Goal: Communication & Community: Answer question/provide support

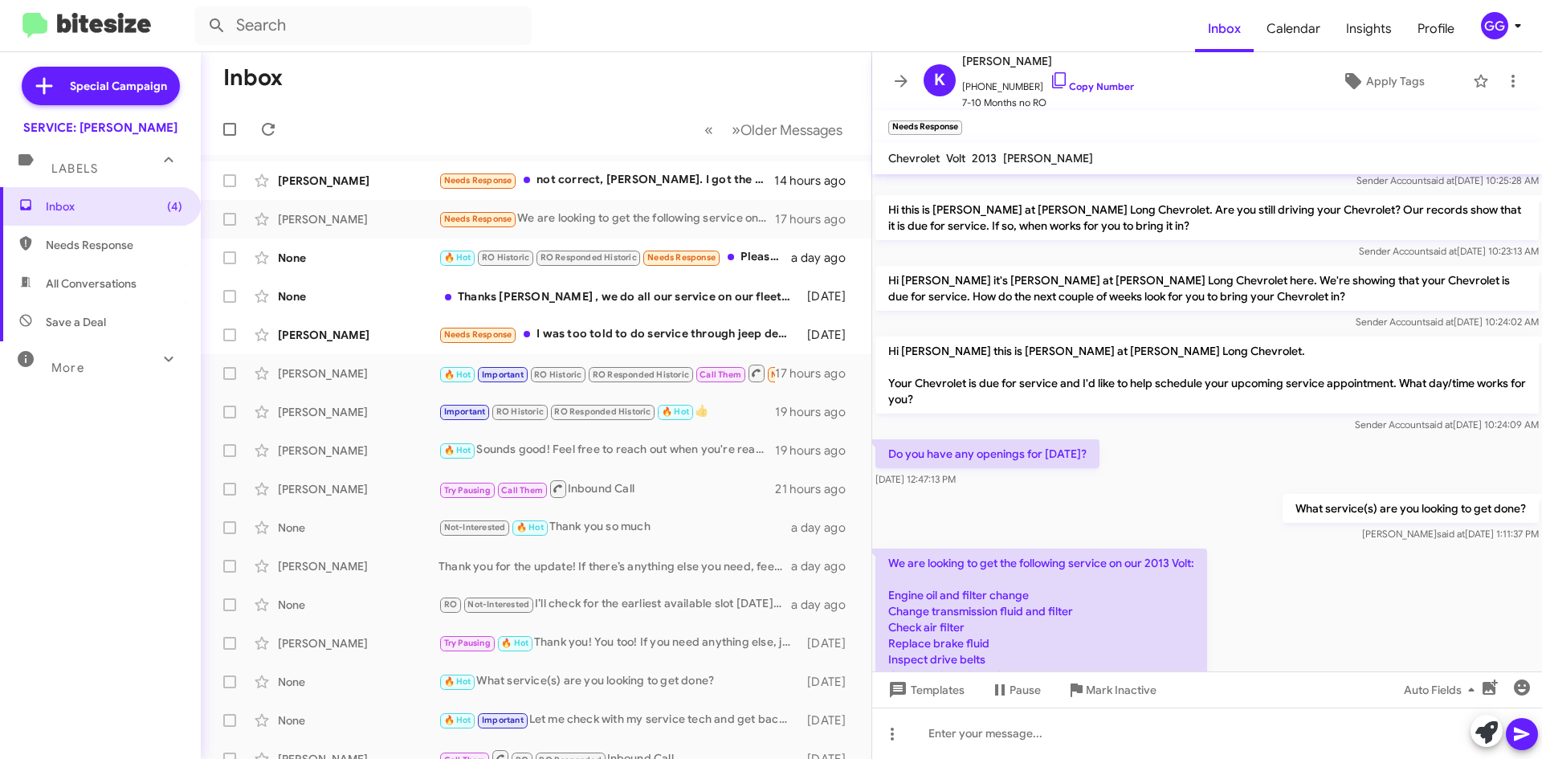
scroll to position [154, 0]
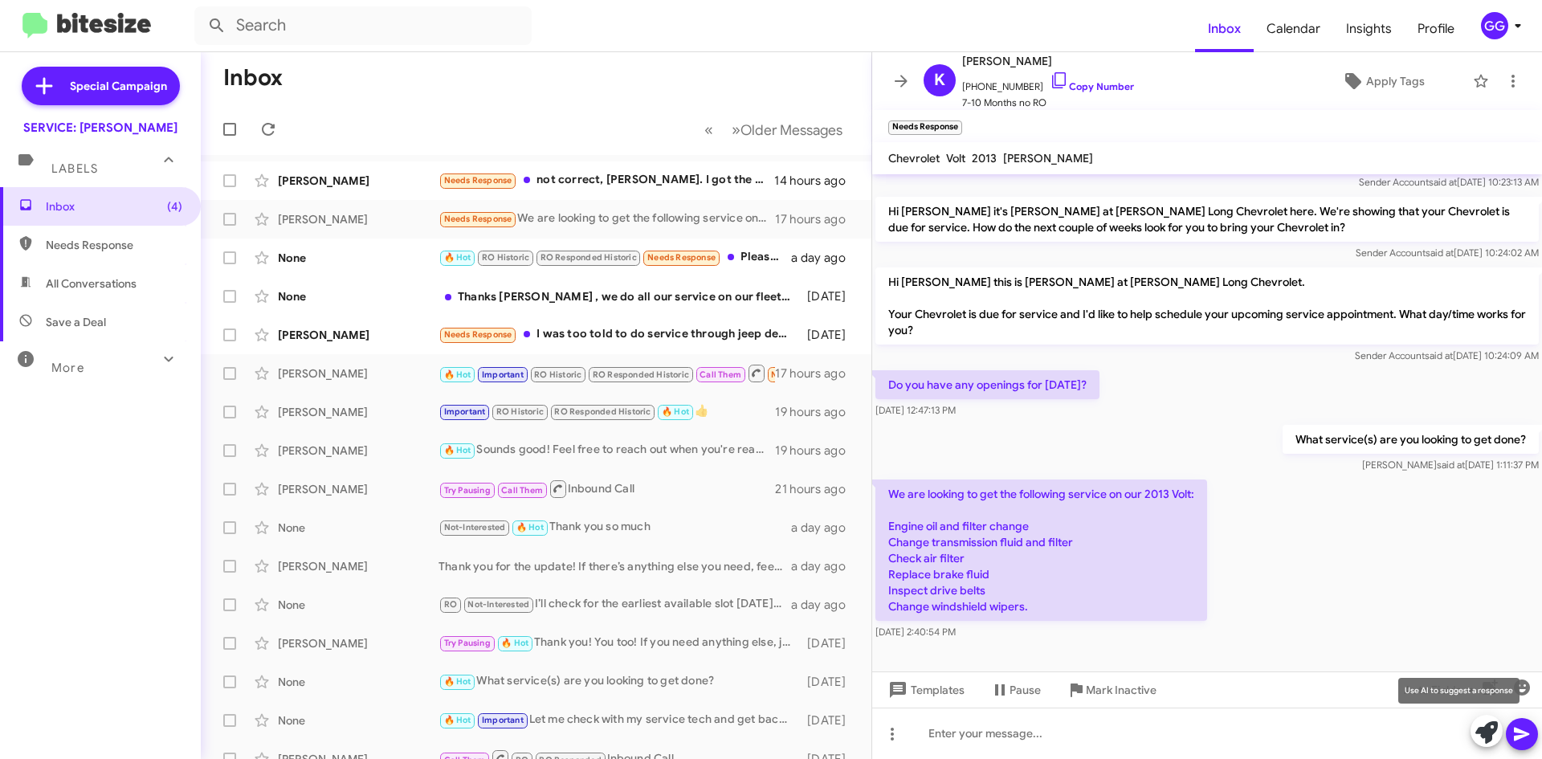
click at [1488, 728] on icon at bounding box center [1486, 732] width 22 height 22
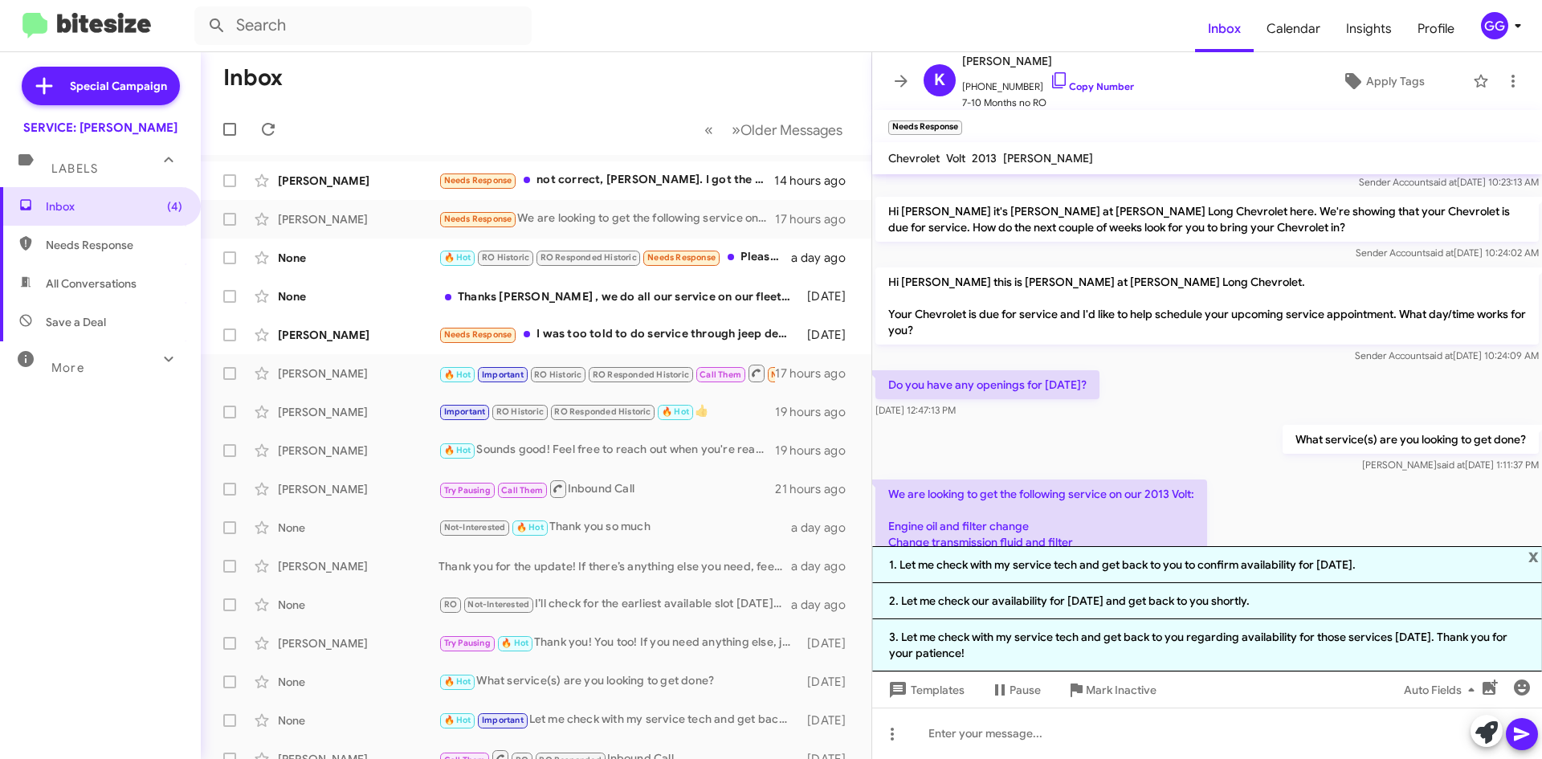
click at [1530, 557] on span "x" at bounding box center [1533, 555] width 10 height 19
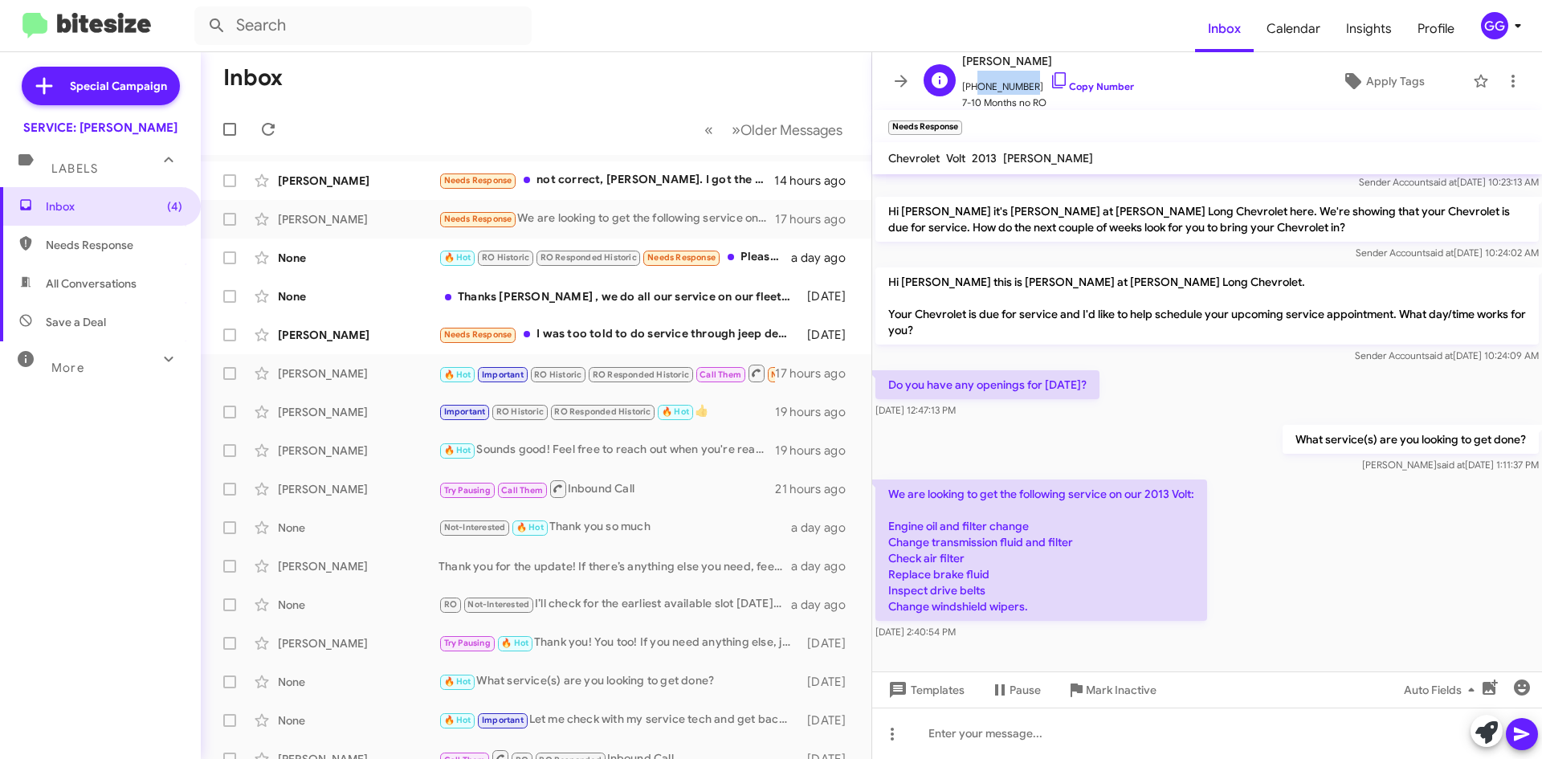
drag, startPoint x: 1021, startPoint y: 84, endPoint x: 972, endPoint y: 86, distance: 49.0
click at [972, 86] on span "+13039817669 Copy Number" at bounding box center [1048, 83] width 172 height 24
copy span "3039817669"
drag, startPoint x: 1069, startPoint y: 626, endPoint x: 887, endPoint y: 483, distance: 230.5
click at [887, 483] on div "We are looking to get the following service on our 2013 Volt: Engine oil and fi…" at bounding box center [1041, 559] width 332 height 161
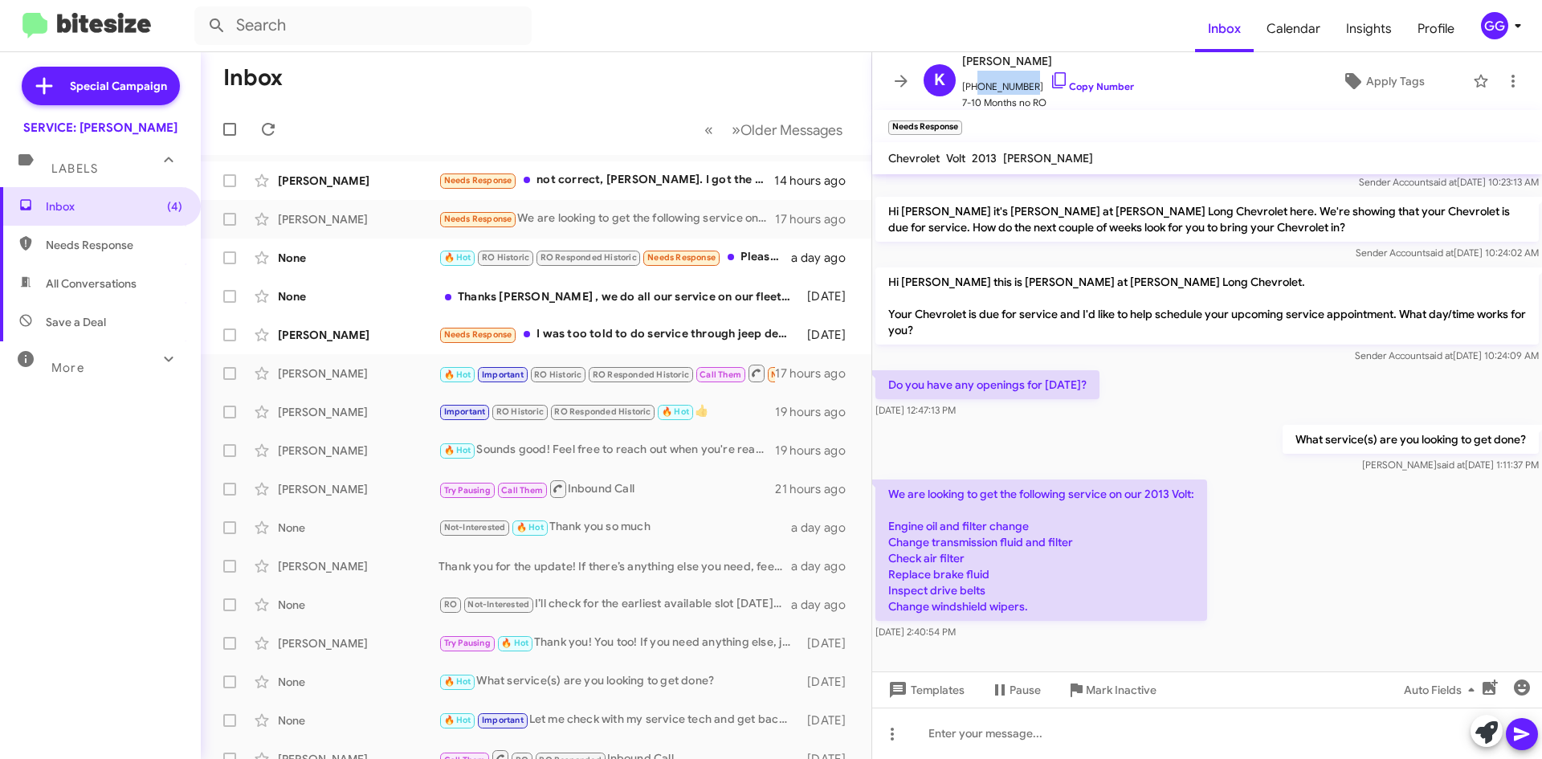
click at [1362, 593] on div "We are looking to get the following service on our 2013 Volt: Engine oil and fi…" at bounding box center [1207, 559] width 670 height 167
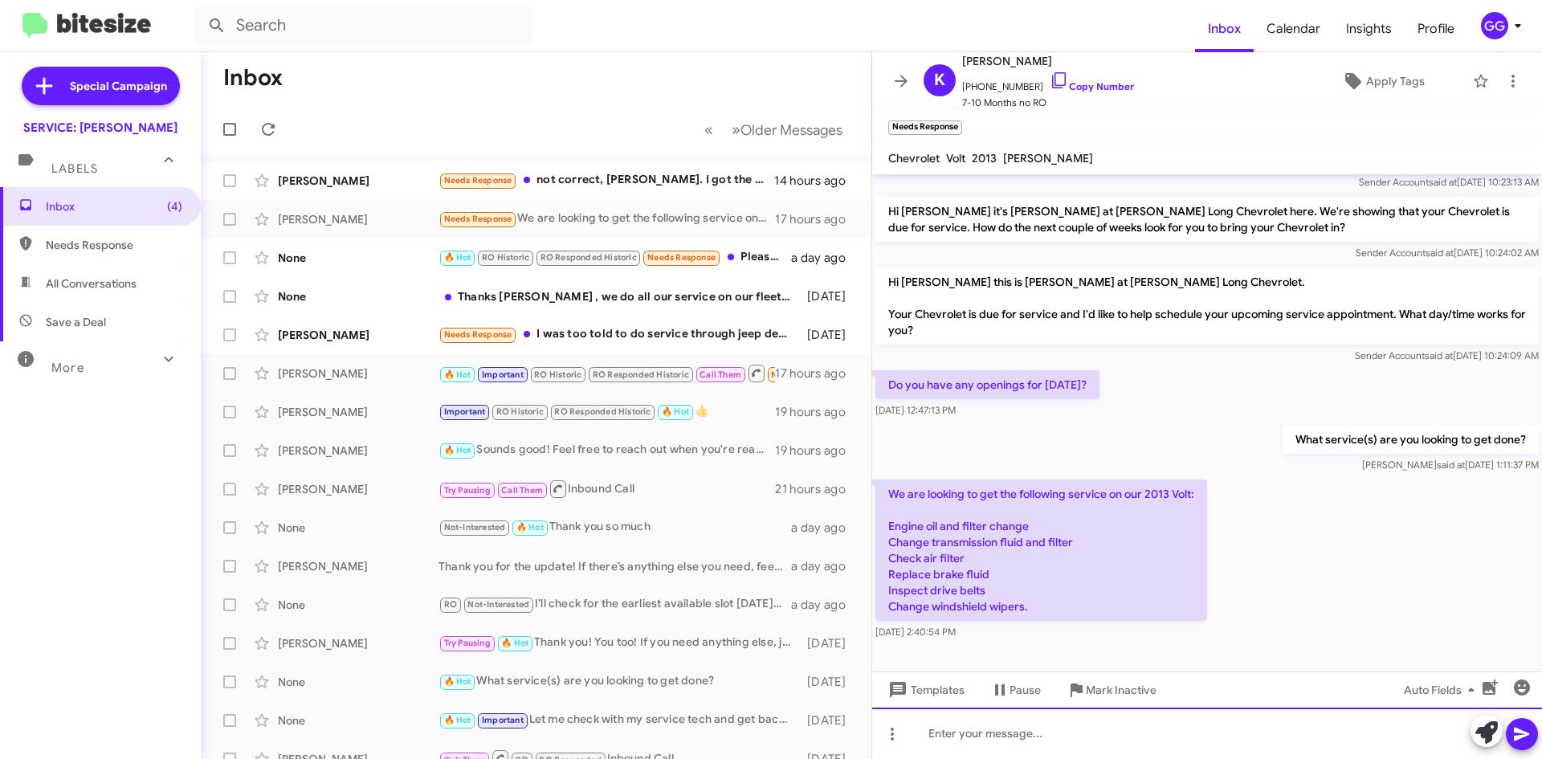
click at [1008, 728] on div at bounding box center [1207, 732] width 670 height 51
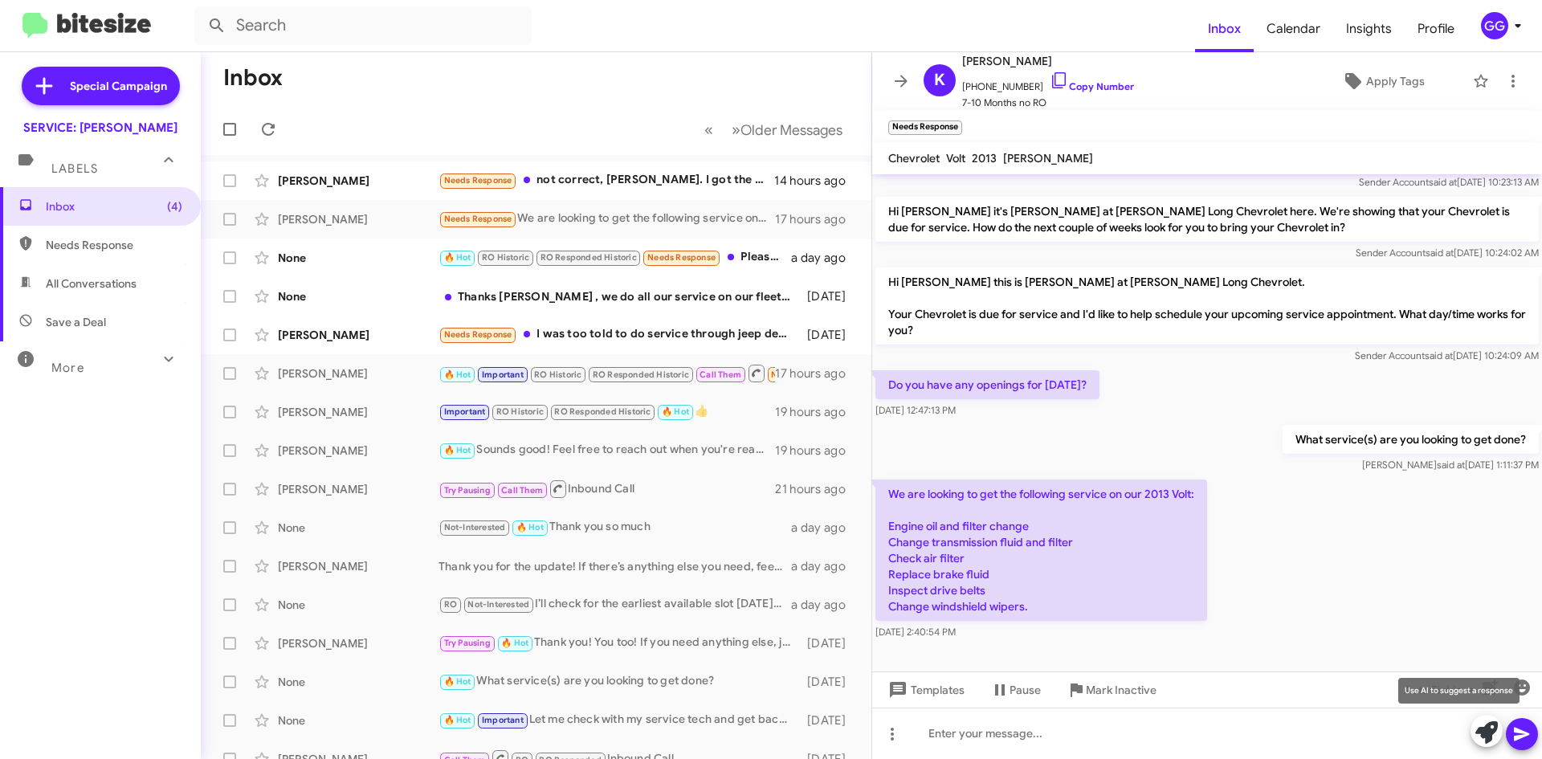
click at [1480, 727] on icon at bounding box center [1486, 732] width 22 height 22
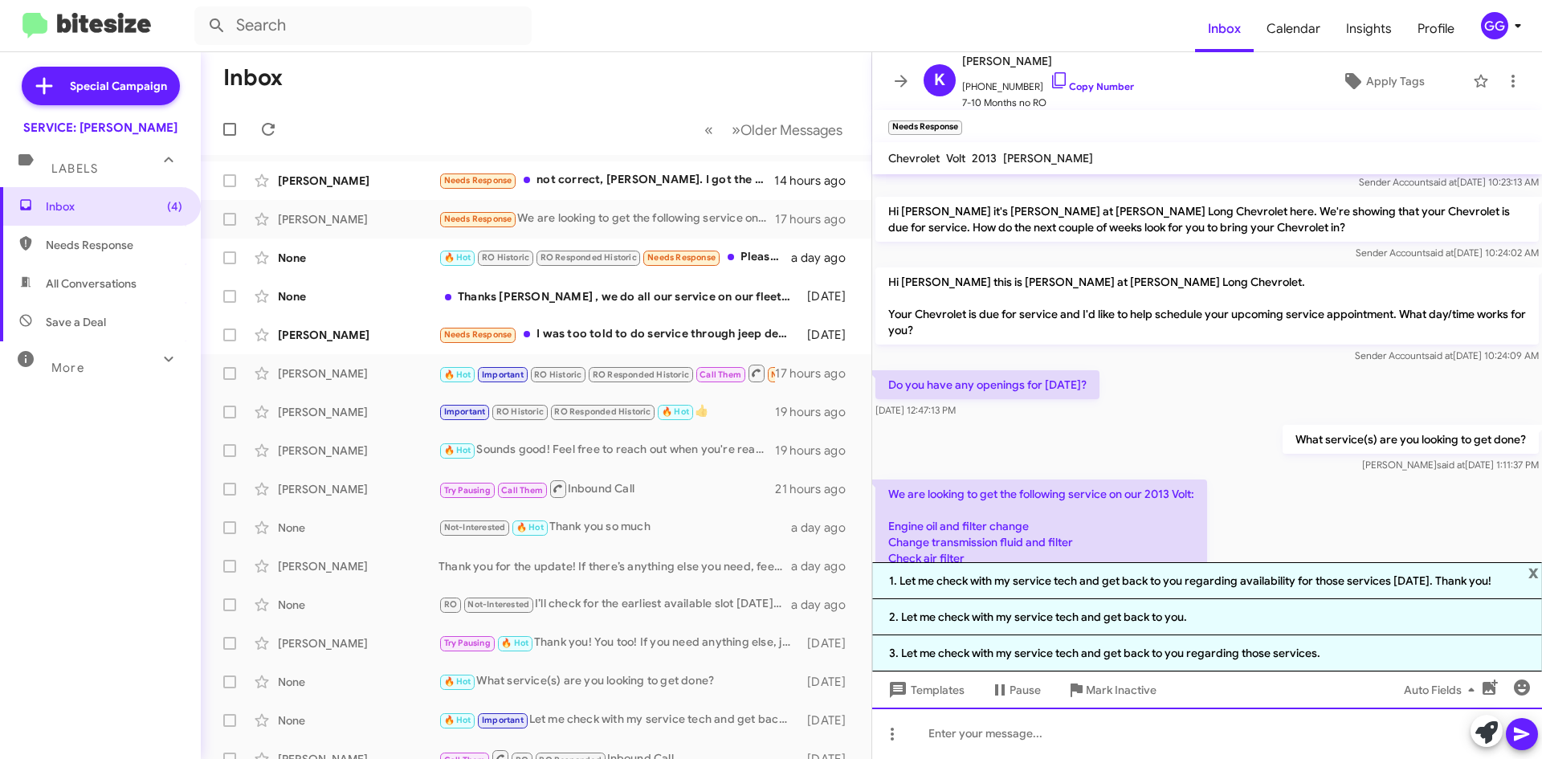
click at [1010, 729] on div at bounding box center [1207, 732] width 670 height 51
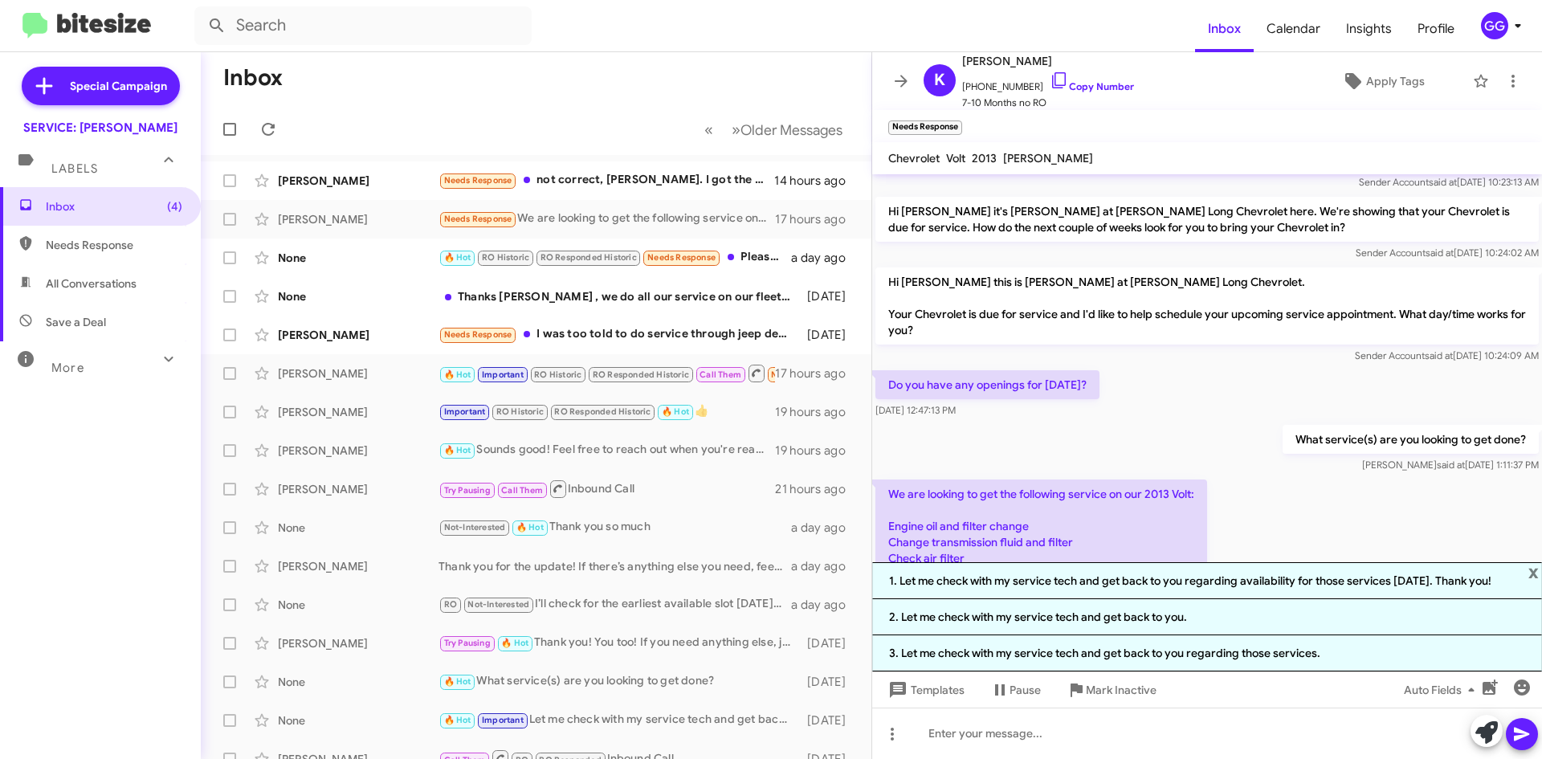
click at [1536, 571] on span "x" at bounding box center [1533, 571] width 10 height 19
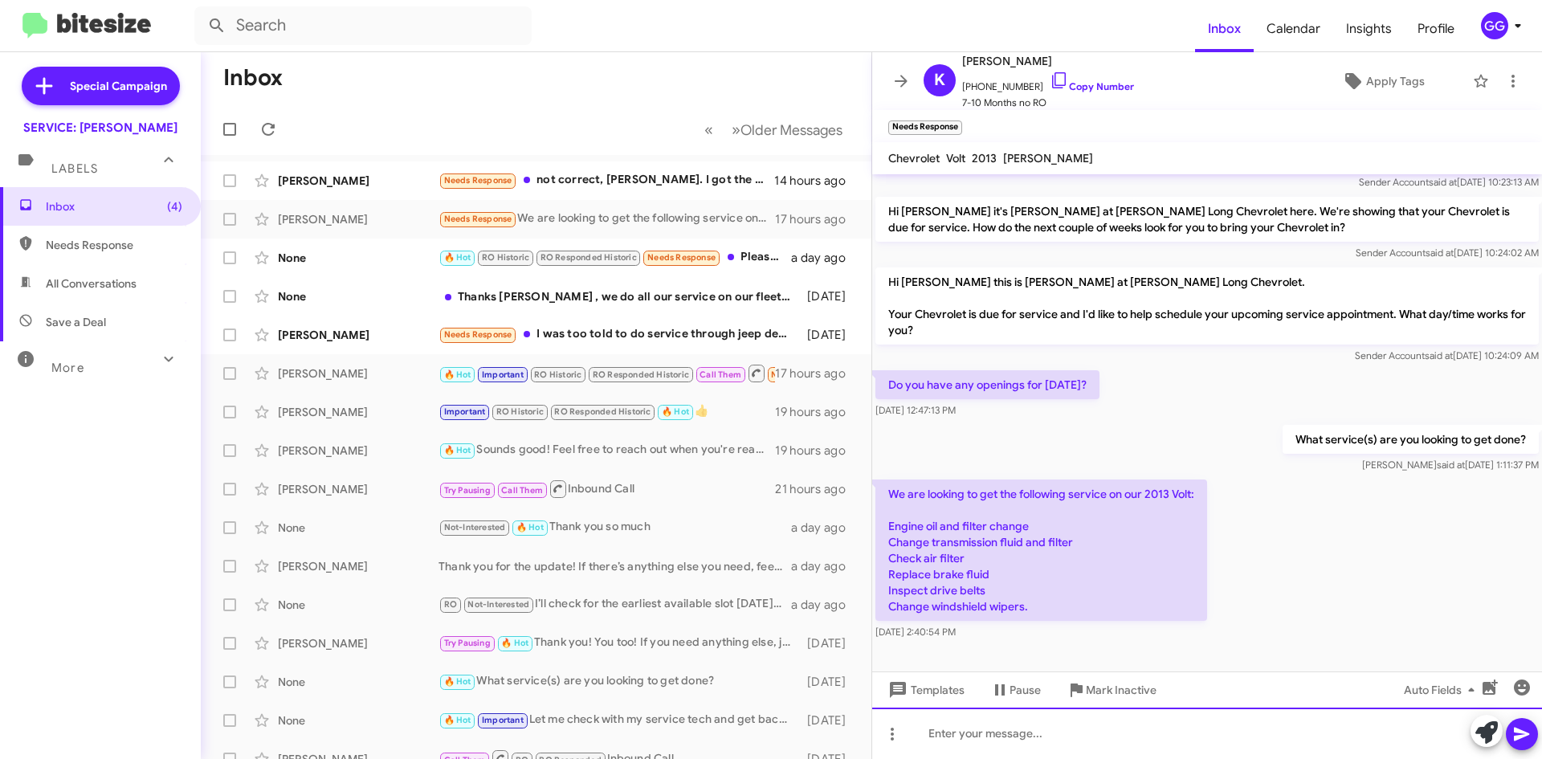
click at [1117, 746] on div at bounding box center [1207, 732] width 670 height 51
click at [1052, 732] on div at bounding box center [1207, 732] width 670 height 51
click at [933, 734] on div "is there a time that works best for you" at bounding box center [1207, 732] width 670 height 51
click at [1133, 728] on div "Is there a time that works best for you" at bounding box center [1207, 732] width 670 height 51
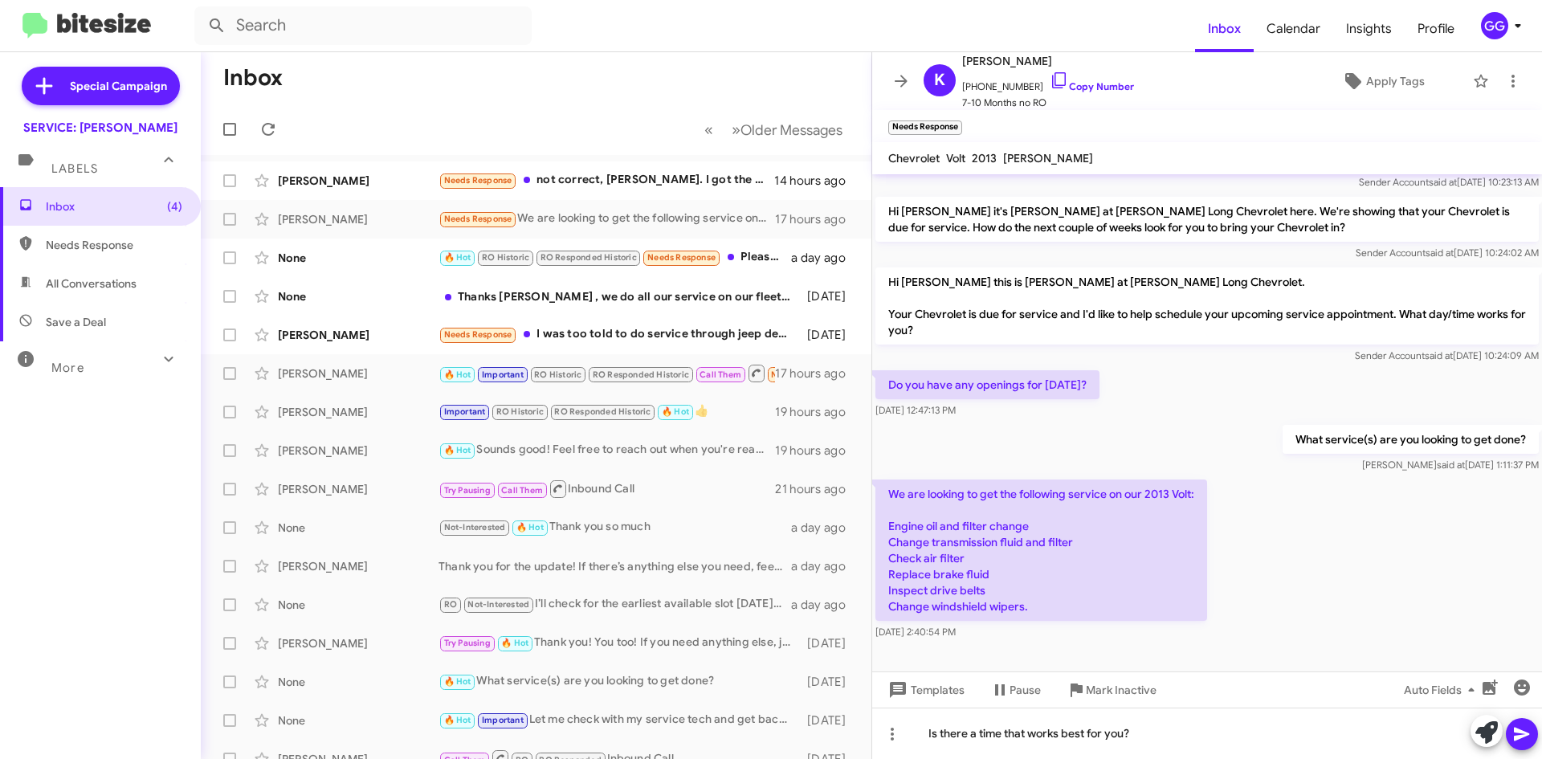
click at [1526, 730] on icon at bounding box center [1521, 733] width 19 height 19
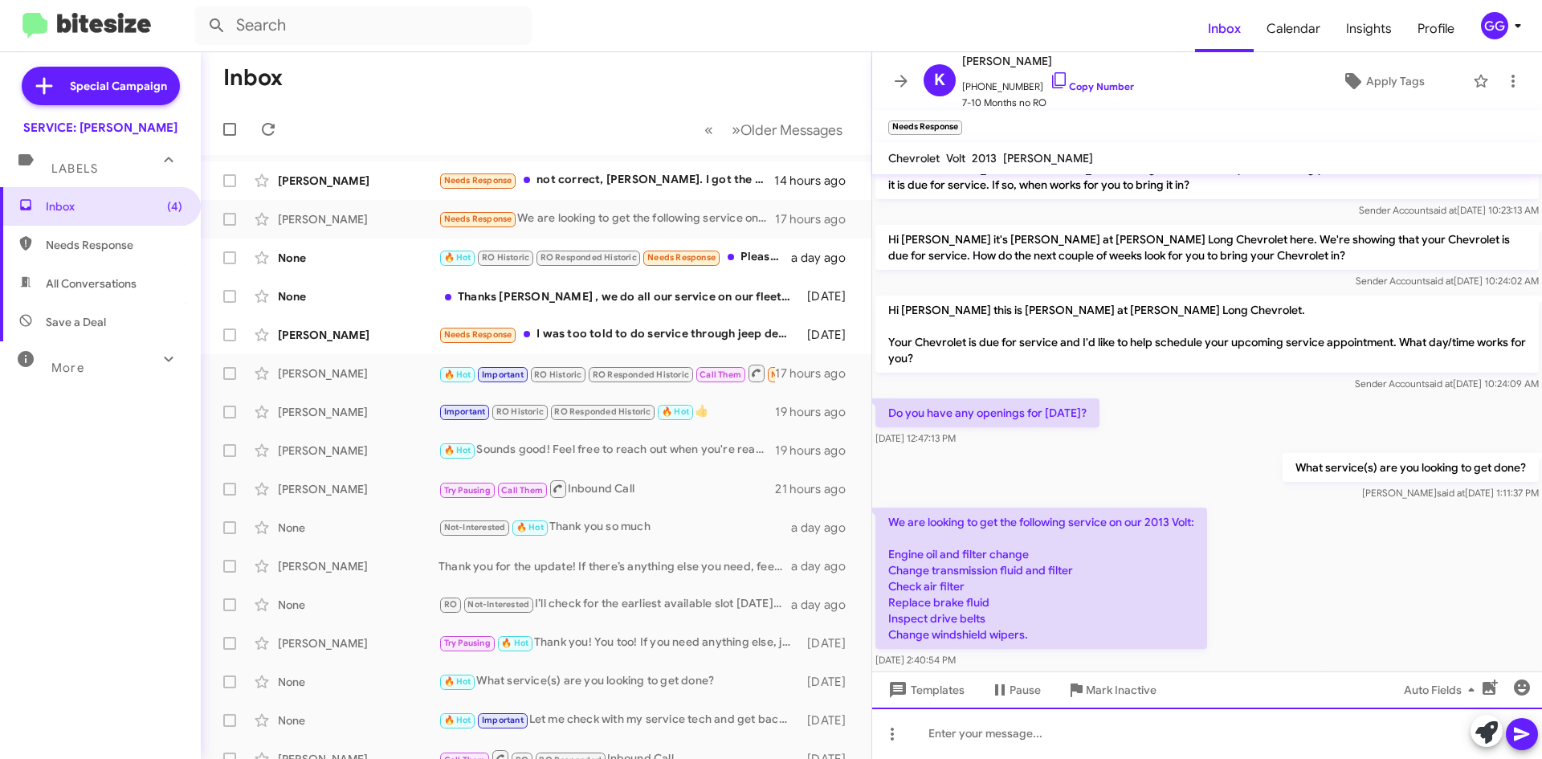
scroll to position [213, 0]
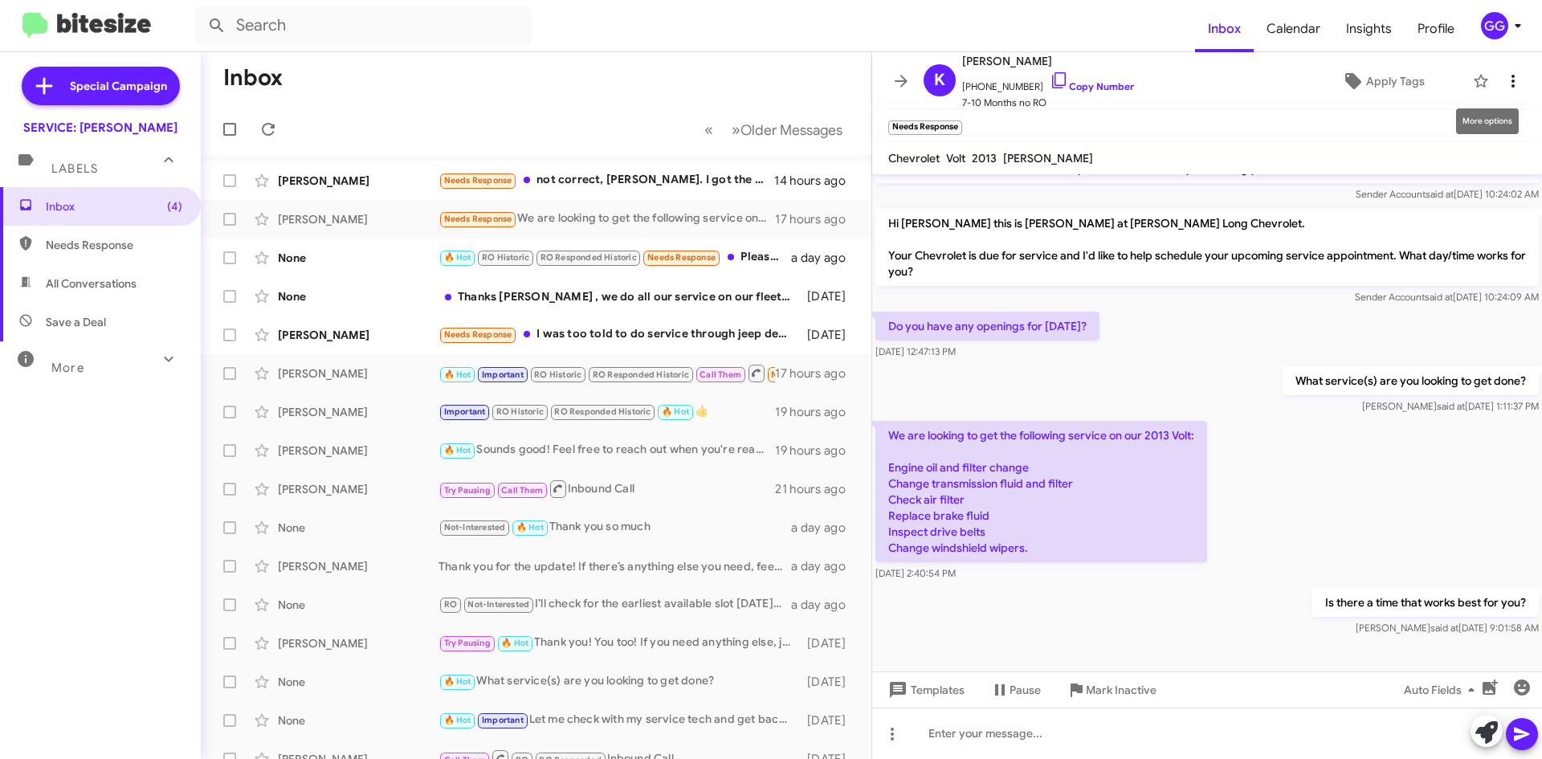
click at [1506, 80] on icon at bounding box center [1512, 80] width 19 height 19
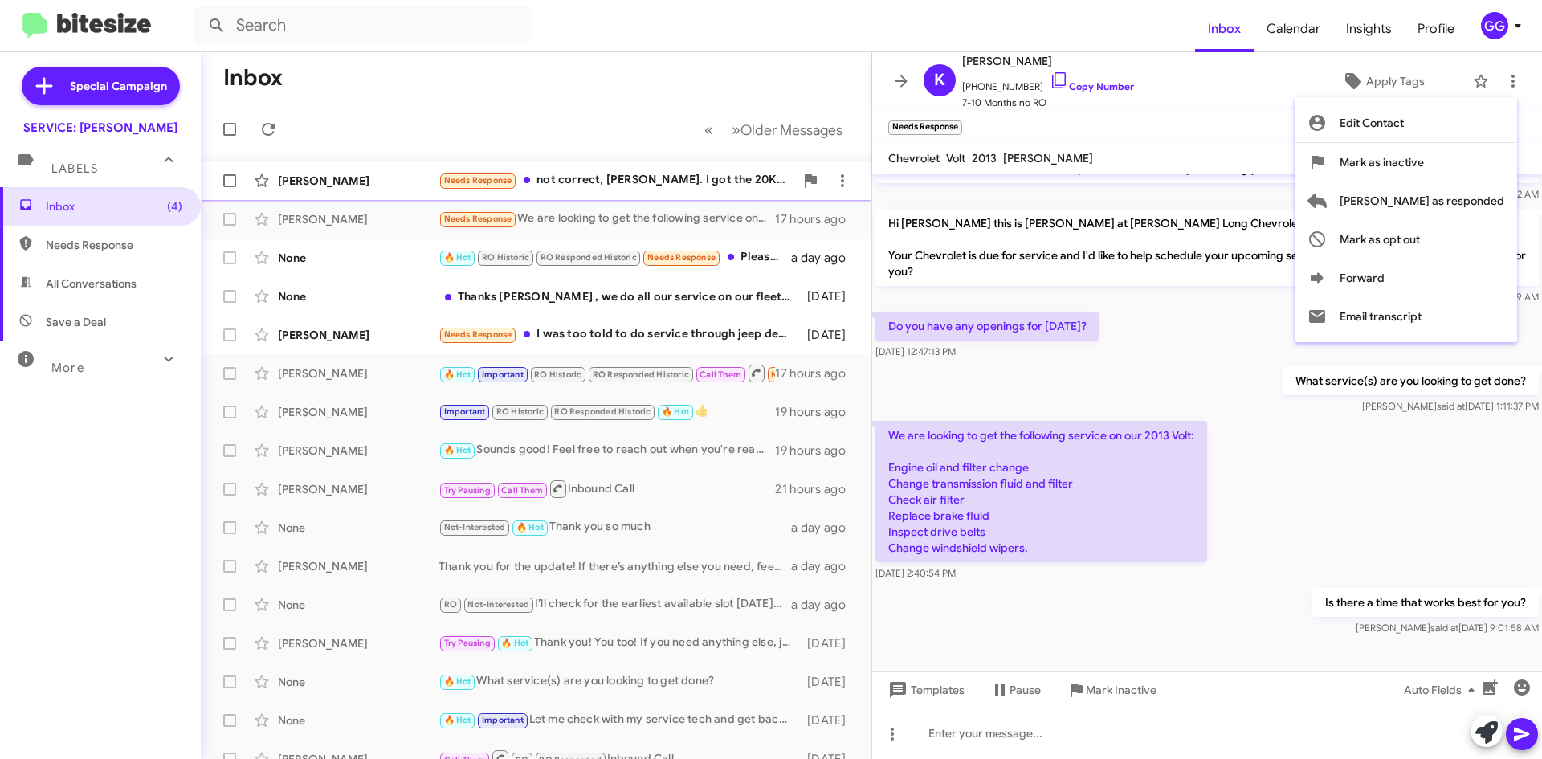
click at [1474, 194] on span "Mark as responded" at bounding box center [1422, 200] width 165 height 39
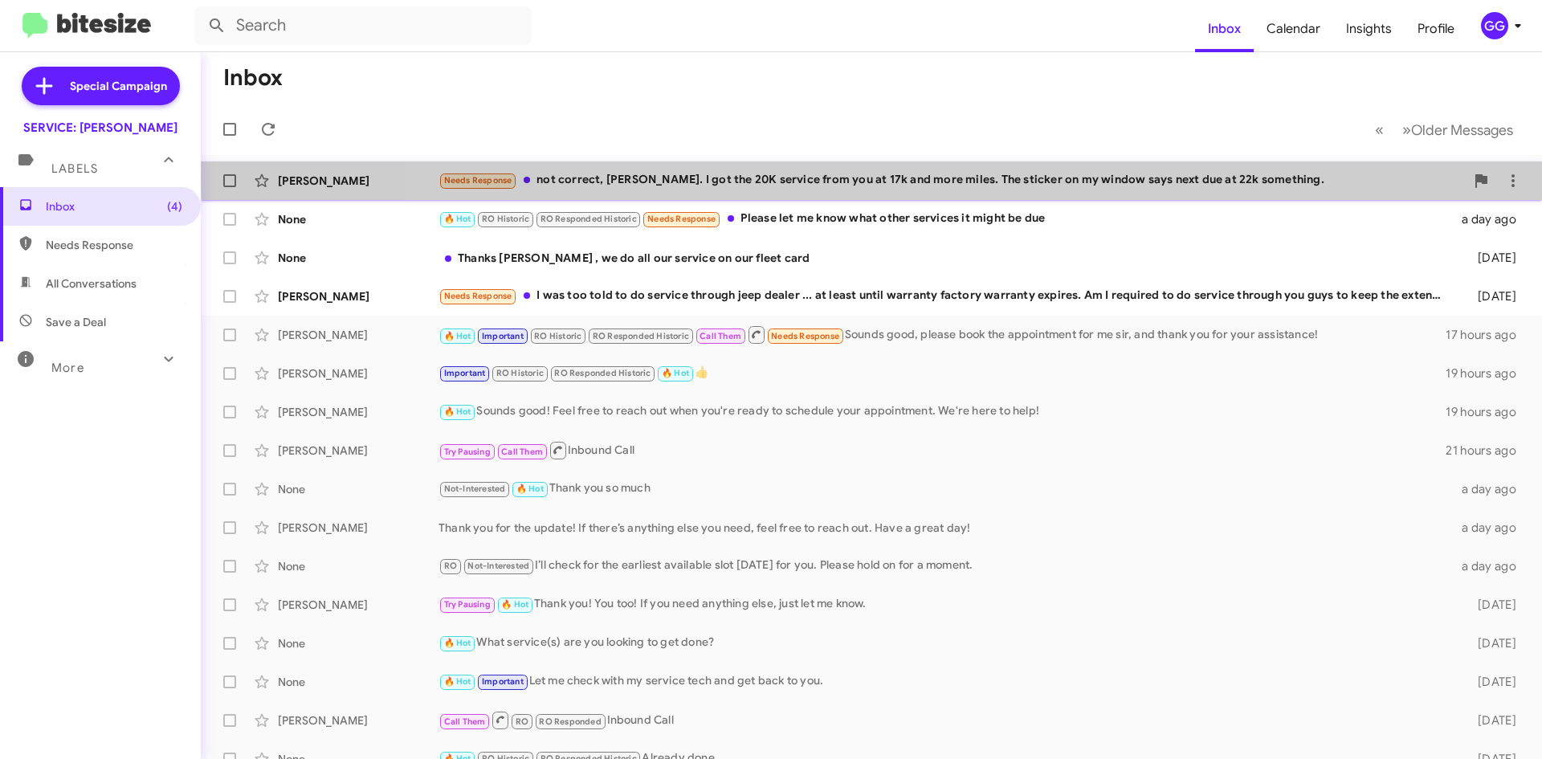
click at [1106, 178] on div "Needs Response not correct, Rick. I got the 20K service from you at 17k and mor…" at bounding box center [951, 180] width 1026 height 18
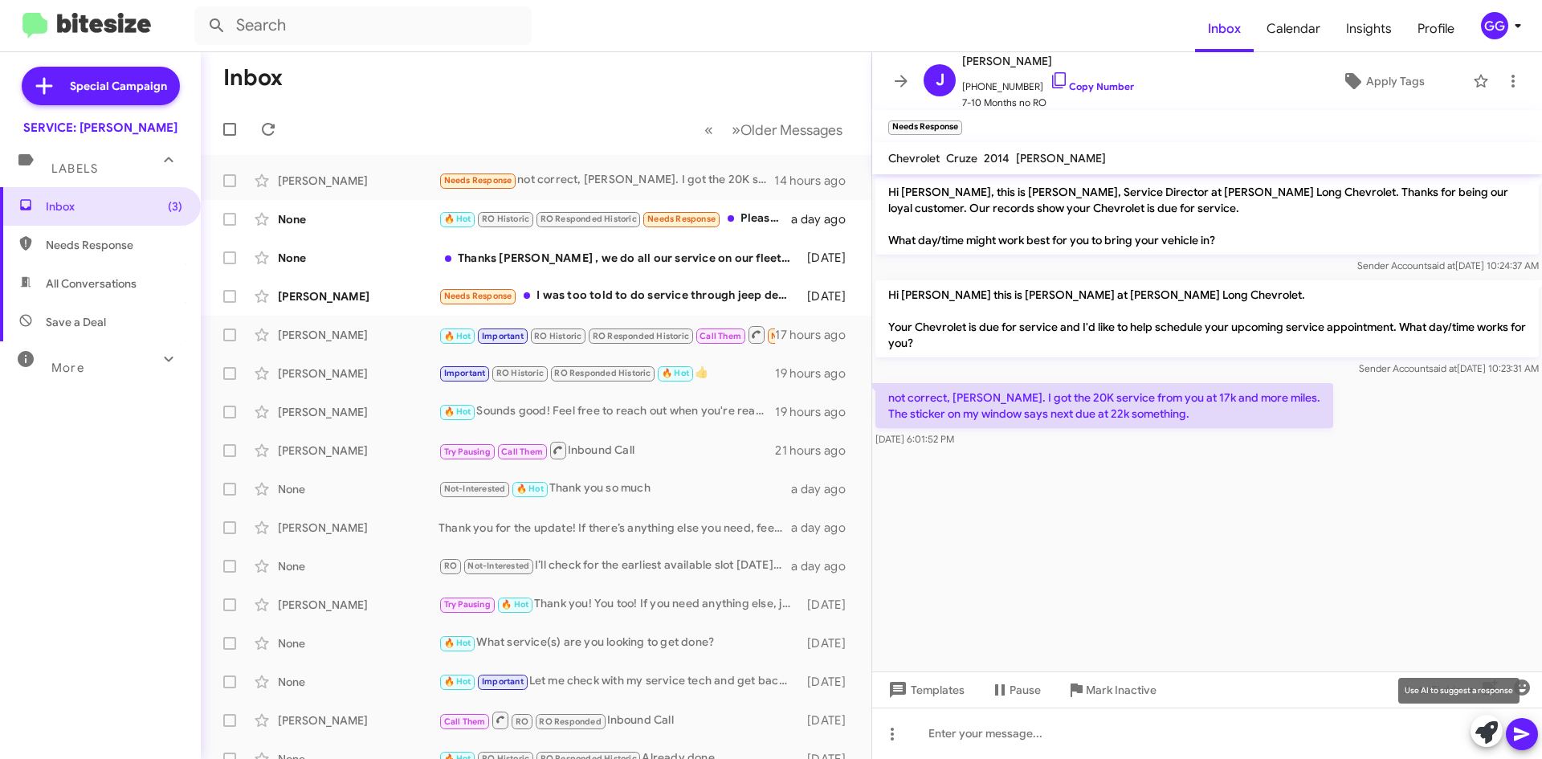
click at [1493, 731] on icon at bounding box center [1486, 732] width 22 height 22
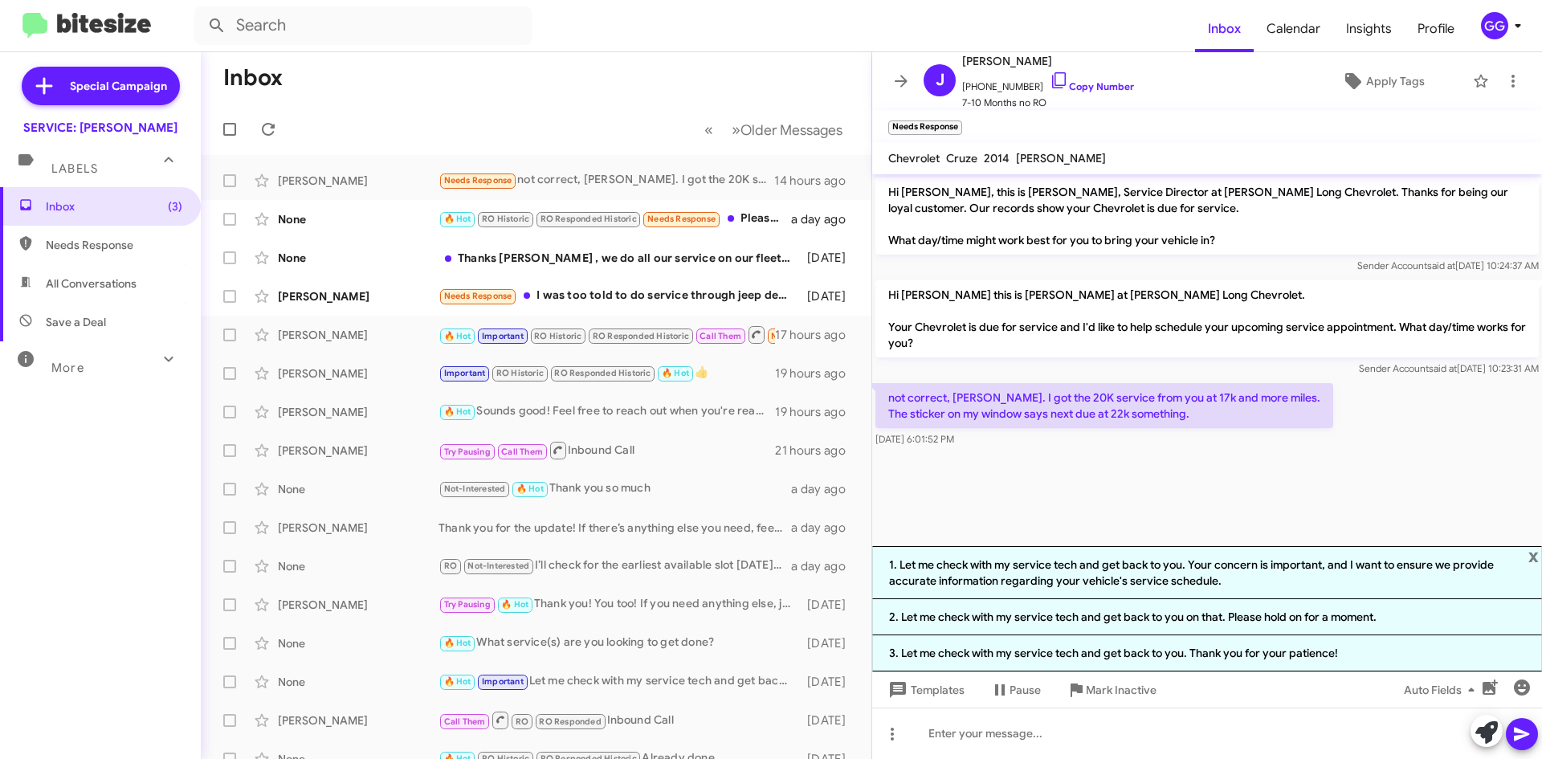
click at [1535, 557] on span "x" at bounding box center [1533, 555] width 10 height 19
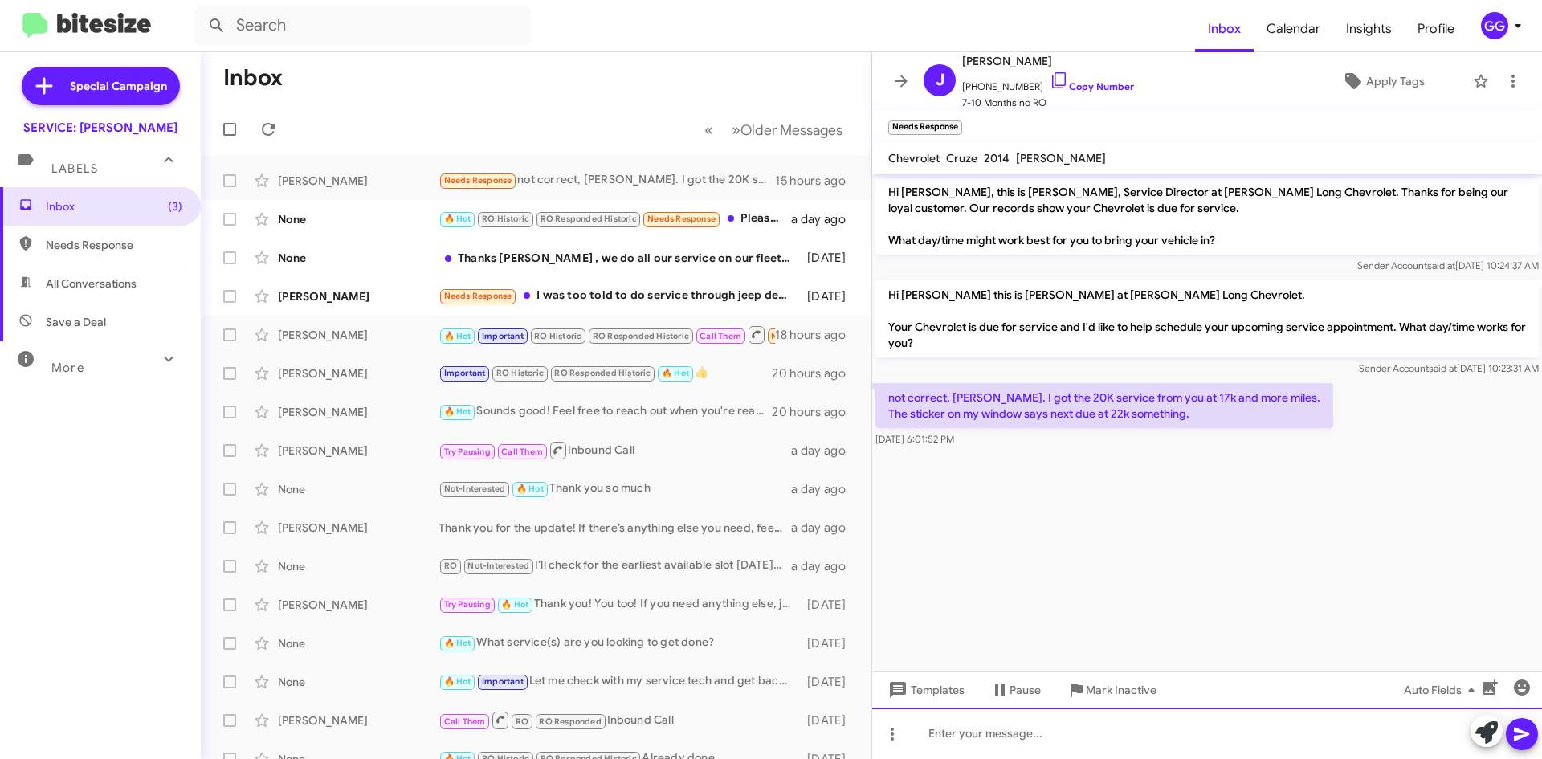
click at [1159, 722] on div at bounding box center [1207, 732] width 670 height 51
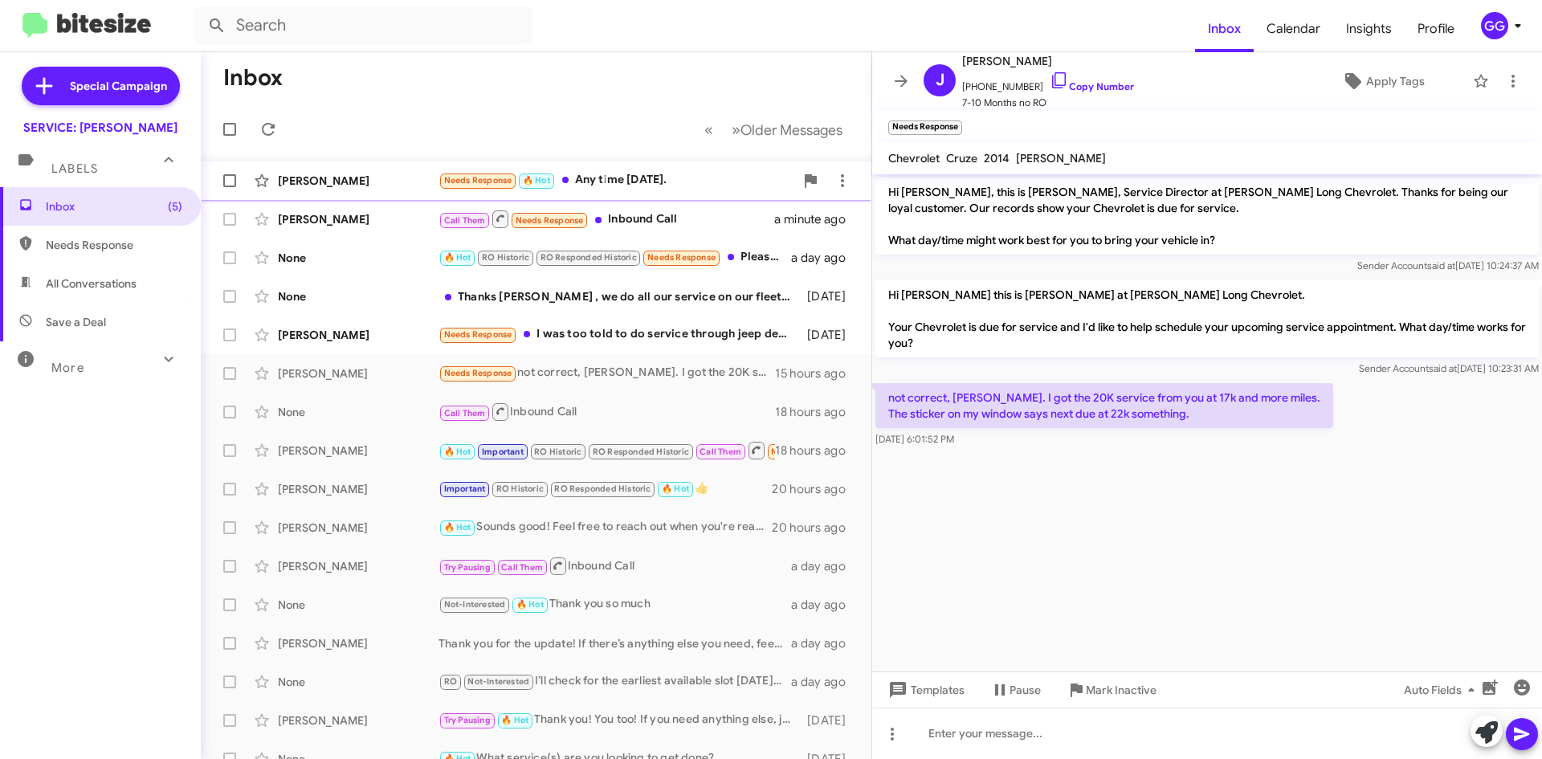
click at [709, 183] on div "Needs Response 🔥 Hot Any time on Monday." at bounding box center [616, 180] width 356 height 18
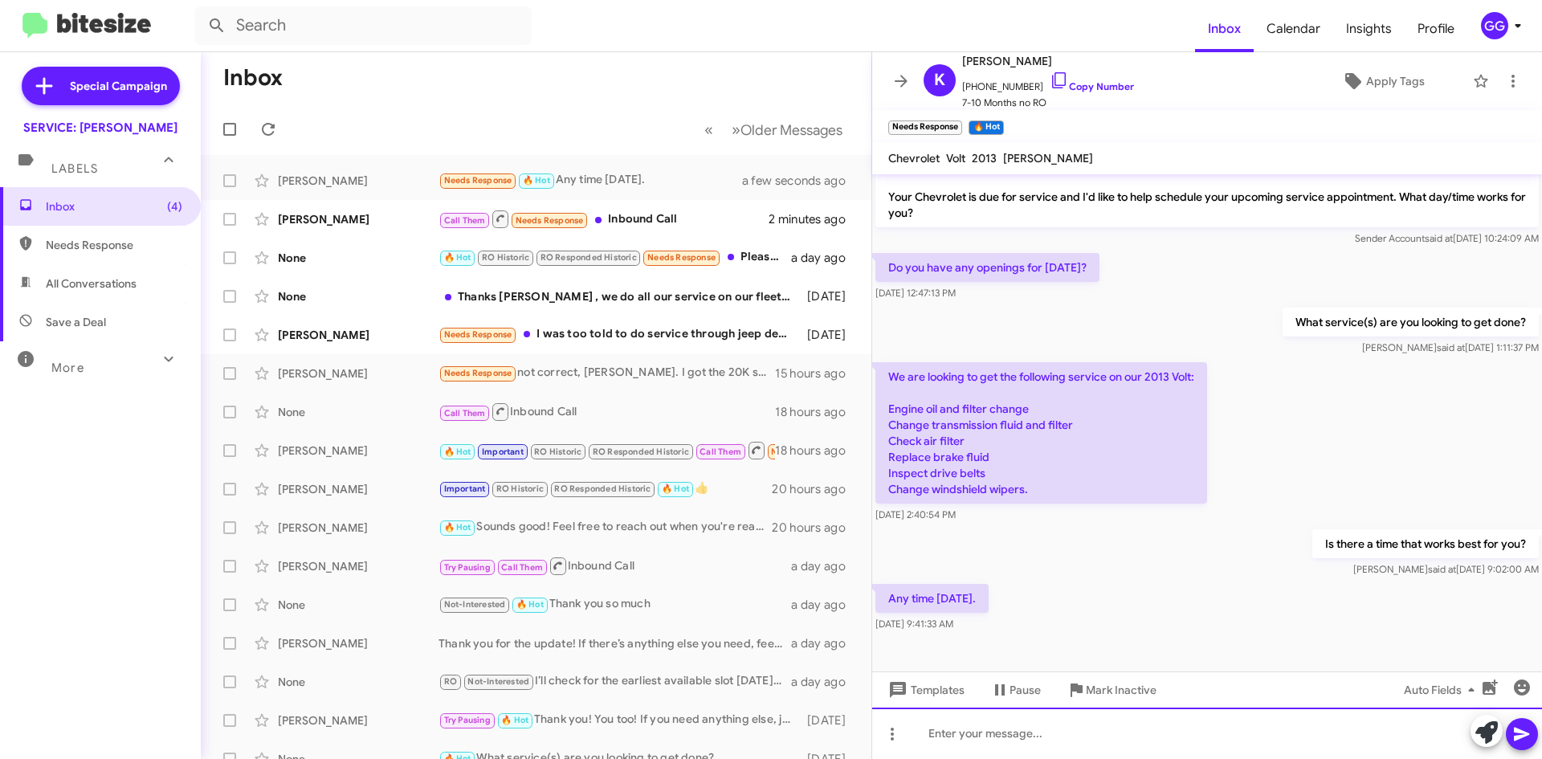
click at [1017, 743] on div at bounding box center [1207, 732] width 670 height 51
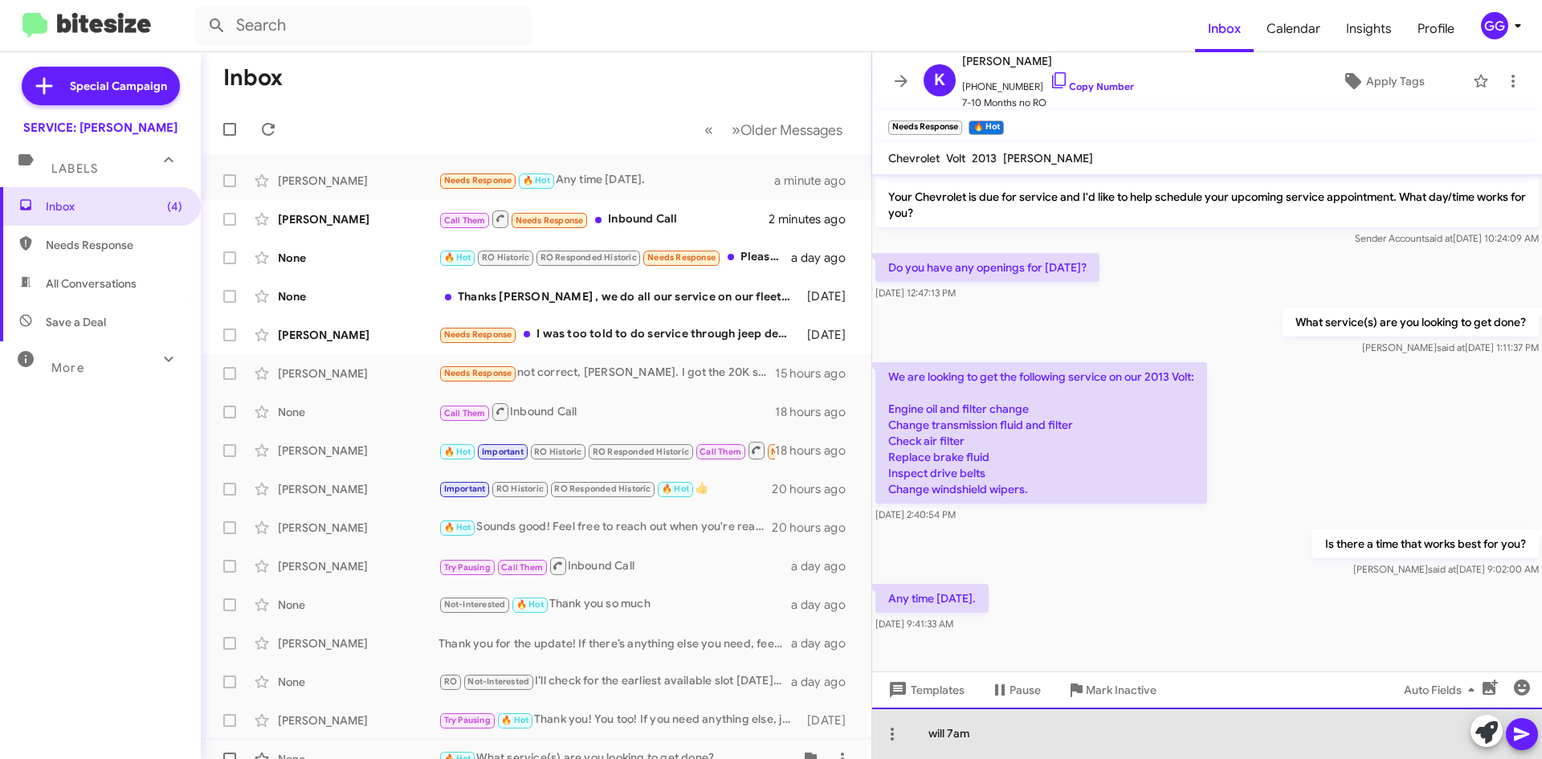
drag, startPoint x: 1017, startPoint y: 730, endPoint x: 842, endPoint y: 744, distance: 174.9
click at [842, 744] on div "Inbox « Previous » Next Older Messages Kimberly Harpe Needs Response 🔥 Hot Any …" at bounding box center [871, 405] width 1341 height 707
drag, startPoint x: 951, startPoint y: 740, endPoint x: 1186, endPoint y: 747, distance: 235.4
click at [1186, 747] on div "will 7am" at bounding box center [1207, 732] width 670 height 51
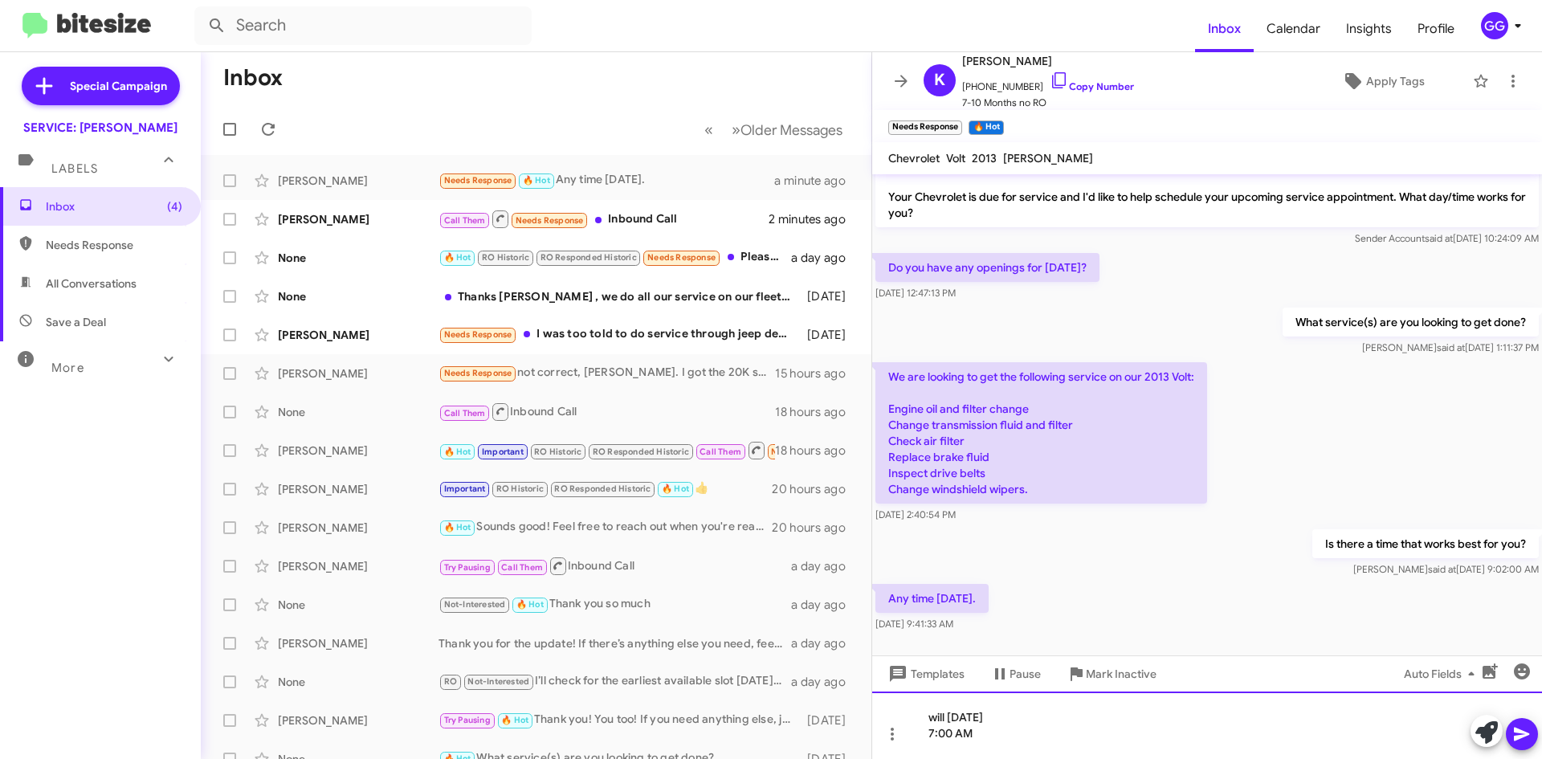
click at [935, 716] on div "will Monday Aug 25, 2025 7:00 AM" at bounding box center [1207, 724] width 670 height 67
click at [928, 733] on div "Will Monday Aug 25, 2025 7:00 AM" at bounding box center [1207, 724] width 670 height 67
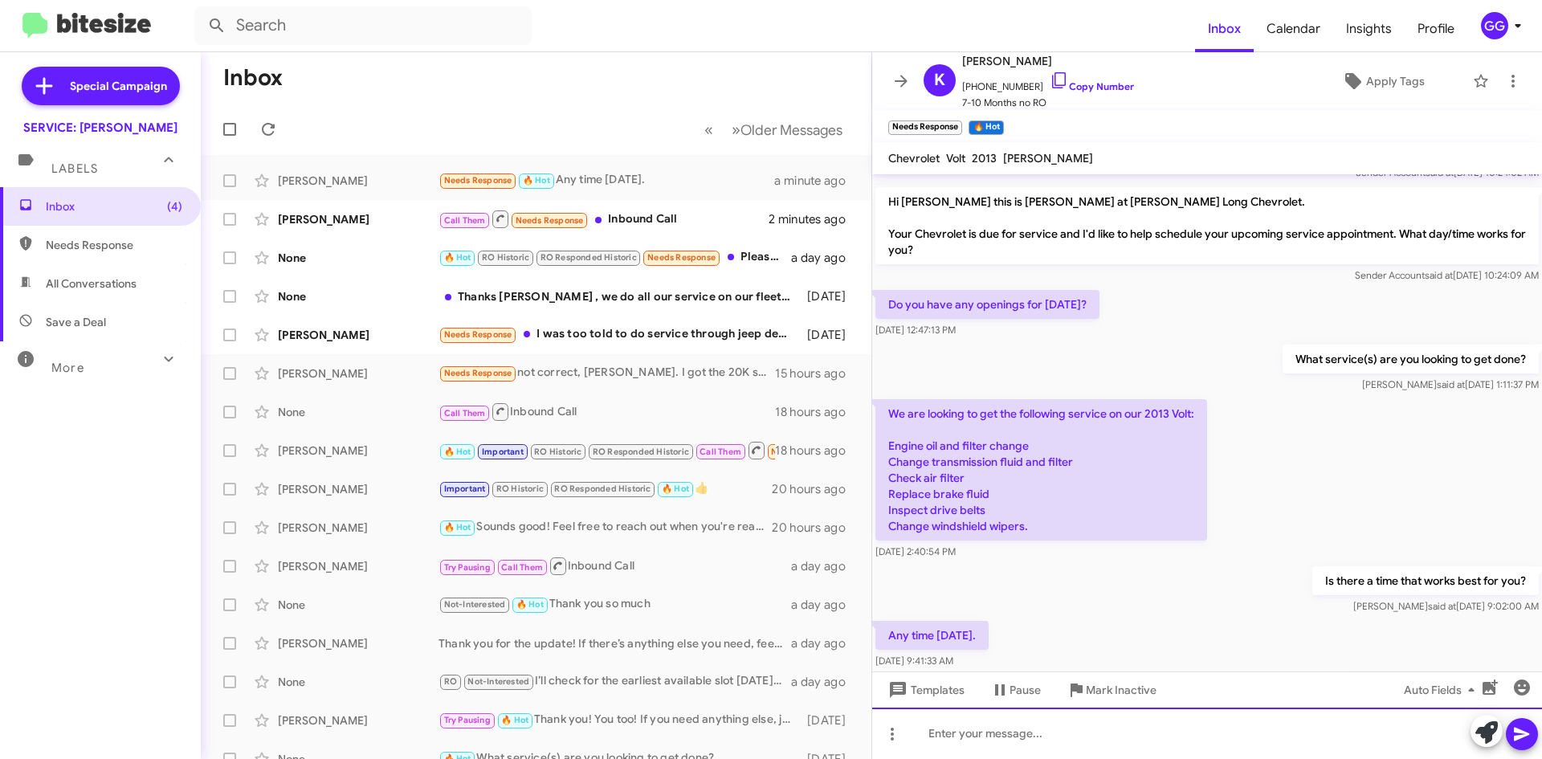
scroll to position [241, 0]
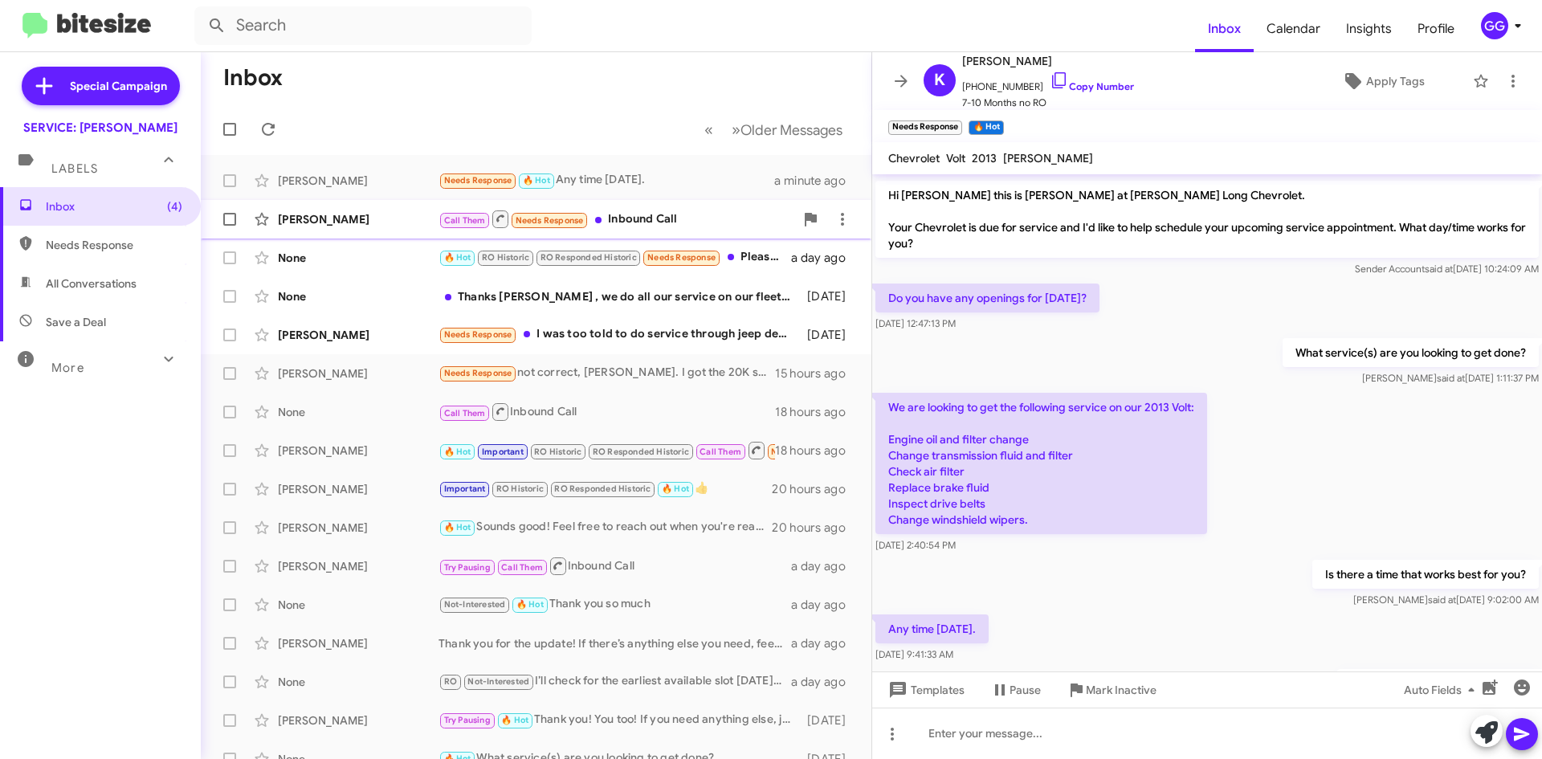
click at [722, 214] on div "Call Them Needs Response Inbound Call" at bounding box center [616, 219] width 356 height 20
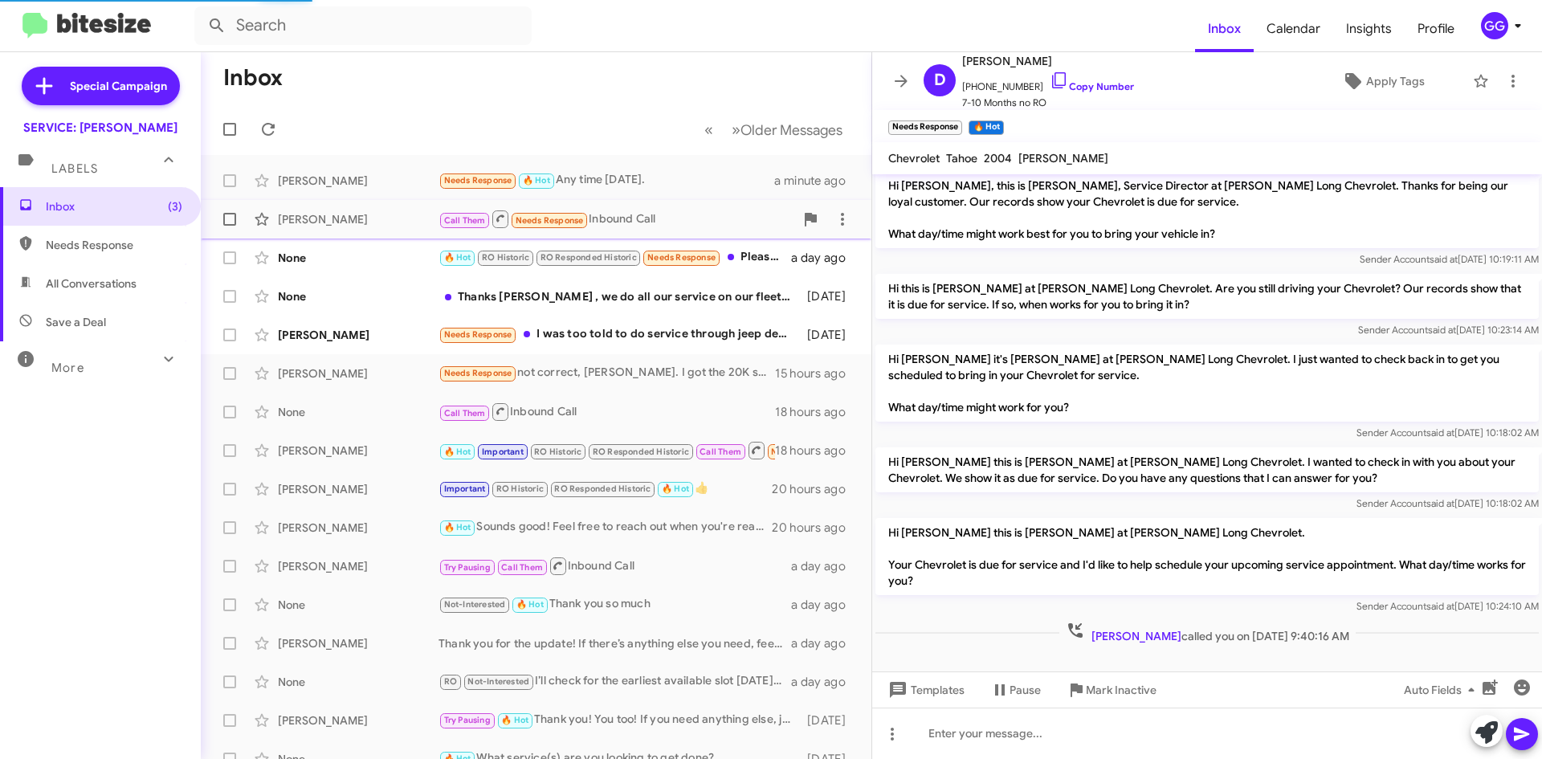
scroll to position [6, 0]
click at [1503, 80] on icon at bounding box center [1512, 80] width 19 height 19
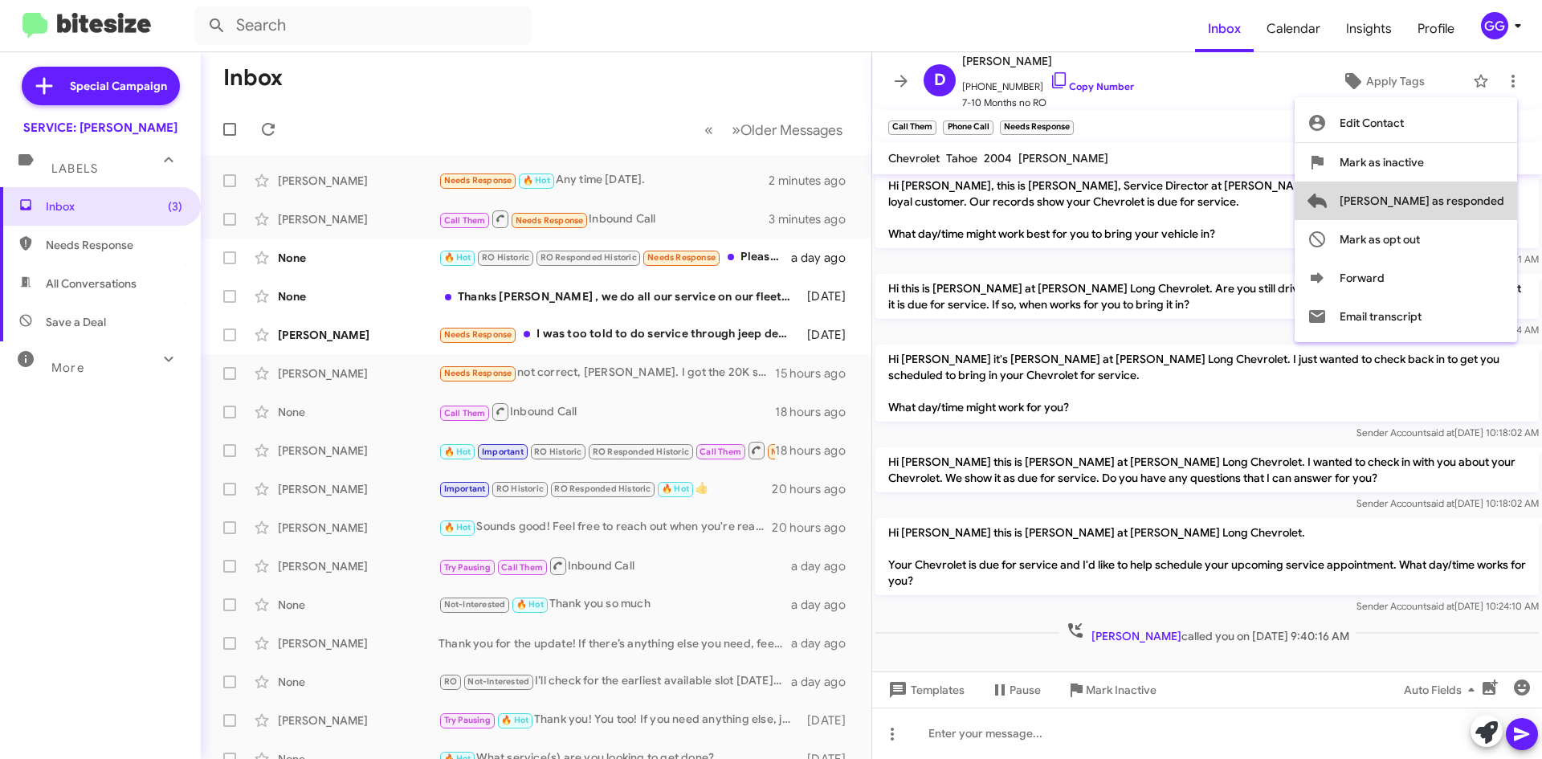
click at [1484, 195] on span "Mark as responded" at bounding box center [1422, 200] width 165 height 39
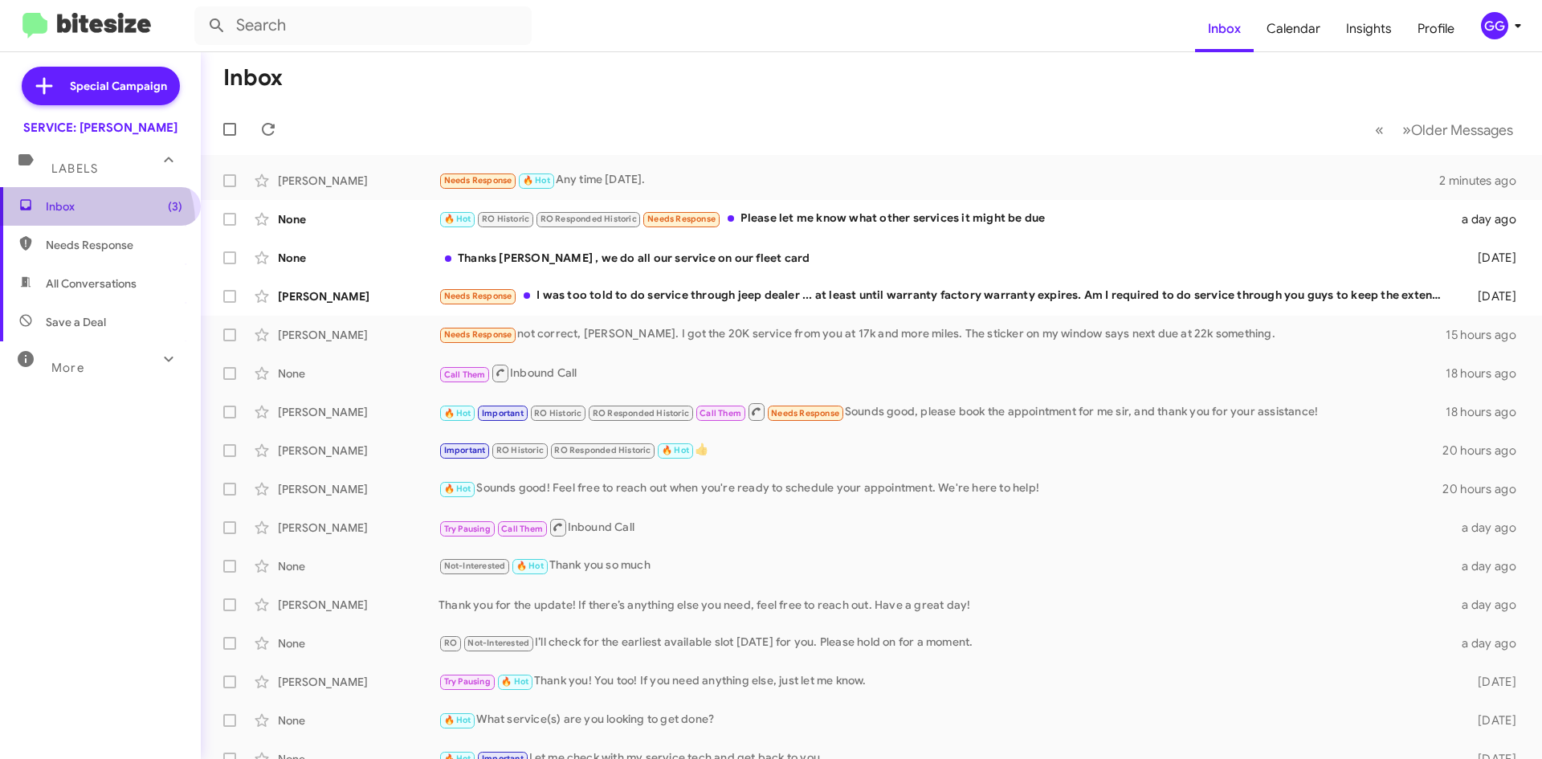
click at [90, 222] on span "Inbox (3)" at bounding box center [100, 206] width 201 height 39
click at [91, 220] on span "Inbox (3)" at bounding box center [100, 206] width 201 height 39
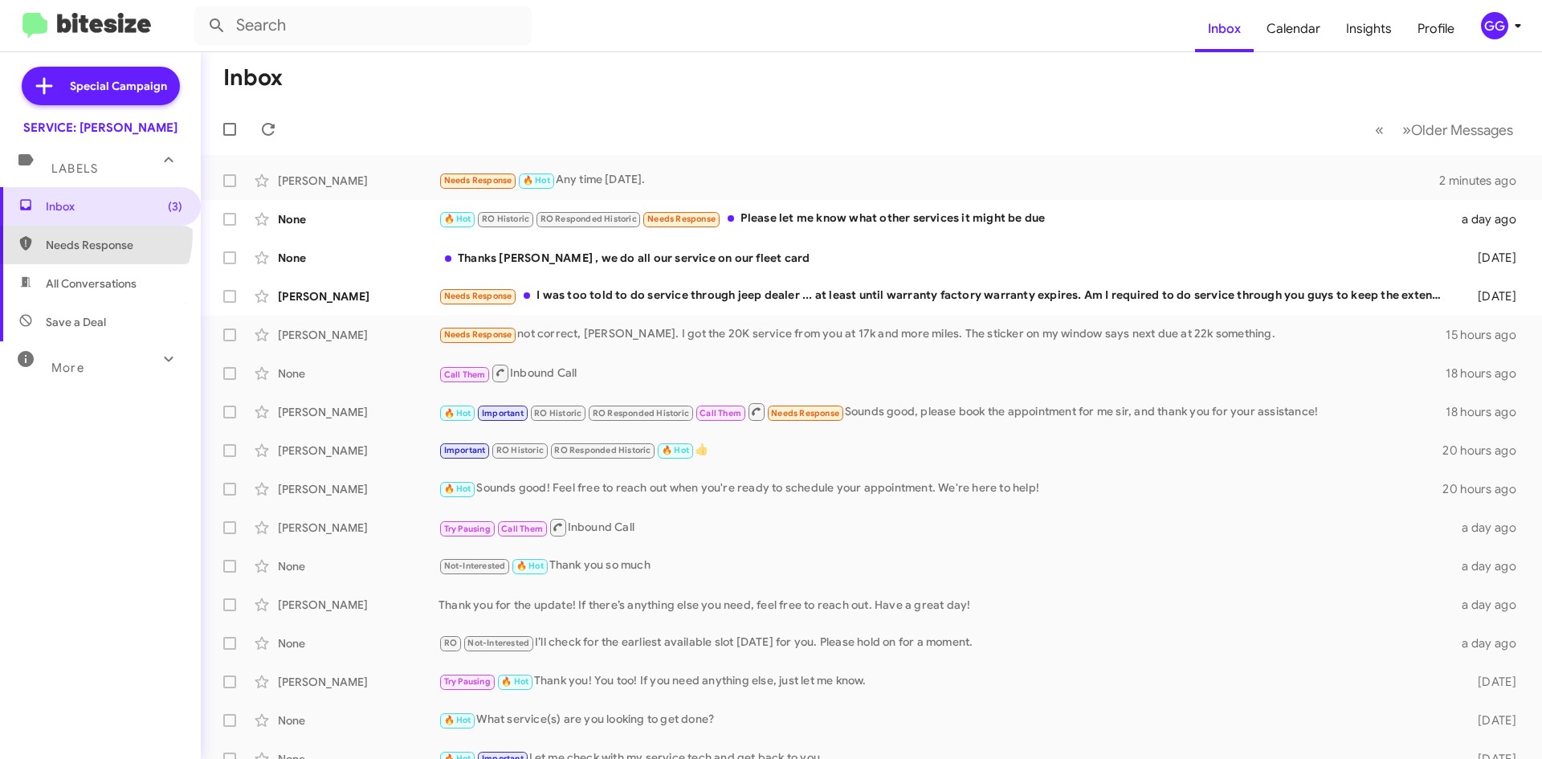
click at [88, 234] on span "Needs Response" at bounding box center [100, 245] width 201 height 39
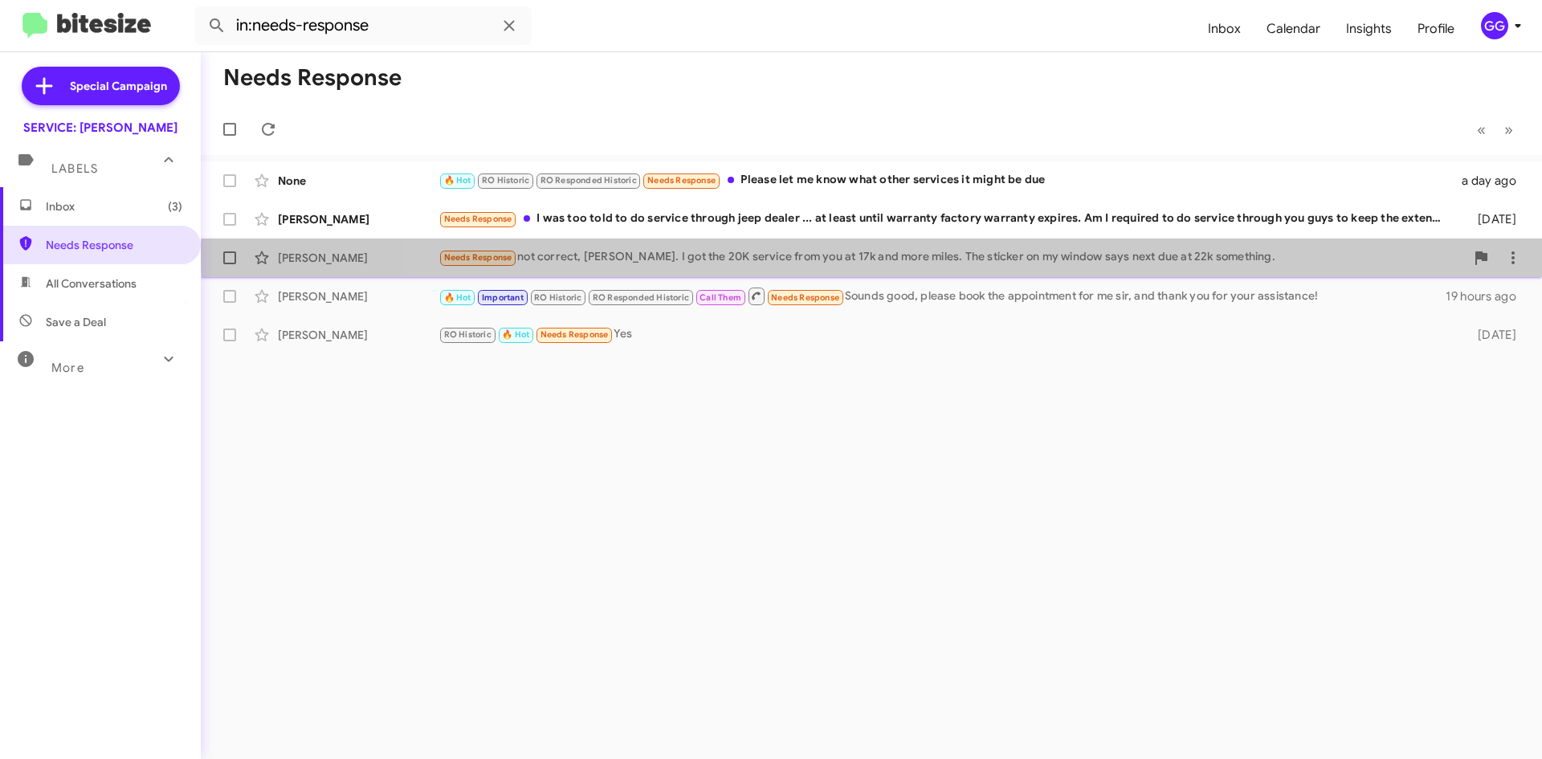
click at [922, 253] on div "Needs Response not correct, Rick. I got the 20K service from you at 17k and mor…" at bounding box center [951, 257] width 1026 height 18
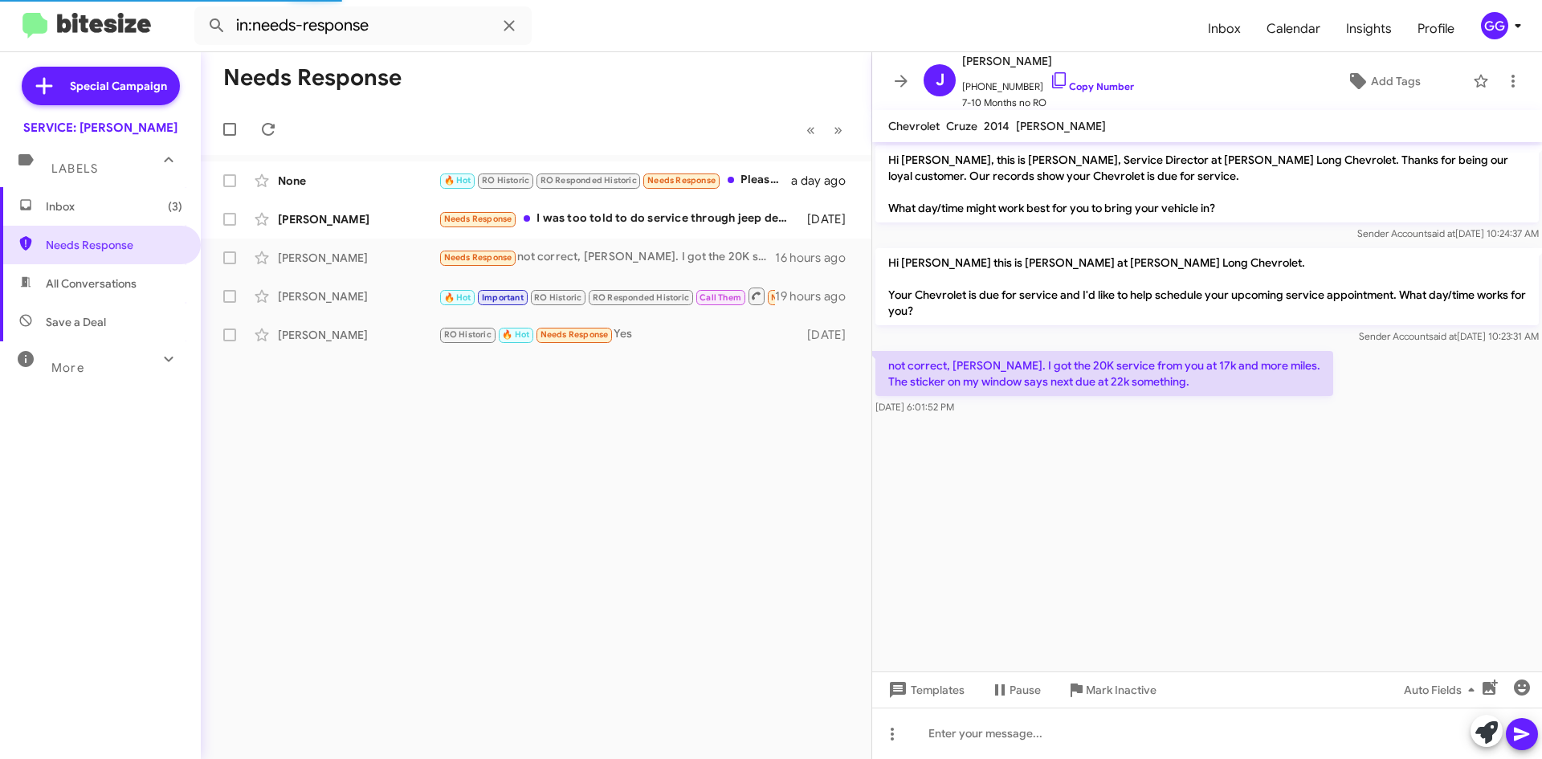
click at [116, 287] on span "All Conversations" at bounding box center [91, 283] width 91 height 16
type input "in:all-conversations"
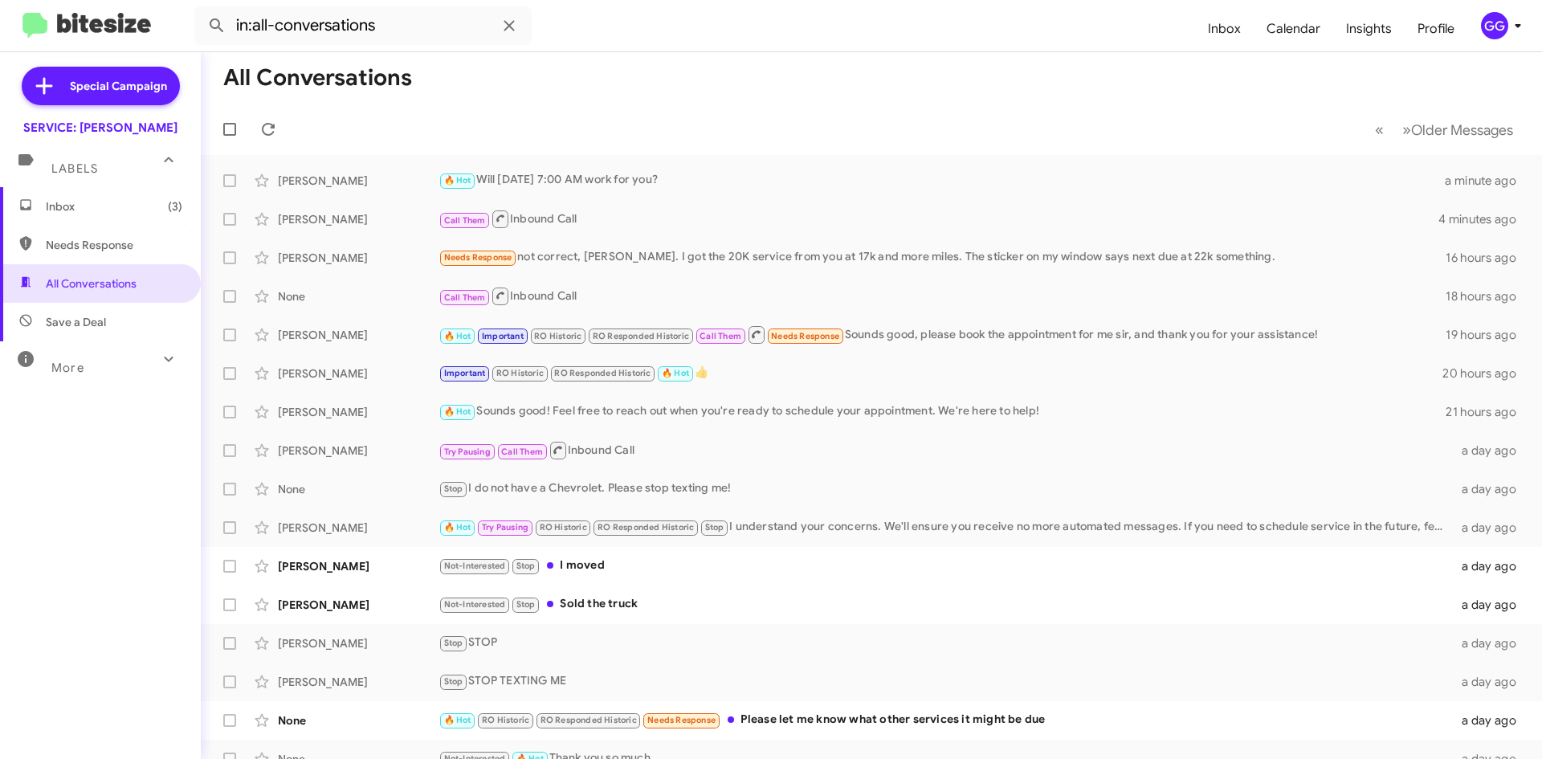
click at [159, 364] on icon at bounding box center [168, 358] width 19 height 19
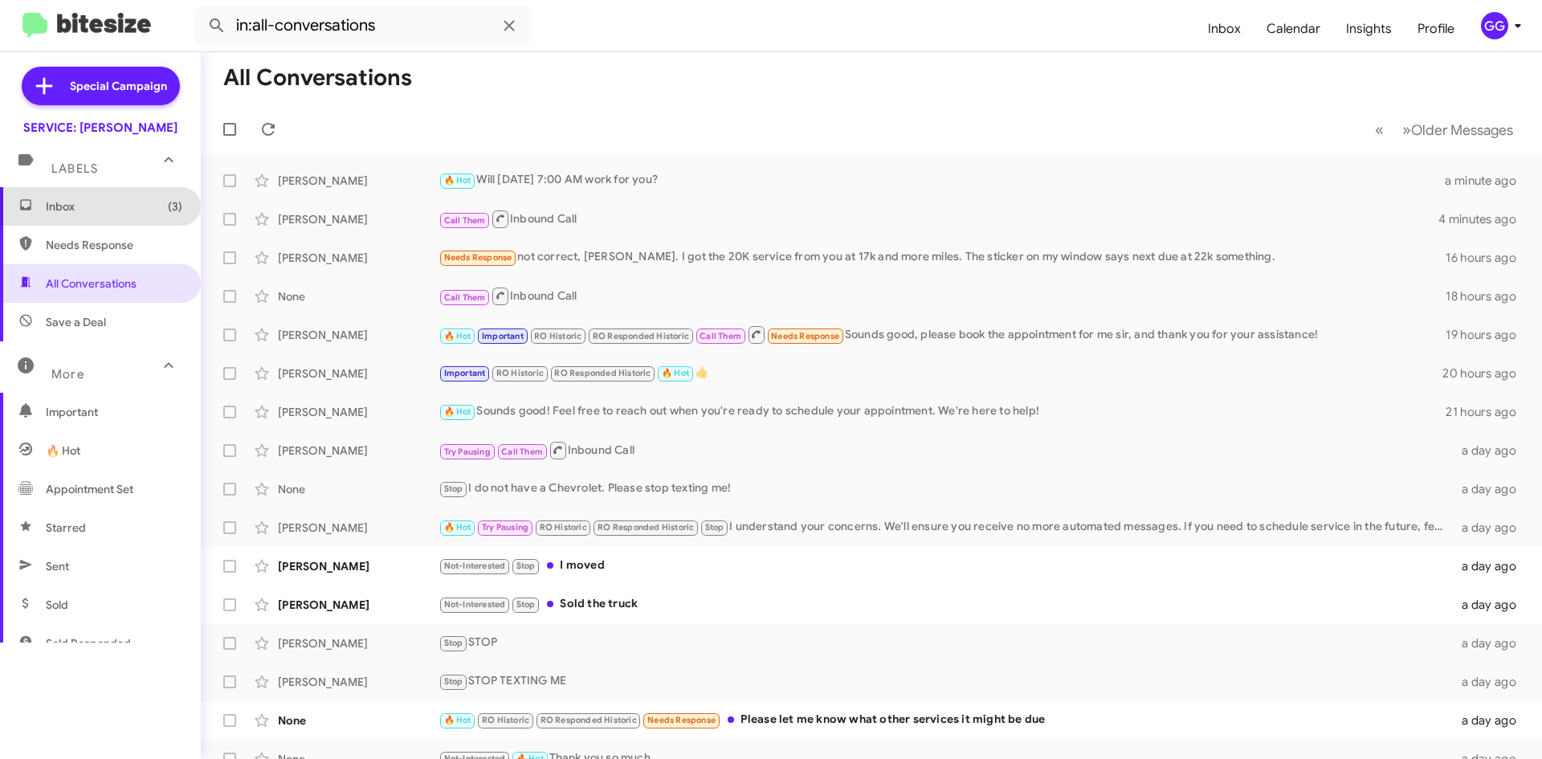
click at [108, 214] on span "Inbox (3)" at bounding box center [100, 206] width 201 height 39
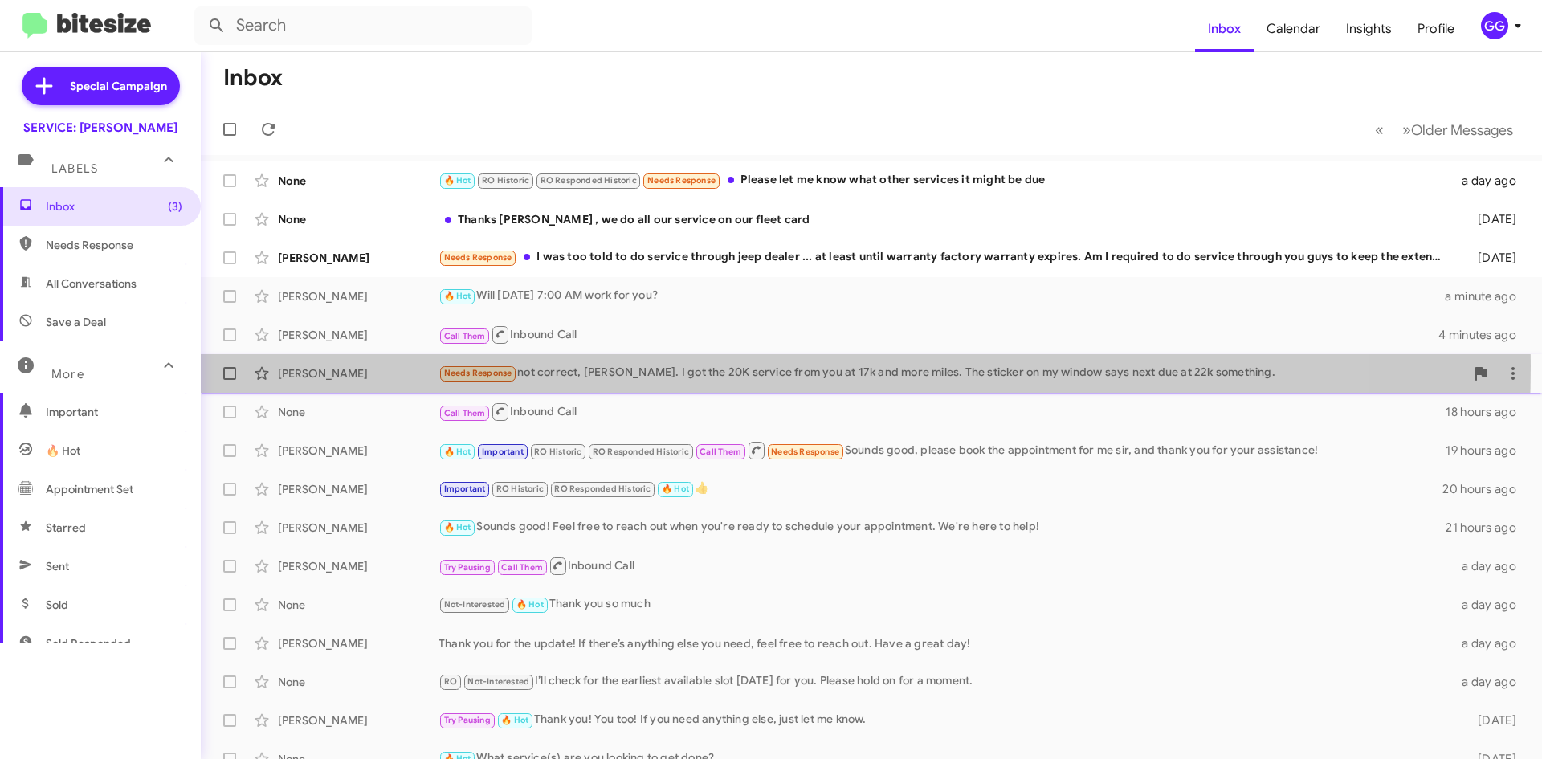
click at [634, 365] on div "Needs Response not correct, Rick. I got the 20K service from you at 17k and mor…" at bounding box center [951, 373] width 1026 height 18
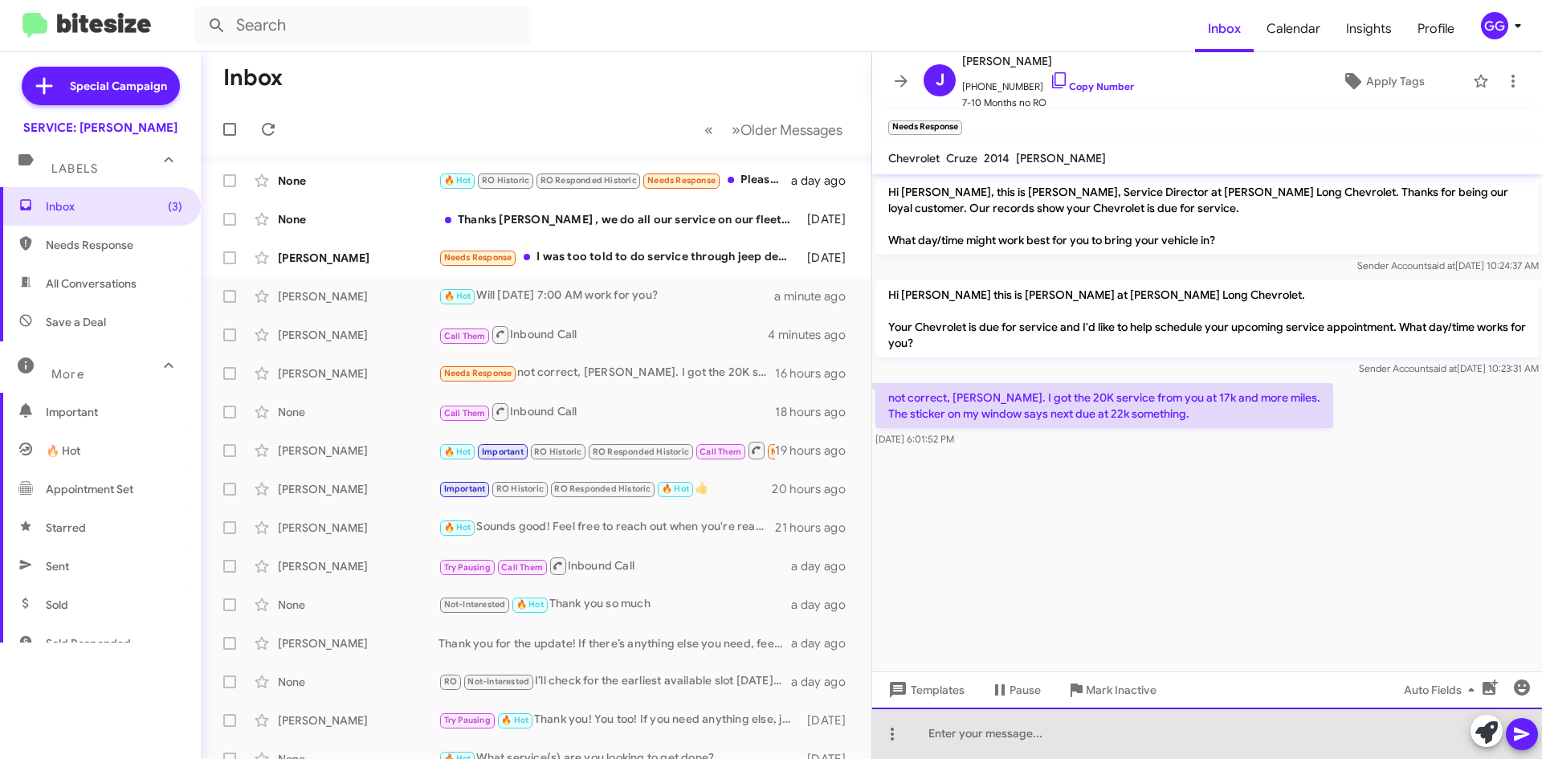
click at [990, 753] on div at bounding box center [1207, 732] width 670 height 51
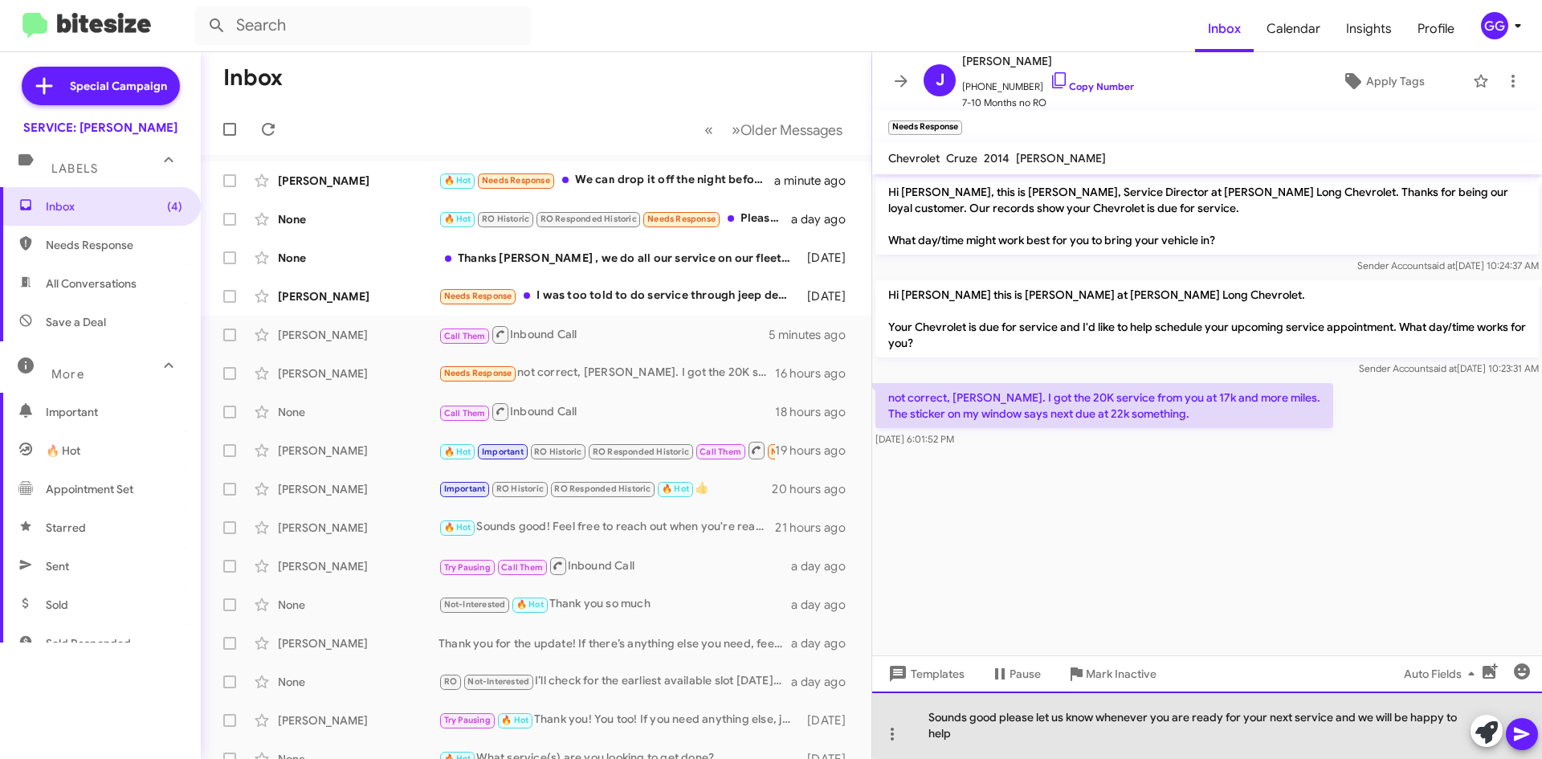
click at [1332, 718] on div "Sounds good please let us know whenever you are ready for your next service and…" at bounding box center [1207, 724] width 670 height 67
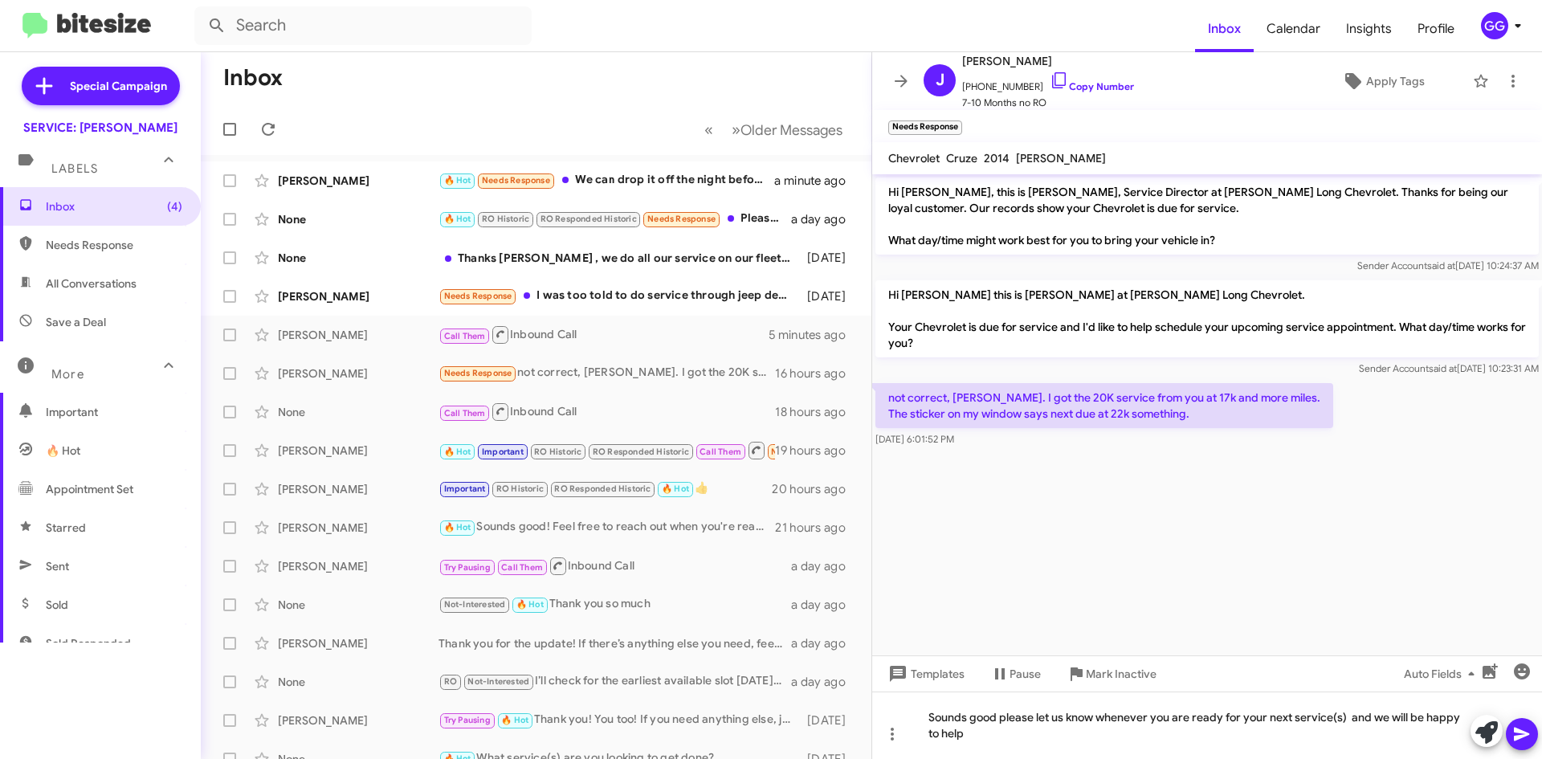
click at [1525, 728] on icon at bounding box center [1521, 733] width 19 height 19
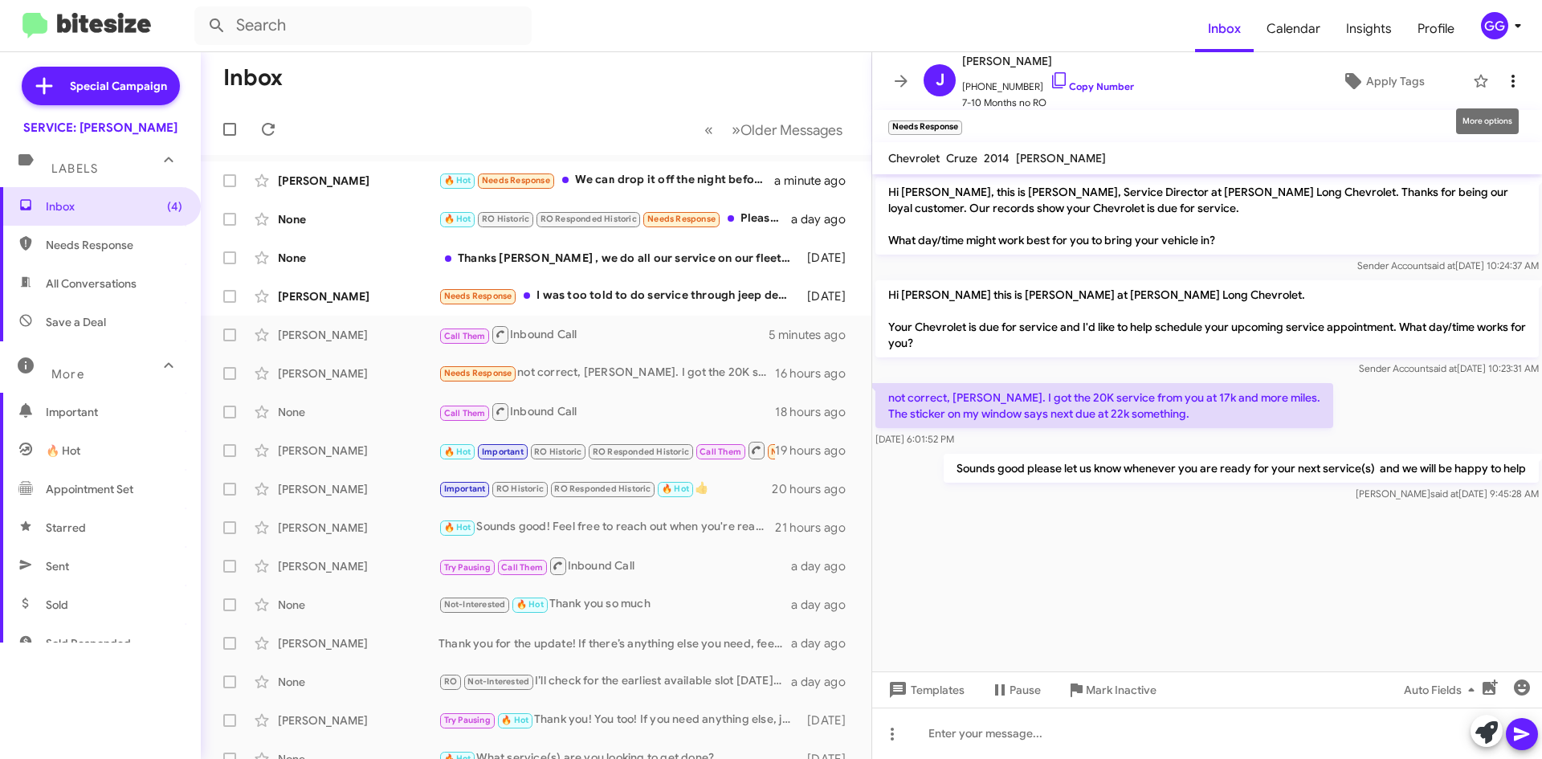
click at [1503, 75] on icon at bounding box center [1512, 80] width 19 height 19
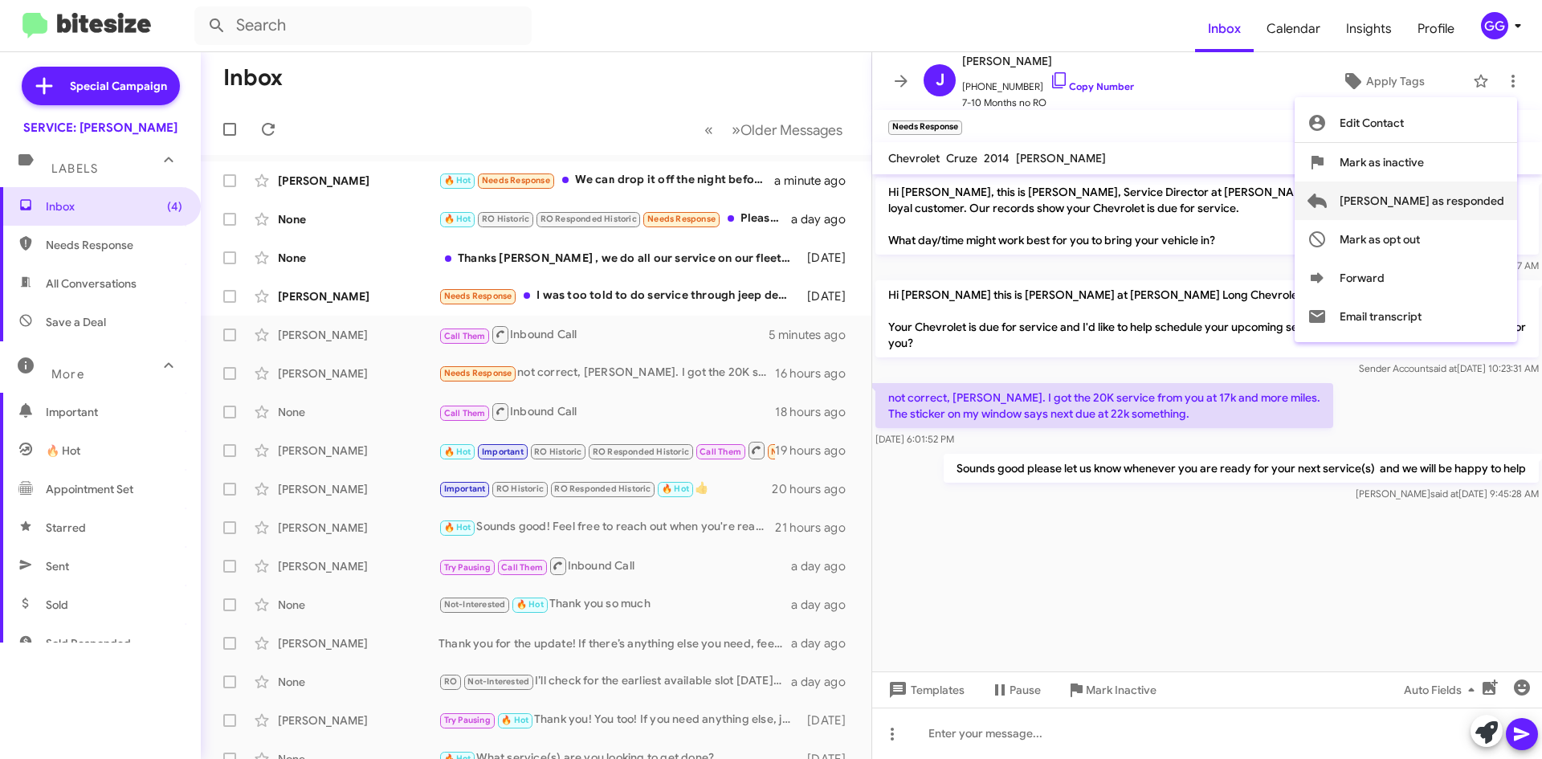
click at [1429, 199] on span "Mark as responded" at bounding box center [1422, 200] width 165 height 39
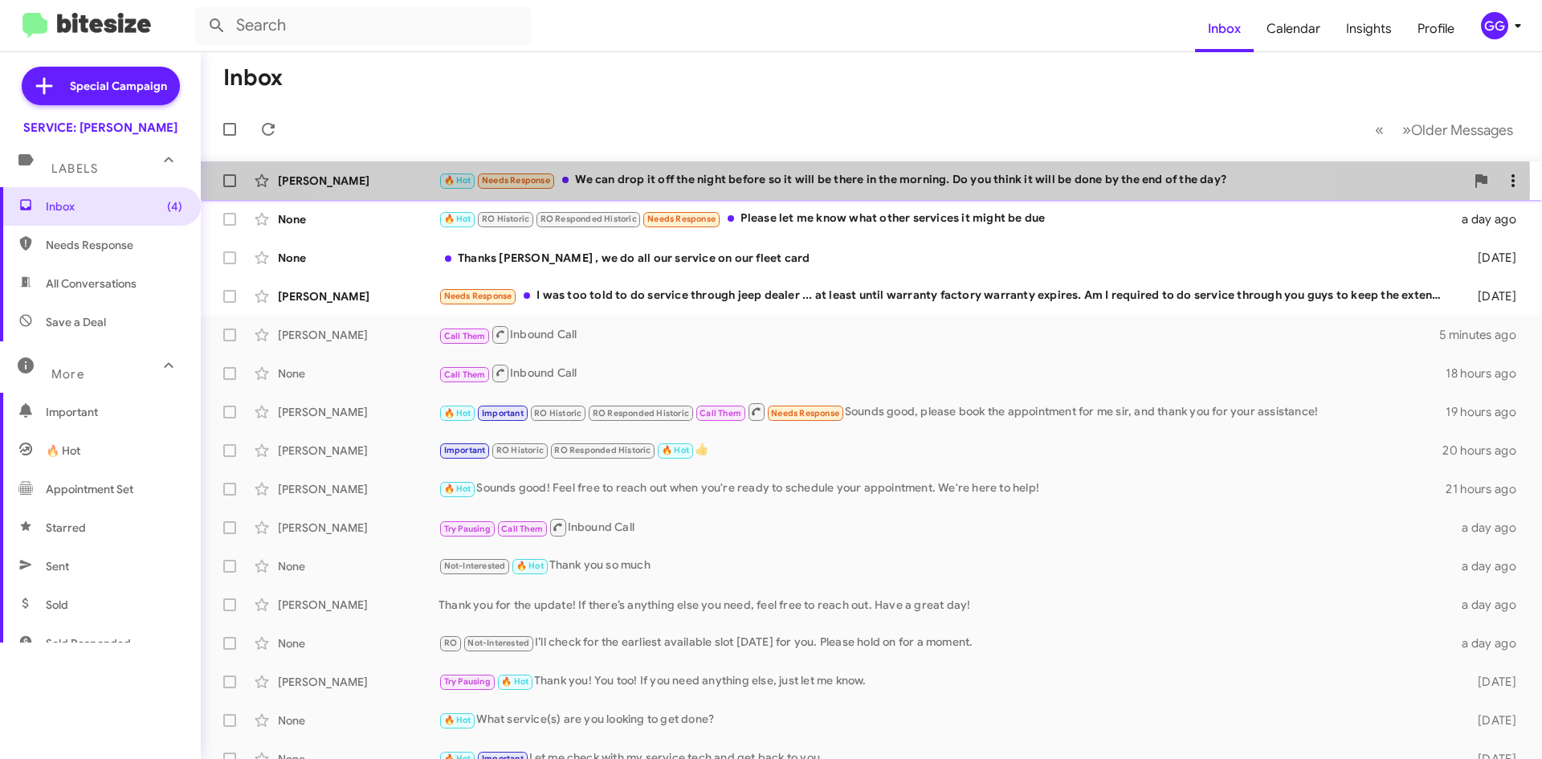
click at [823, 184] on div "🔥 Hot Needs Response We can drop it off the night before so it will be there in…" at bounding box center [951, 180] width 1026 height 18
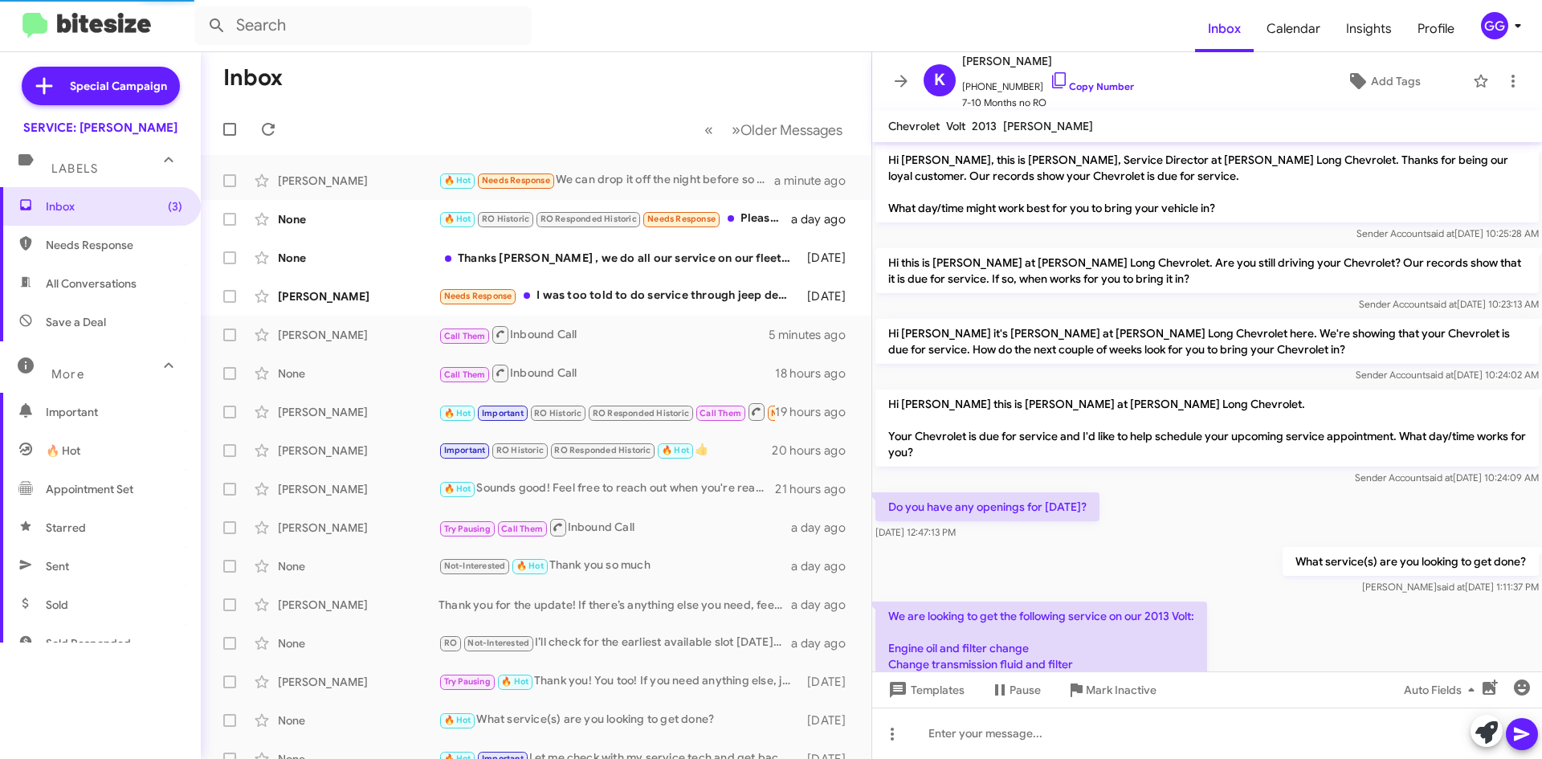
scroll to position [357, 0]
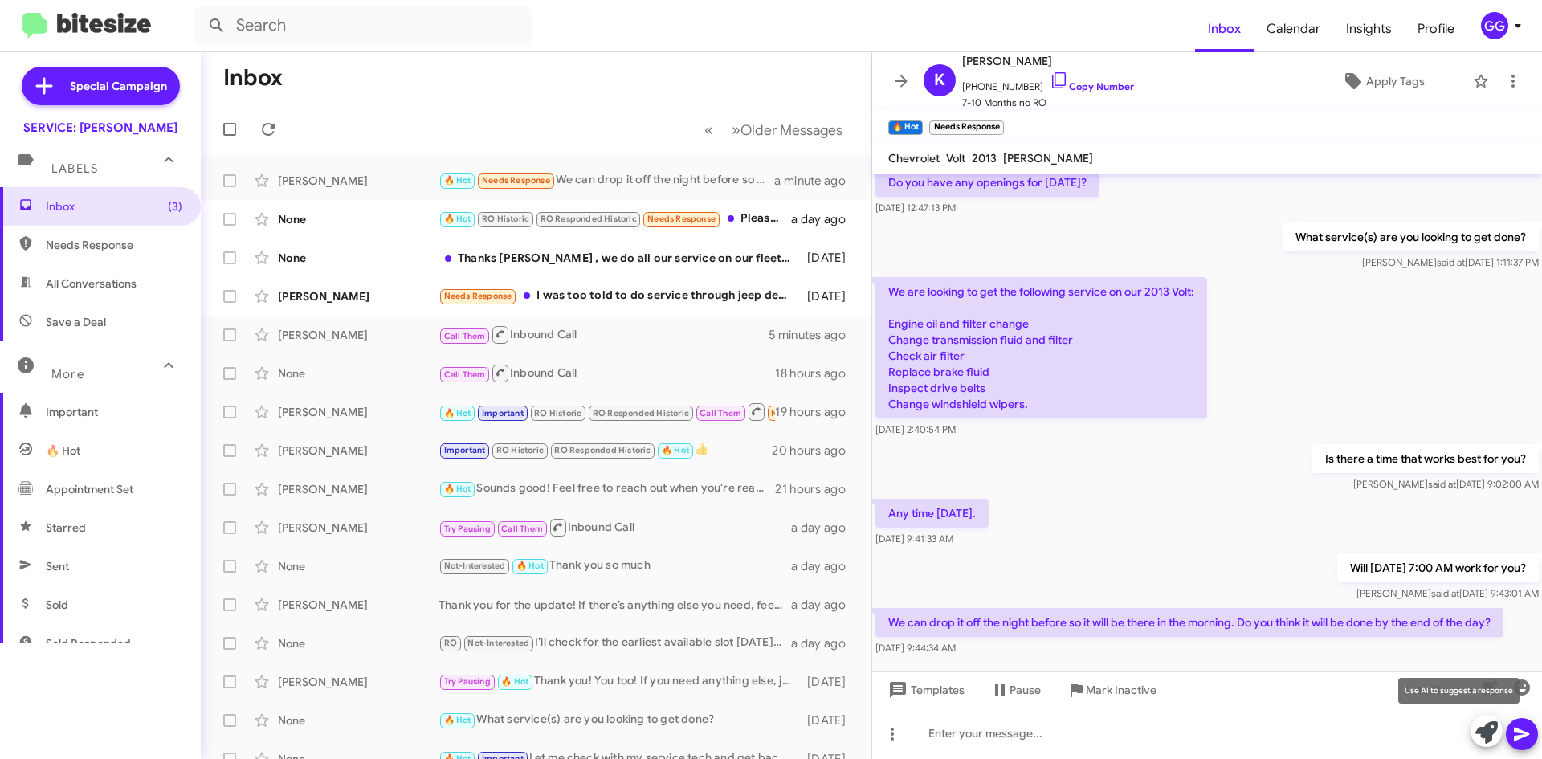
click at [1478, 732] on icon at bounding box center [1486, 732] width 22 height 22
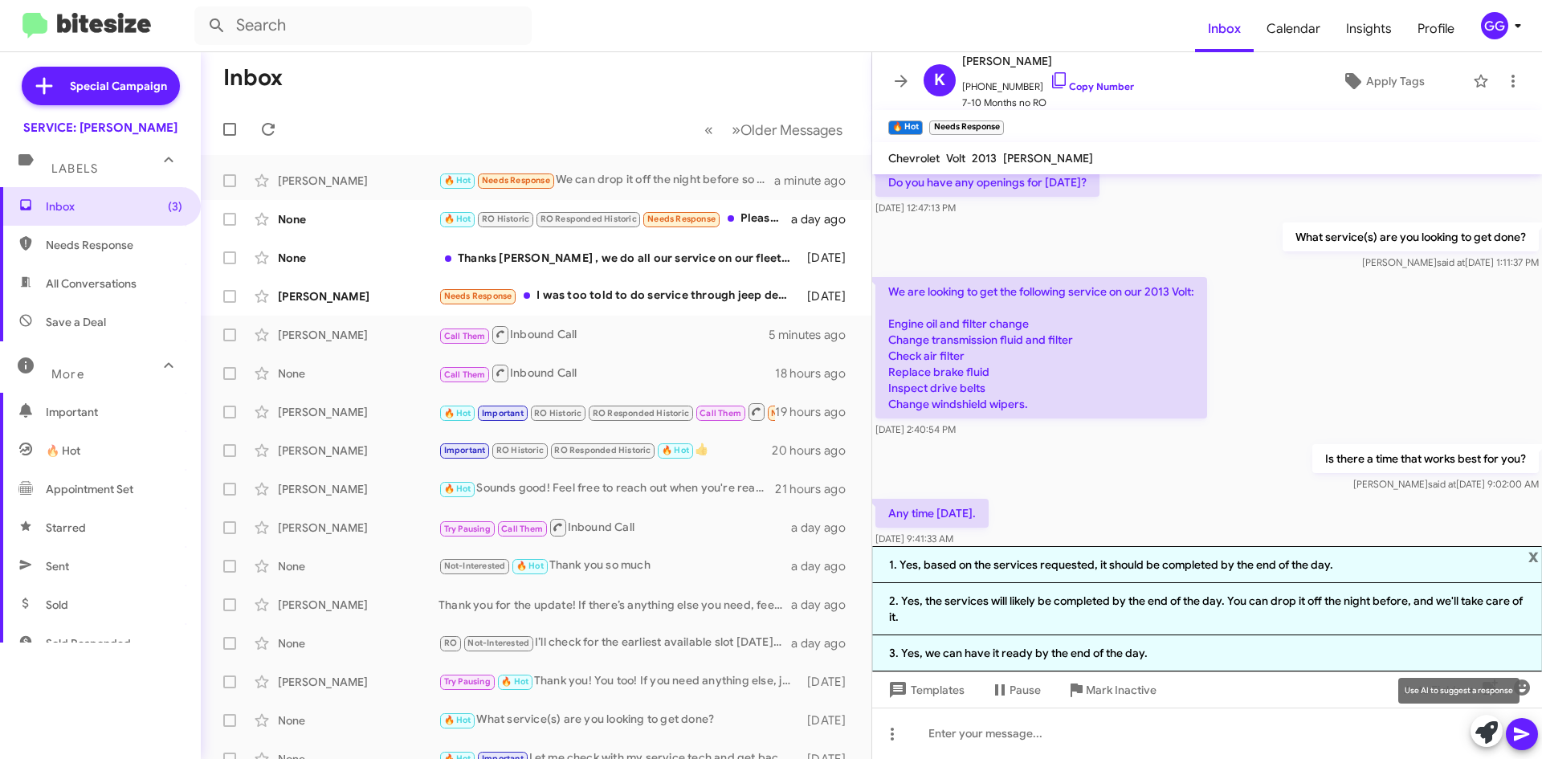
click at [1478, 732] on icon at bounding box center [1486, 732] width 22 height 22
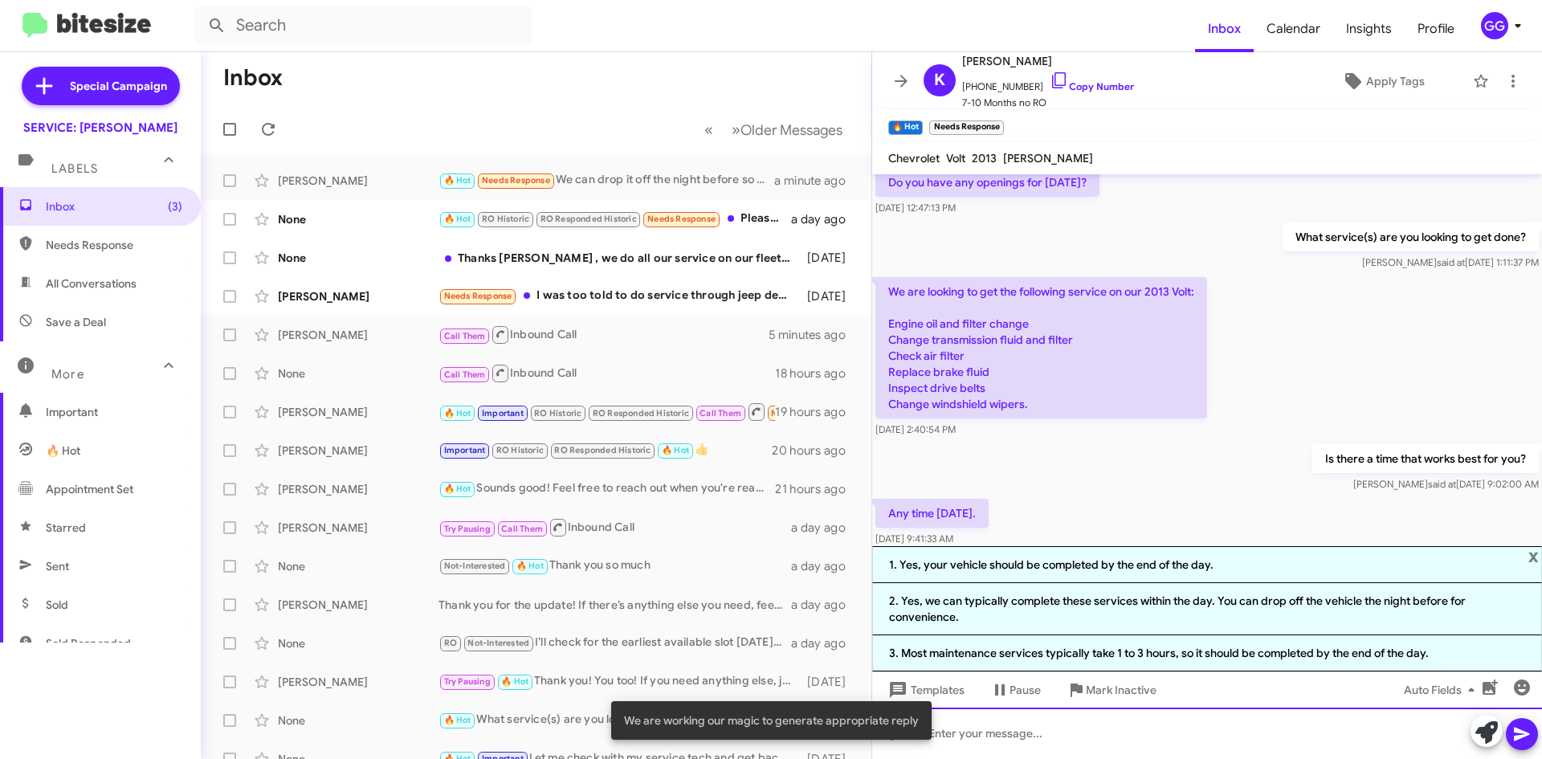
click at [1046, 740] on div at bounding box center [1207, 732] width 670 height 51
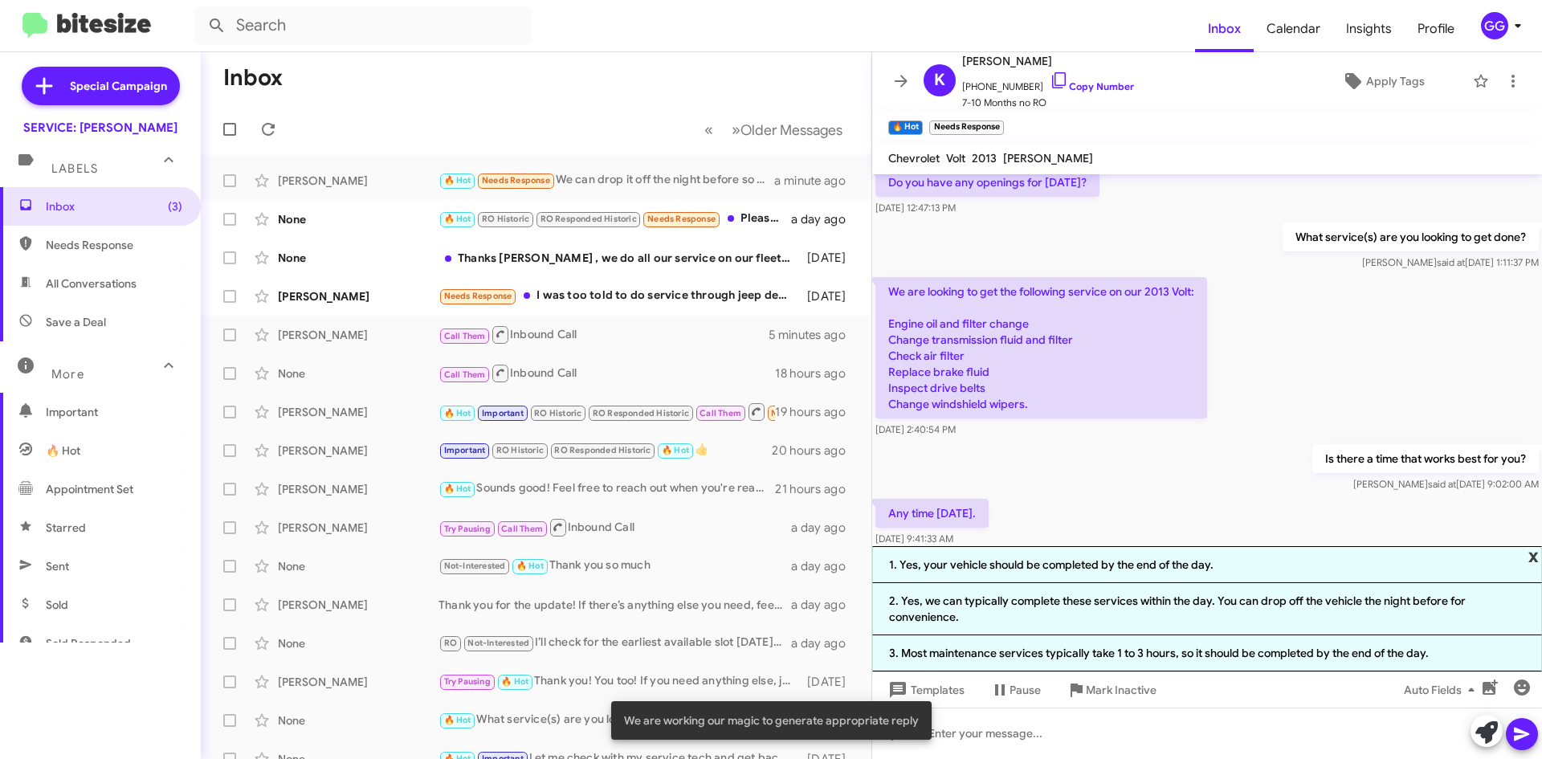
click at [1537, 555] on span "x" at bounding box center [1533, 555] width 10 height 19
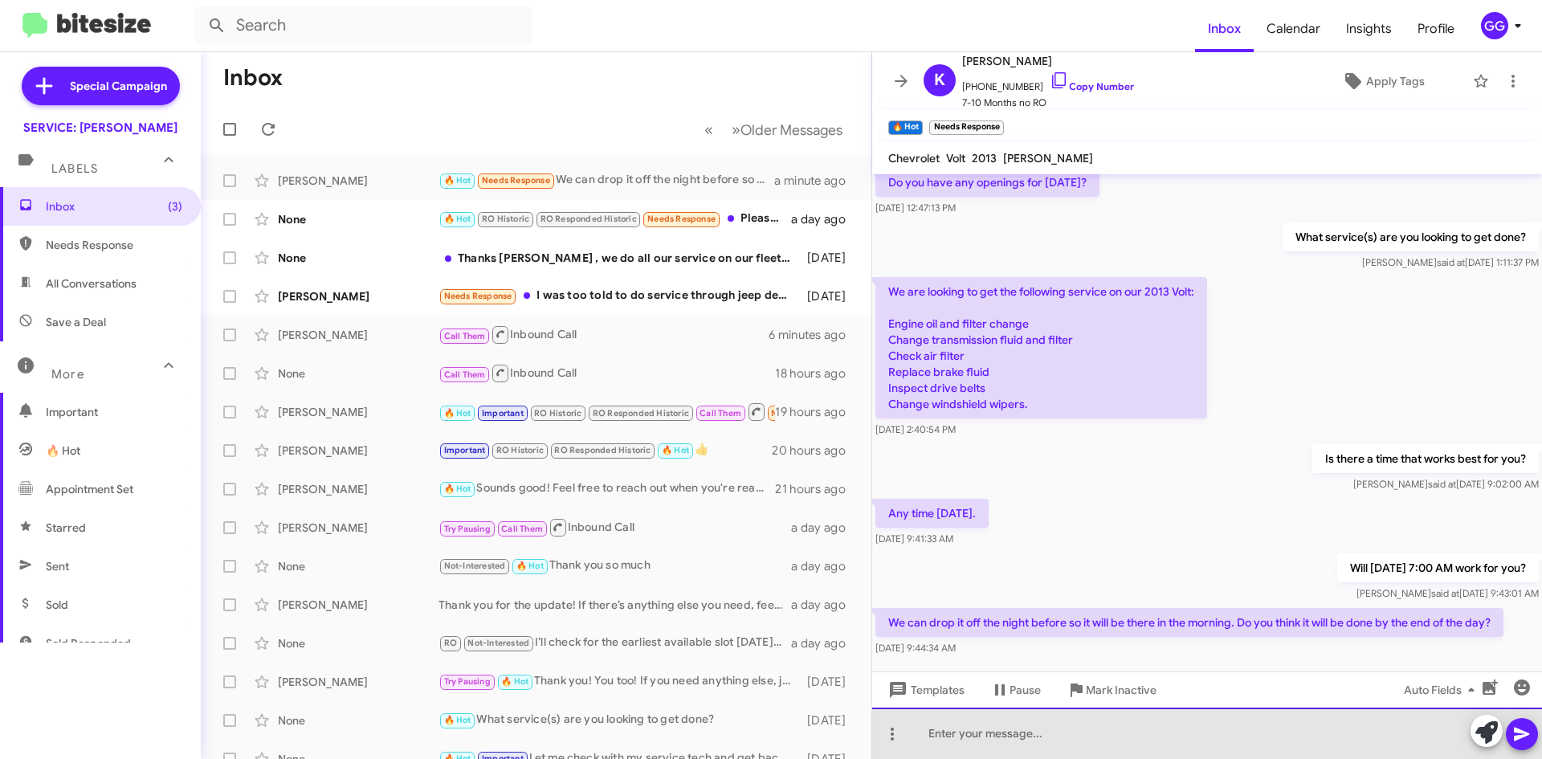
click at [1099, 725] on div at bounding box center [1207, 732] width 670 height 51
click at [1020, 728] on div at bounding box center [1207, 732] width 670 height 51
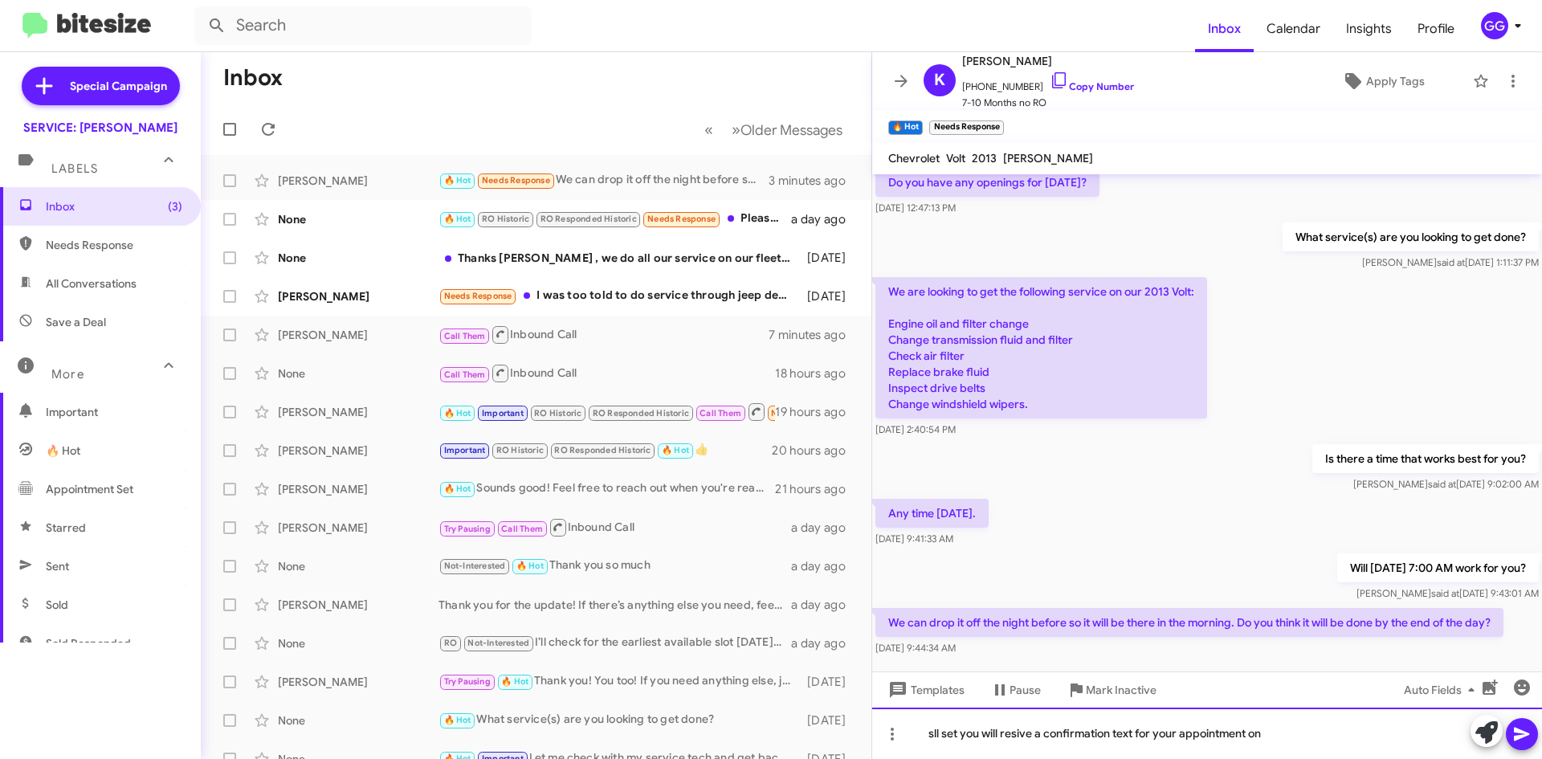
click at [1019, 728] on div "sll set you will resive a confirmation text for your appointment on" at bounding box center [1207, 732] width 670 height 51
click at [1023, 732] on div "sll set you will resive a confirmation text for your appointment on" at bounding box center [1207, 732] width 670 height 51
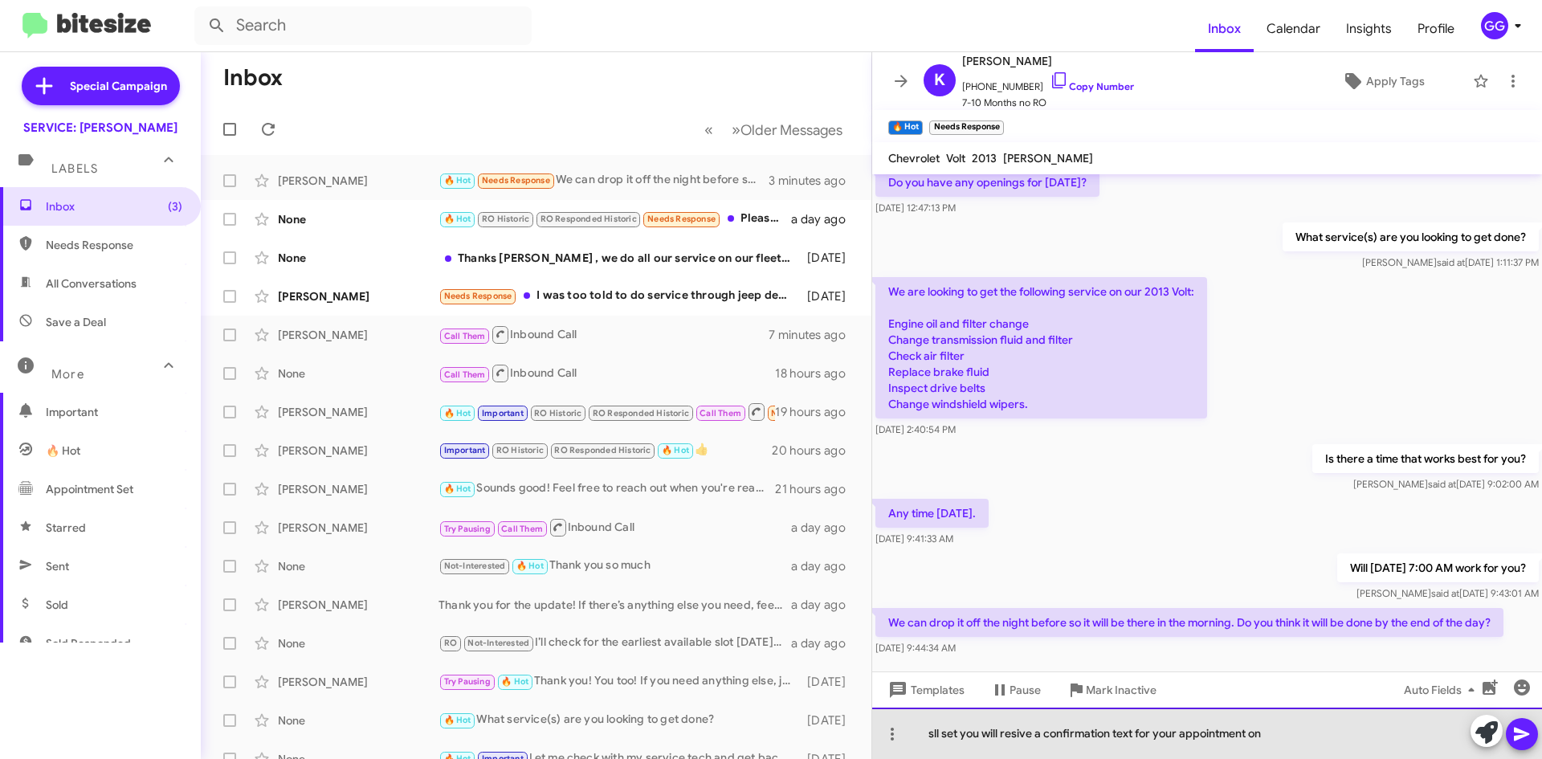
click at [1026, 728] on div "sll set you will resive a confirmation text for your appointment on" at bounding box center [1207, 732] width 670 height 51
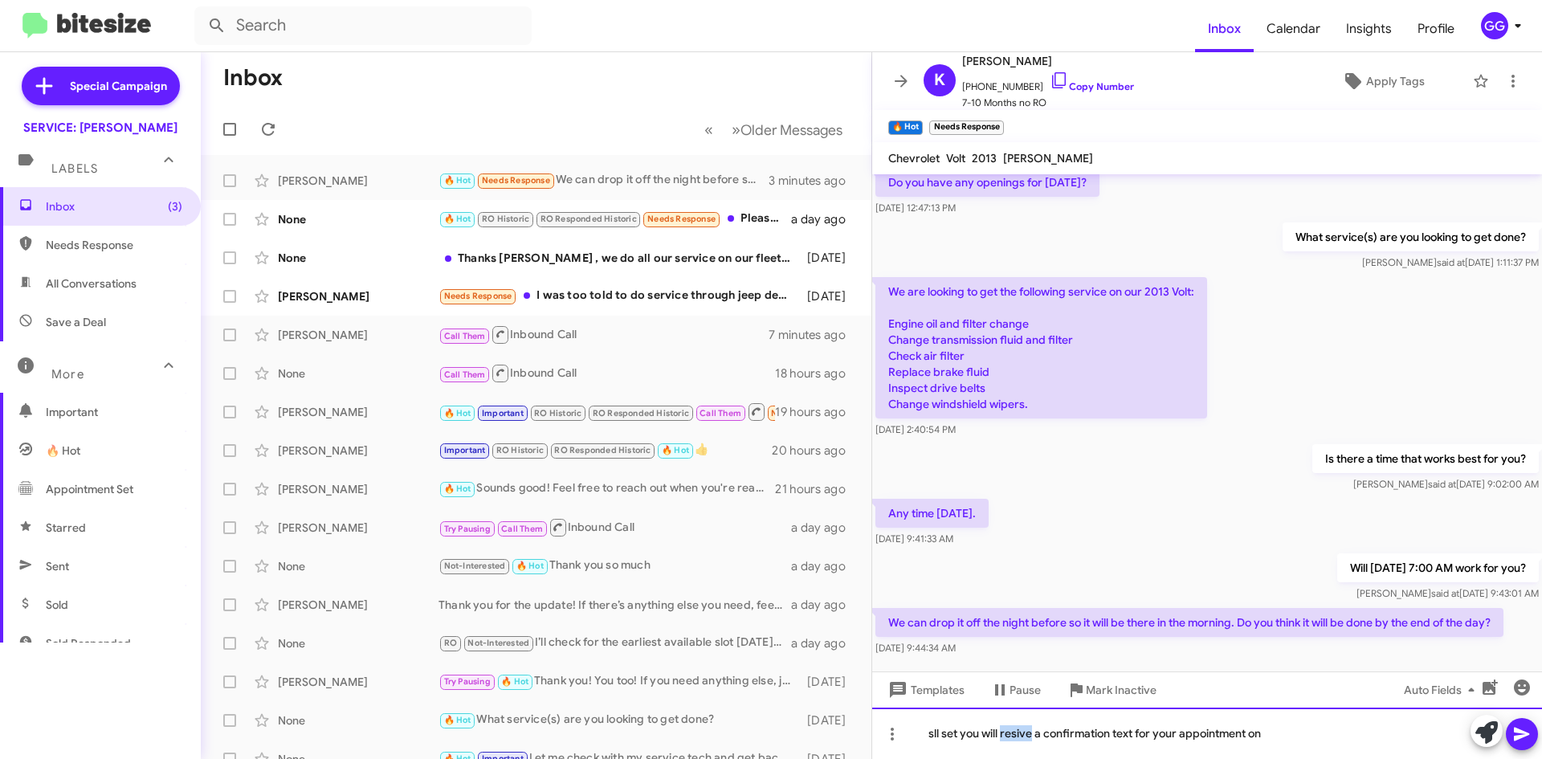
click at [1016, 736] on div "sll set you will resive a confirmation text for your appointment on" at bounding box center [1207, 732] width 670 height 51
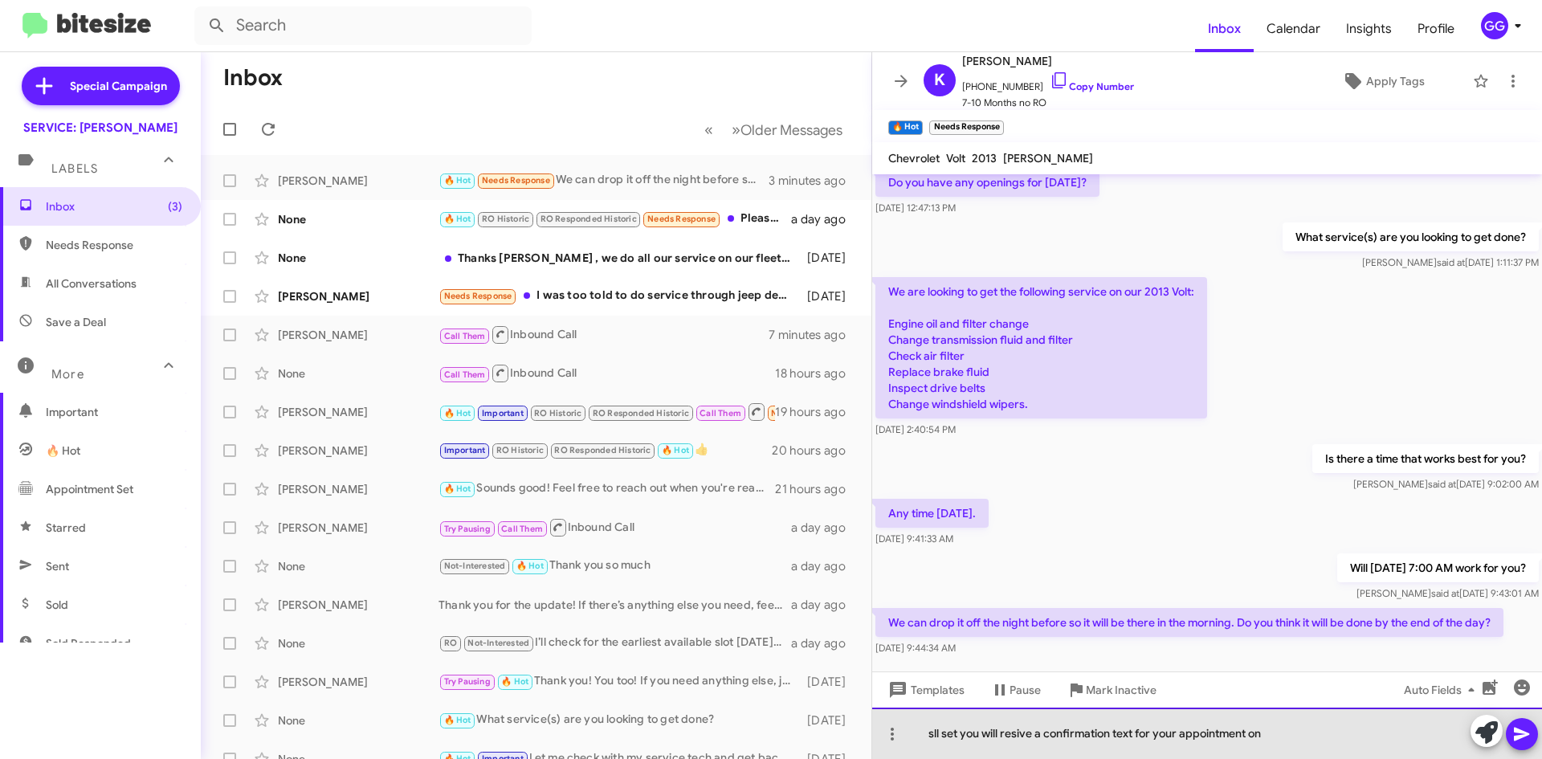
click at [1026, 734] on div "sll set you will resive a confirmation text for your appointment on" at bounding box center [1207, 732] width 670 height 51
click at [932, 734] on div "sll set you will resivie a confirmation text for your appointment on" at bounding box center [1207, 732] width 670 height 51
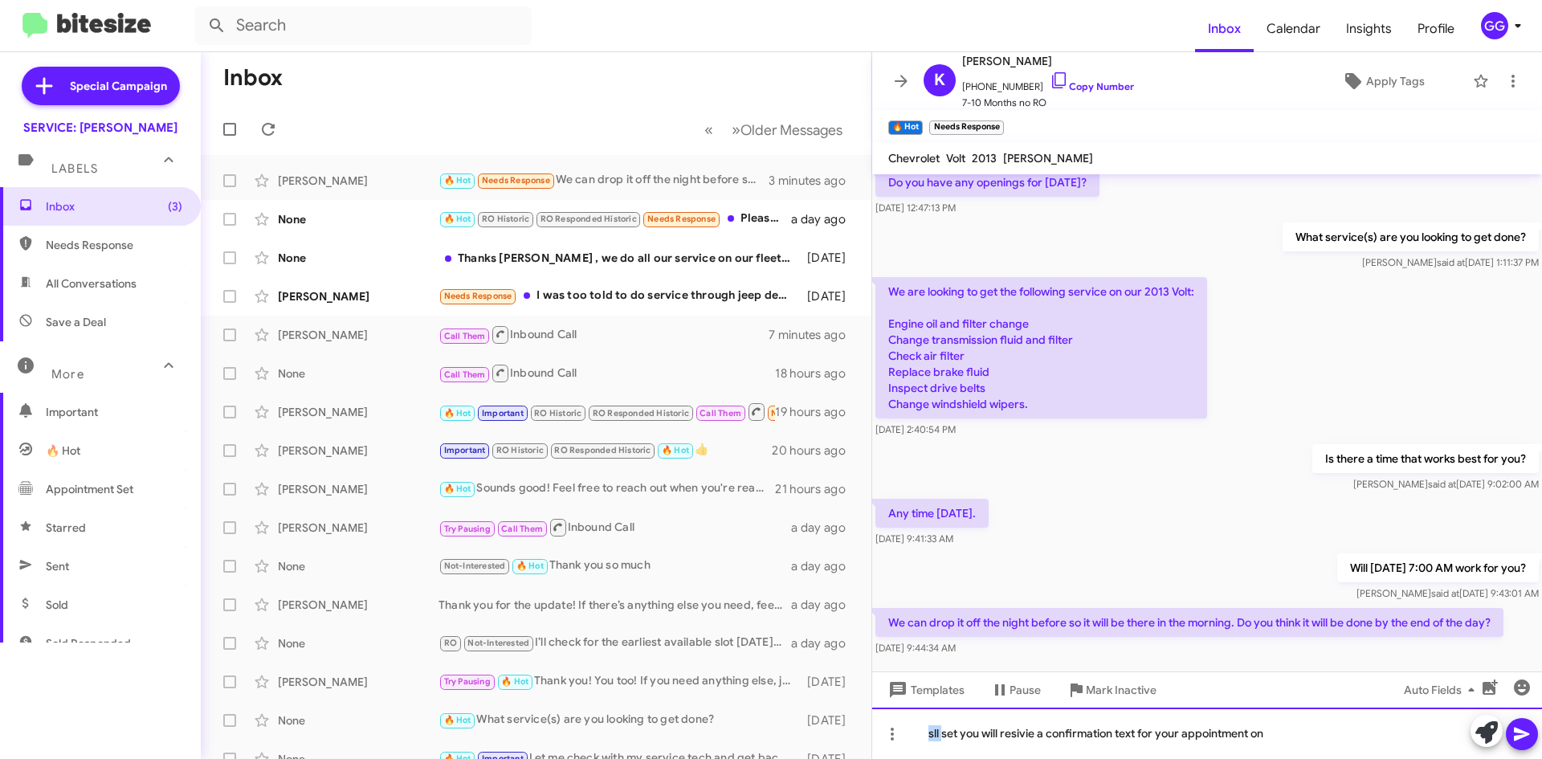
click at [934, 732] on div "sll set you will resivie a confirmation text for your appointment on" at bounding box center [1207, 732] width 670 height 51
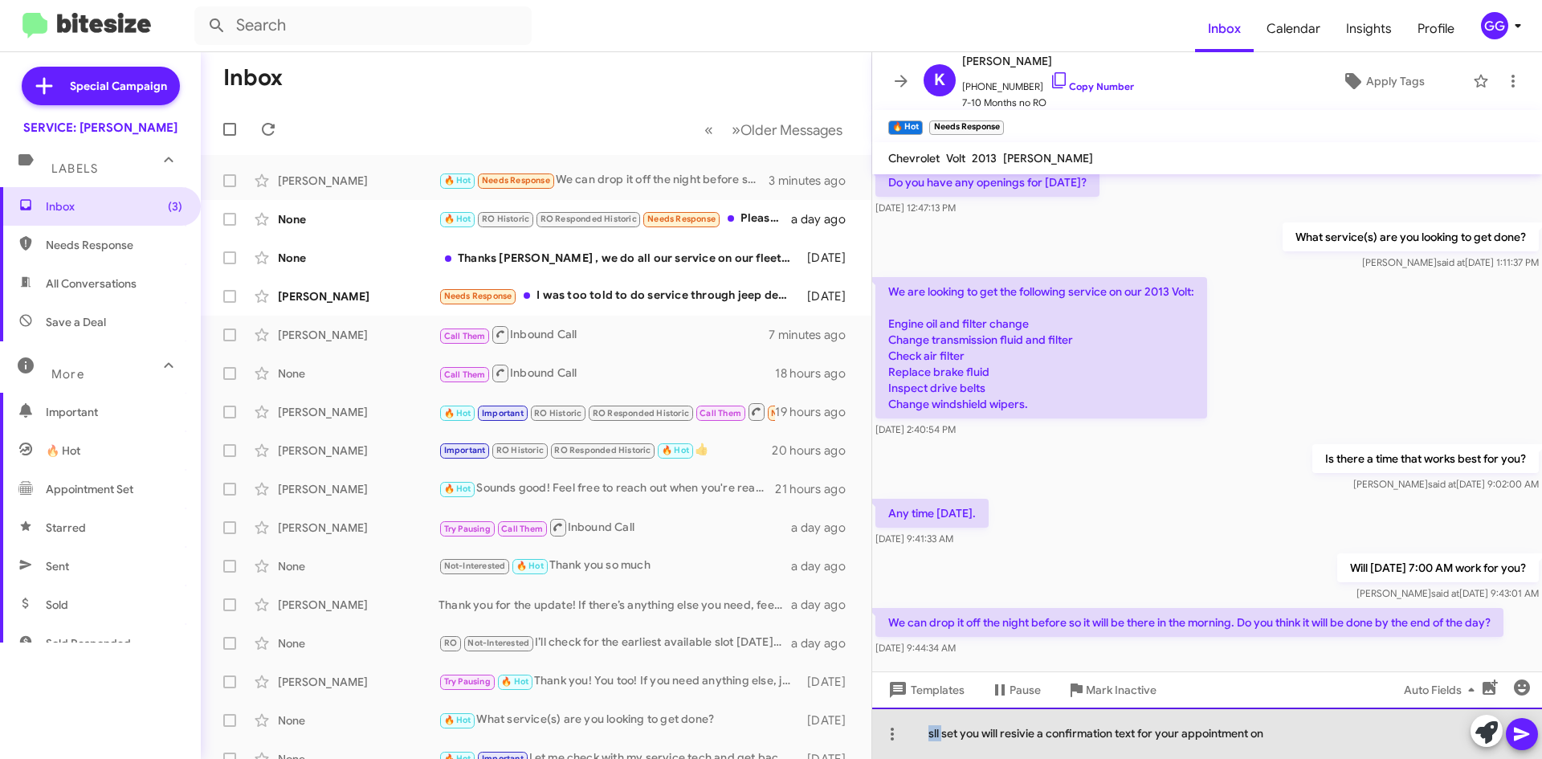
click at [934, 732] on div "sll set you will resivie a confirmation text for your appointment on" at bounding box center [1207, 732] width 670 height 51
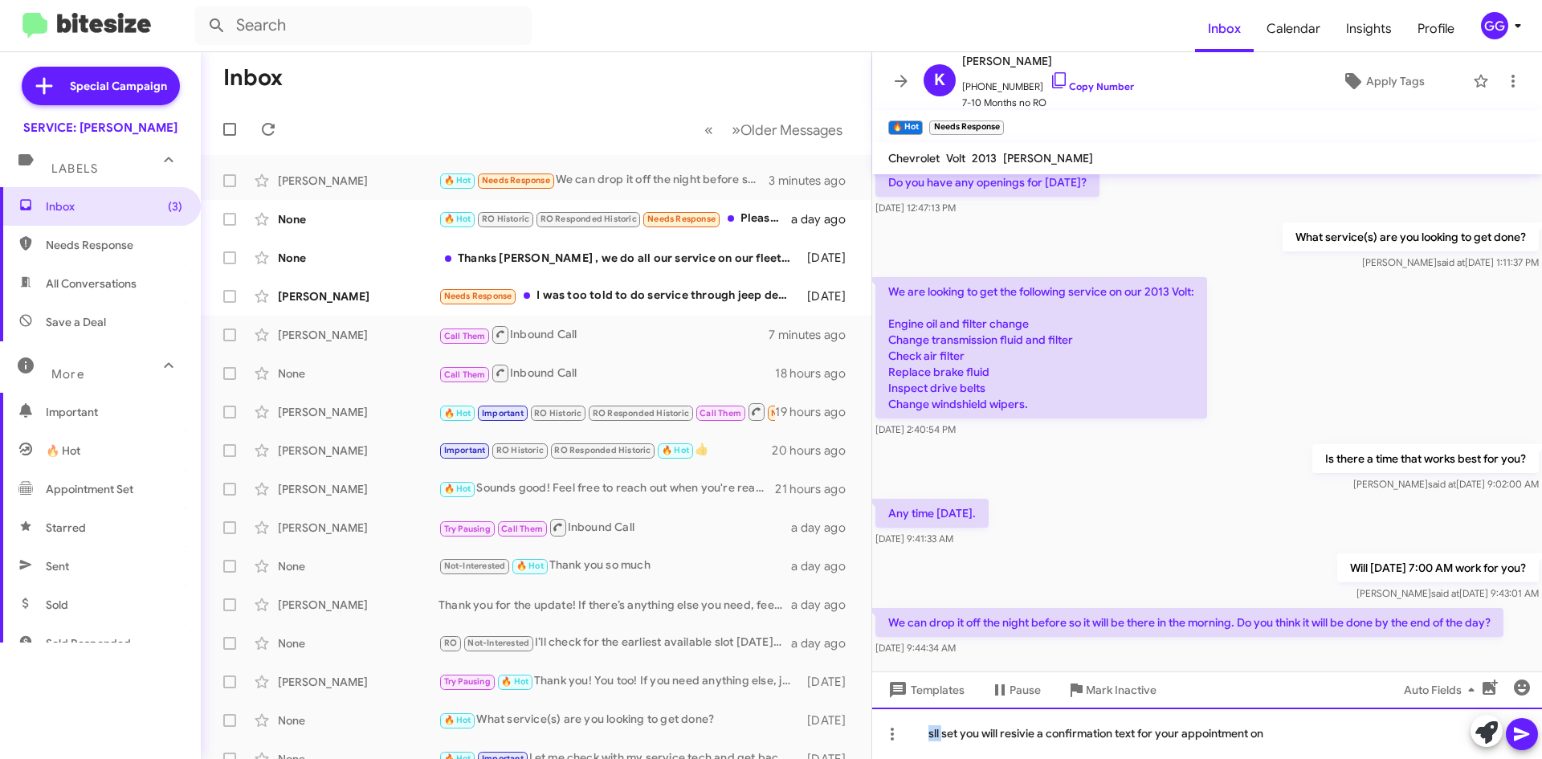
click at [935, 733] on div "sll set you will resivie a confirmation text for your appointment on" at bounding box center [1207, 732] width 670 height 51
click at [936, 734] on div "sll set you will resivie a confirmation text for your appointment on" at bounding box center [1207, 732] width 670 height 51
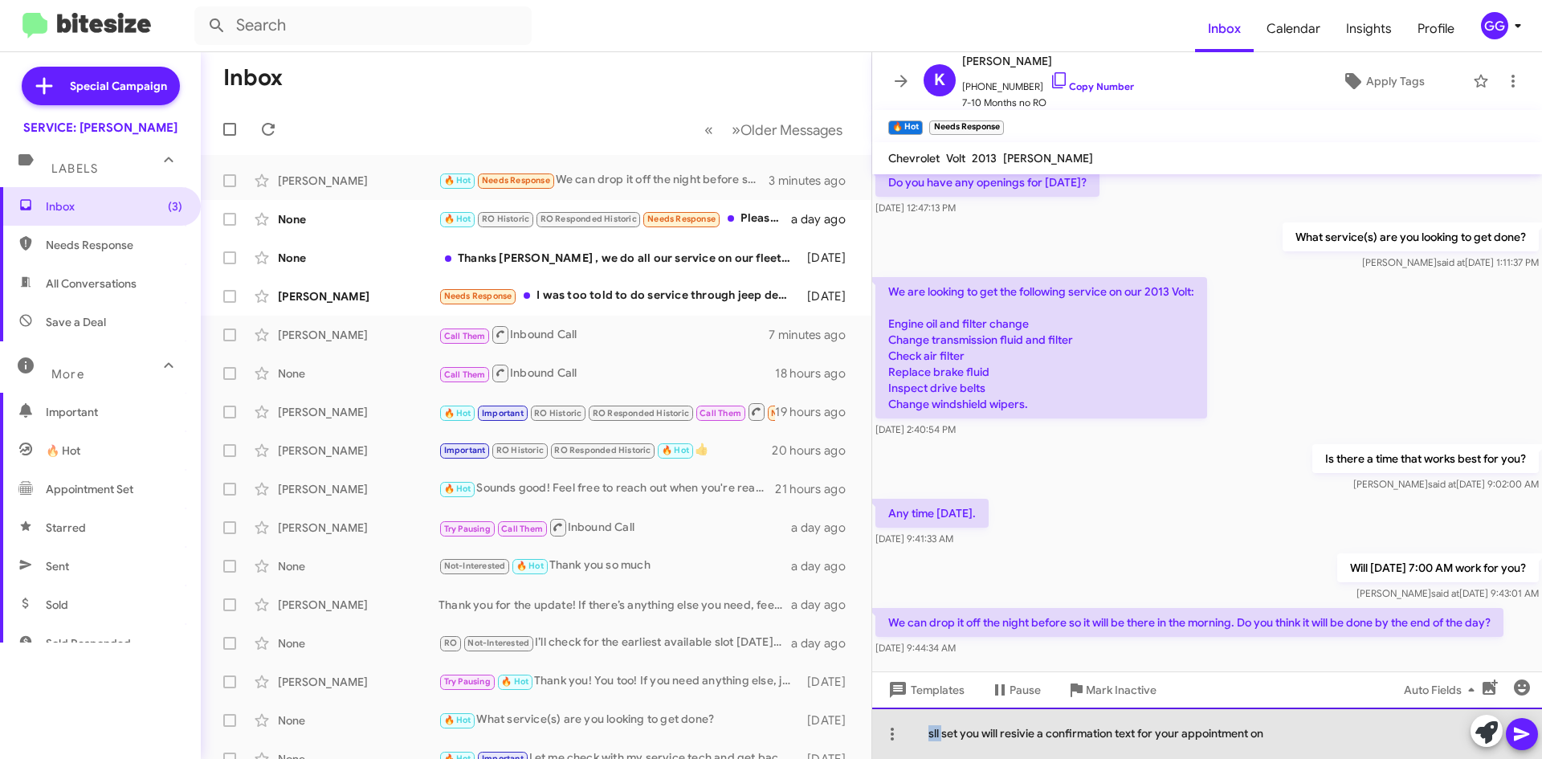
click at [944, 732] on div "sll set you will resivie a confirmation text for your appointment on" at bounding box center [1207, 732] width 670 height 51
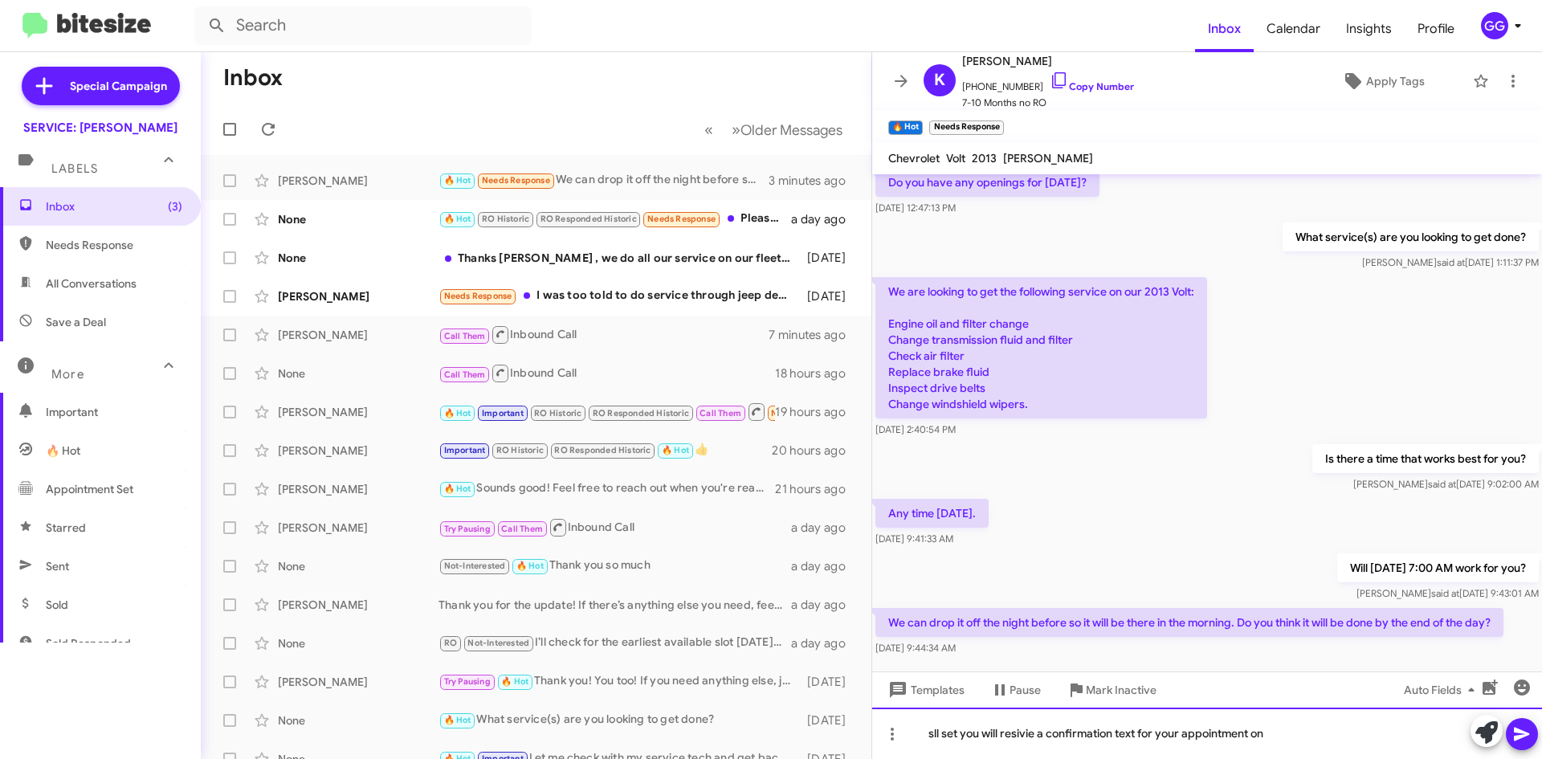
click at [930, 738] on div "sll set you will resivie a confirmation text for your appointment on" at bounding box center [1207, 732] width 670 height 51
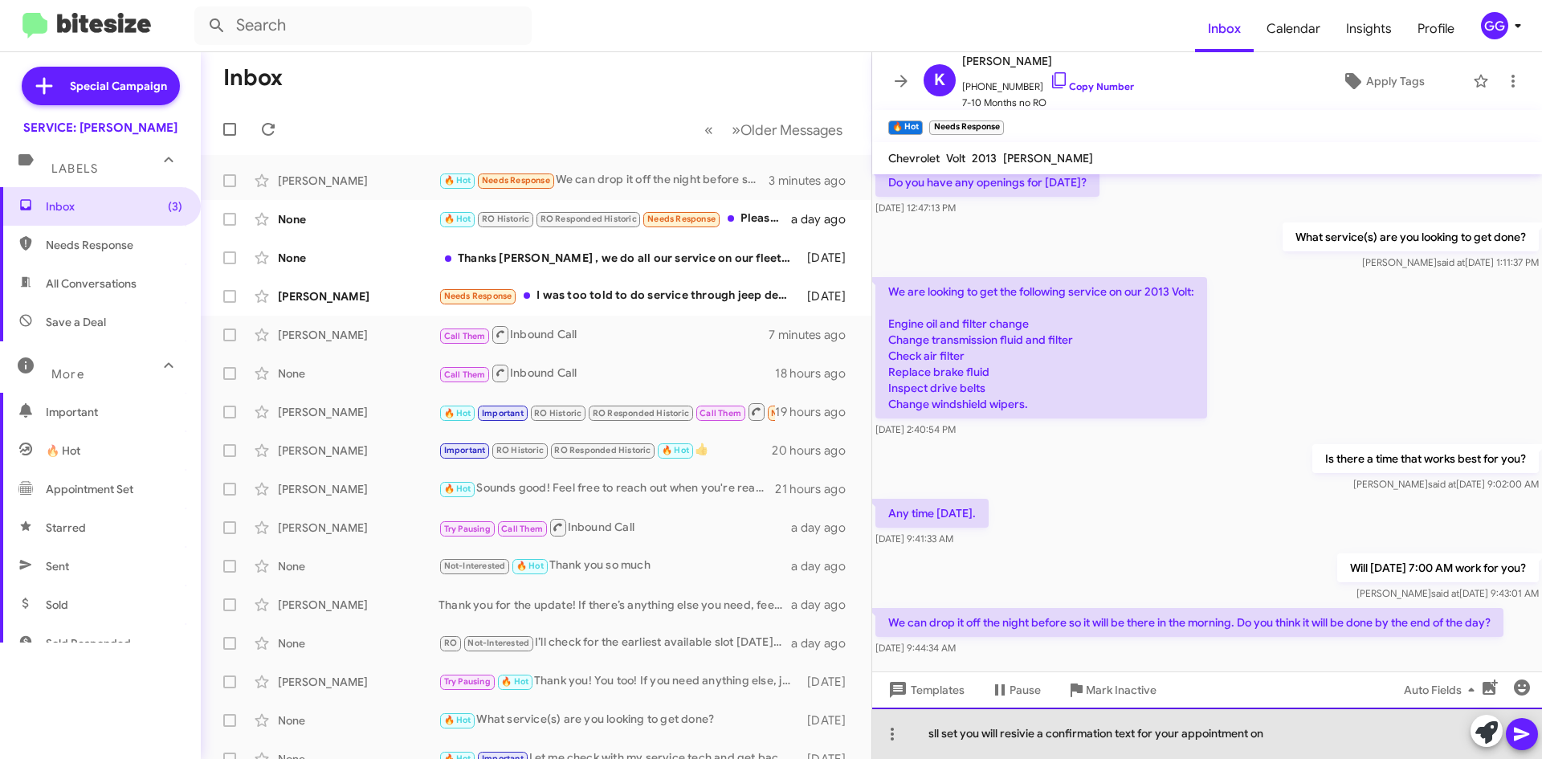
click at [933, 737] on div "sll set you will resivie a confirmation text for your appointment on" at bounding box center [1207, 732] width 670 height 51
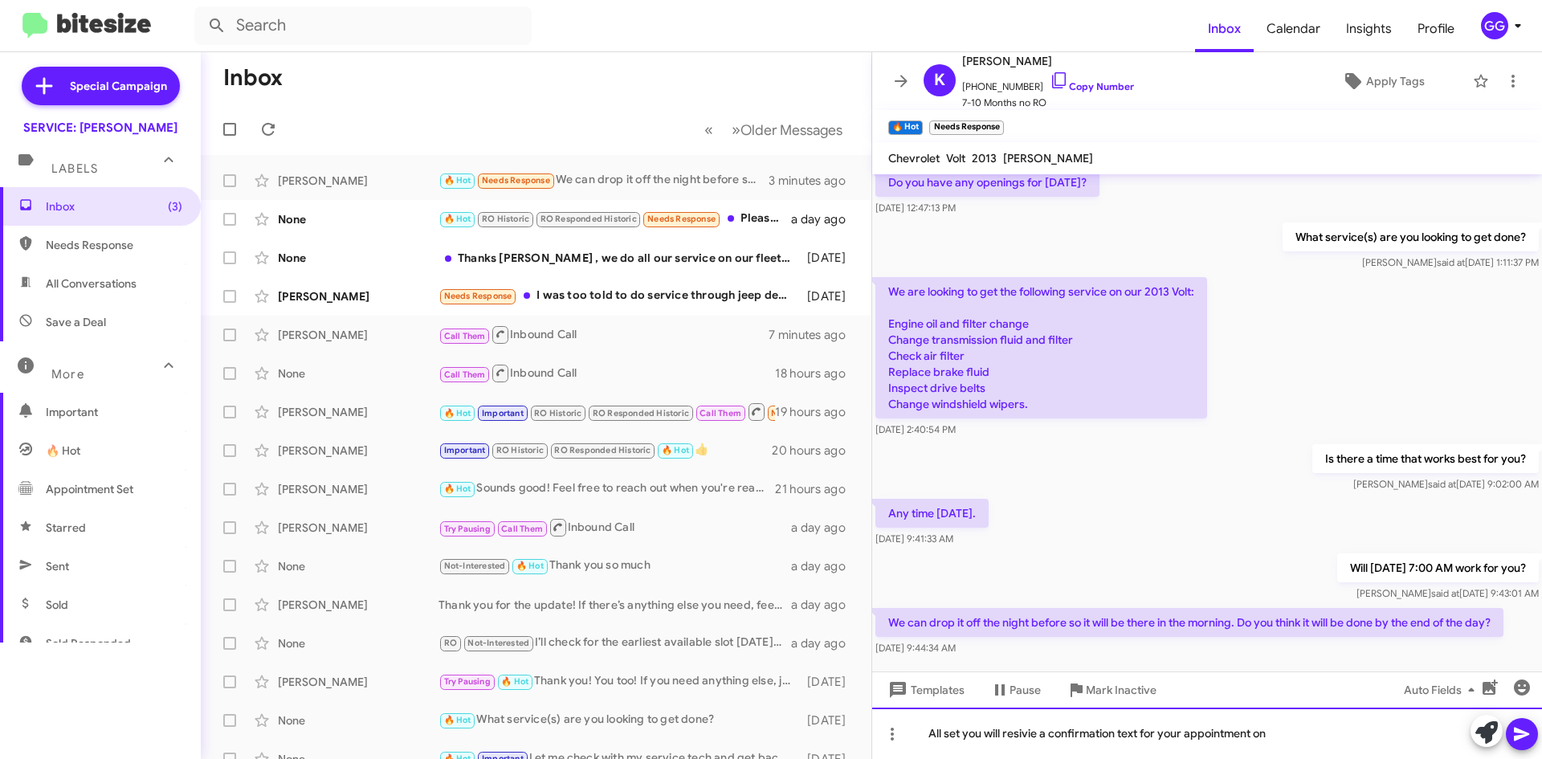
click at [1025, 740] on div "All set you will resivie a confirmation text for your appointment on" at bounding box center [1207, 732] width 670 height 51
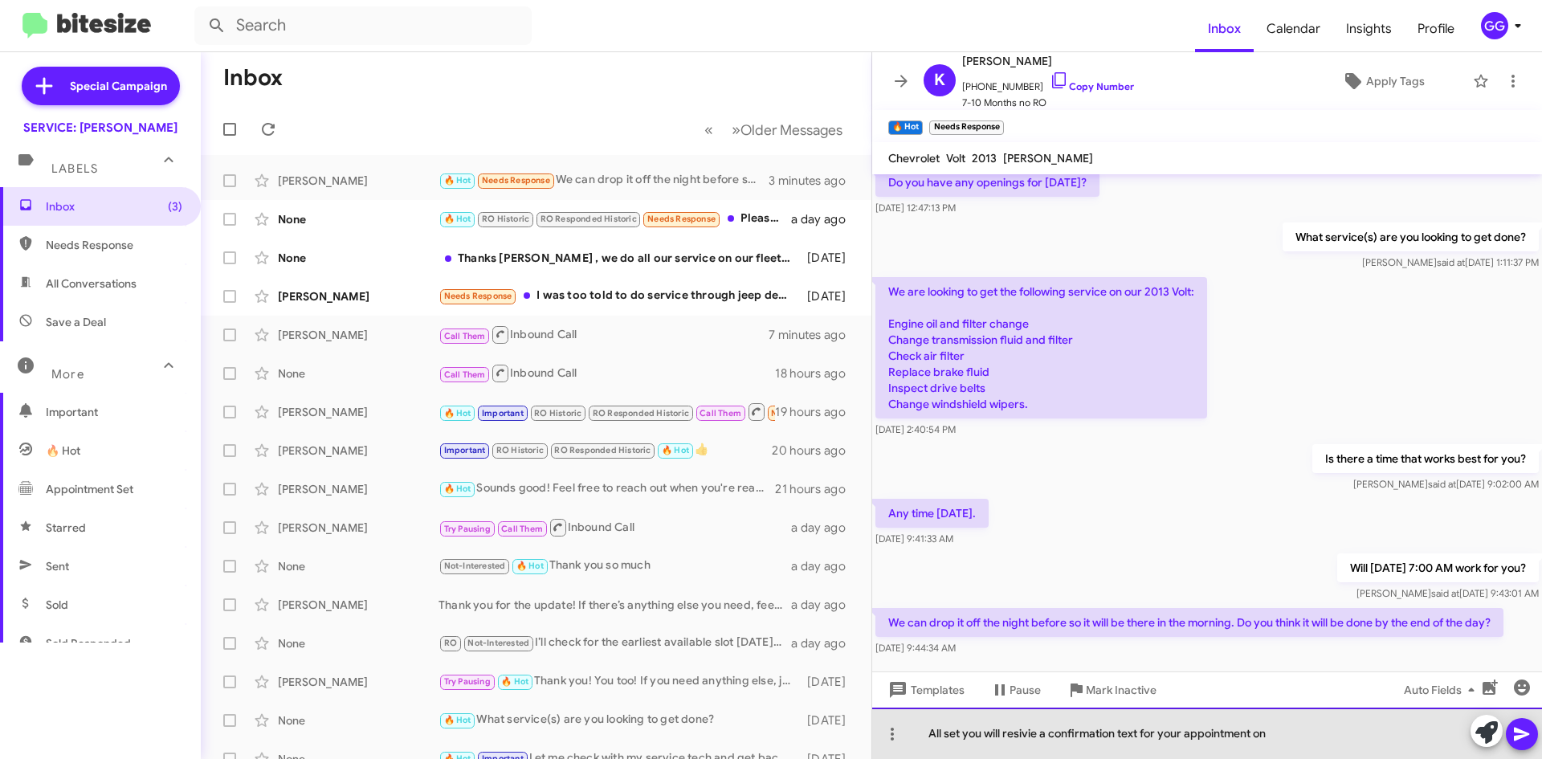
click at [1027, 736] on div "All set you will resivie a confirmation text for your appointment on" at bounding box center [1207, 732] width 670 height 51
click at [1279, 739] on div "All set you will receive a confirmation text for your appointment on" at bounding box center [1207, 732] width 670 height 51
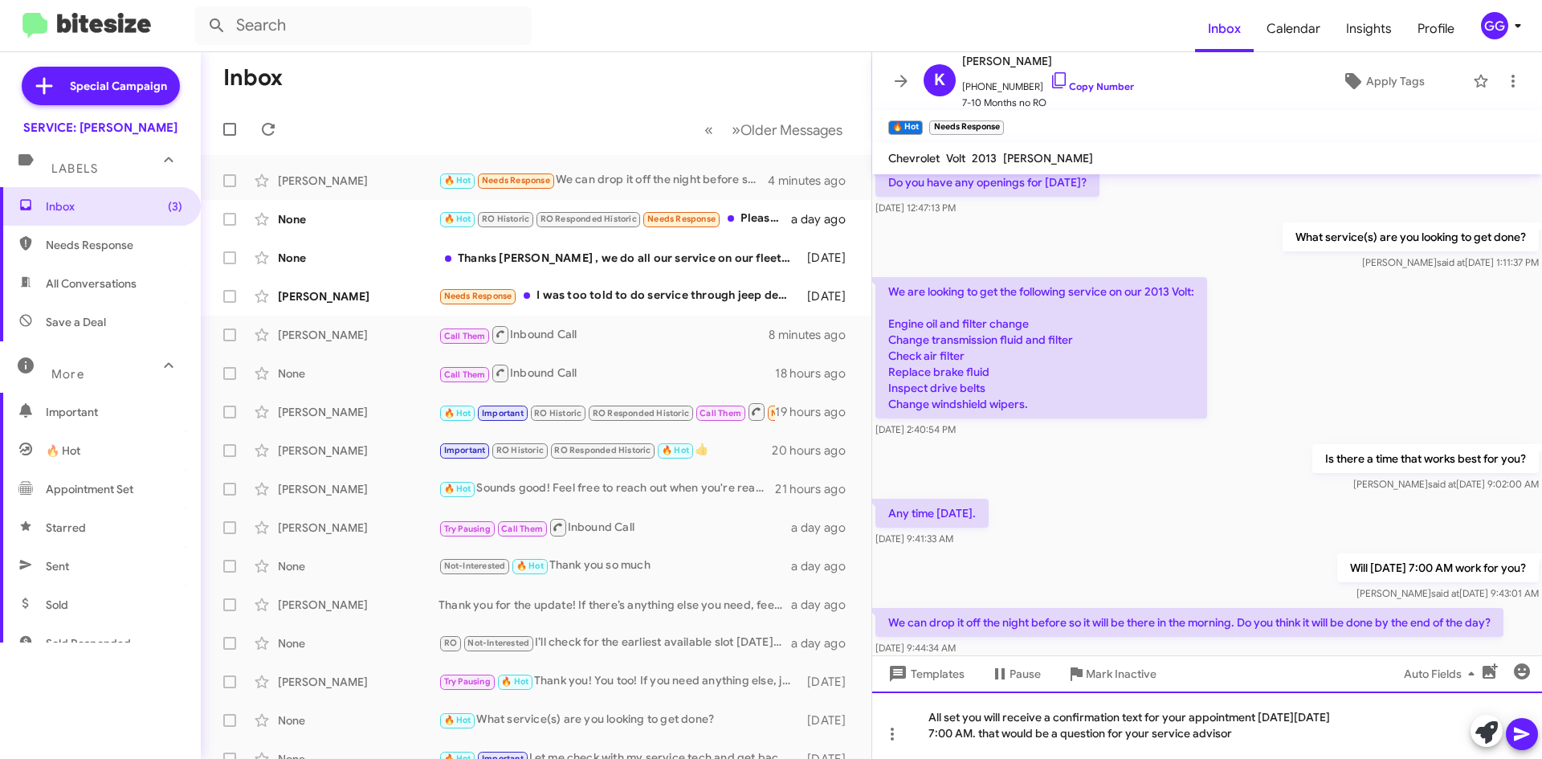
click at [984, 736] on div "7:00 AM. that would be a question for your service advisor" at bounding box center [1198, 733] width 541 height 16
click at [1274, 740] on div "7:00 AM. That would be a question for your service advisor" at bounding box center [1198, 733] width 541 height 16
click at [1249, 732] on div "7:00 AM. That would be a question for your service advisor" at bounding box center [1198, 733] width 541 height 16
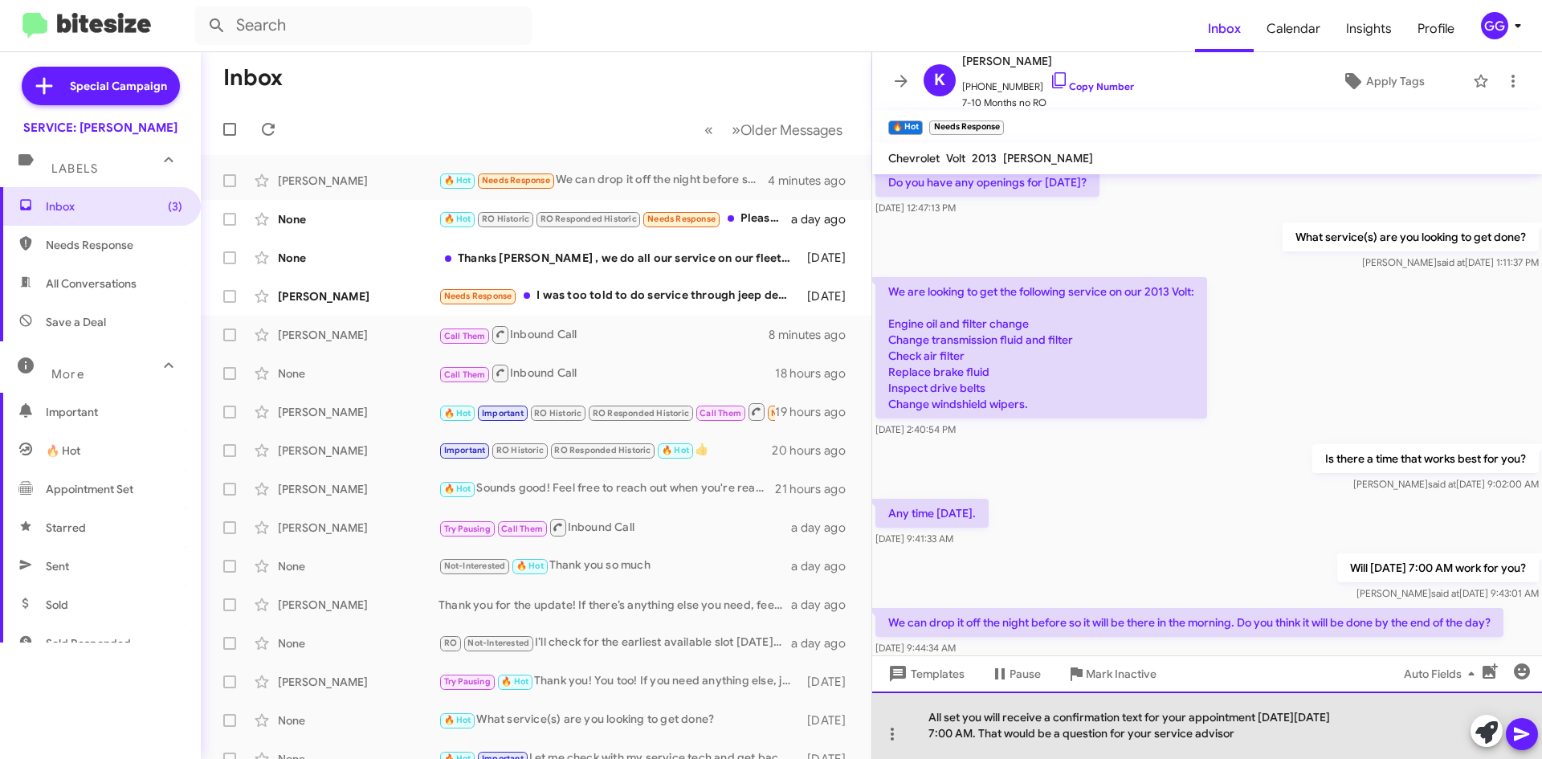
click at [977, 736] on div "7:00 AM. That would be a question for your service advisor" at bounding box center [1198, 733] width 541 height 16
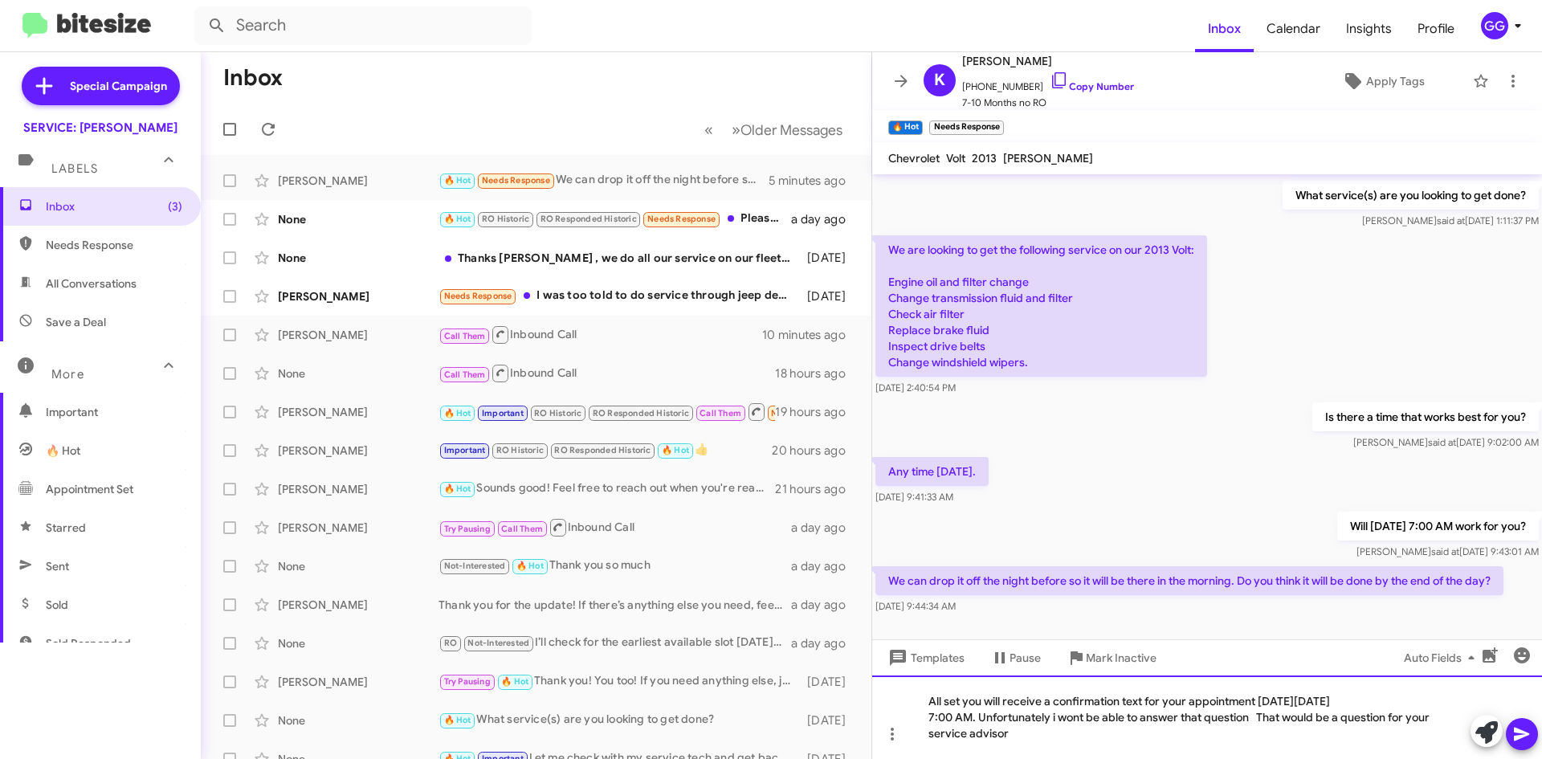
scroll to position [421, 0]
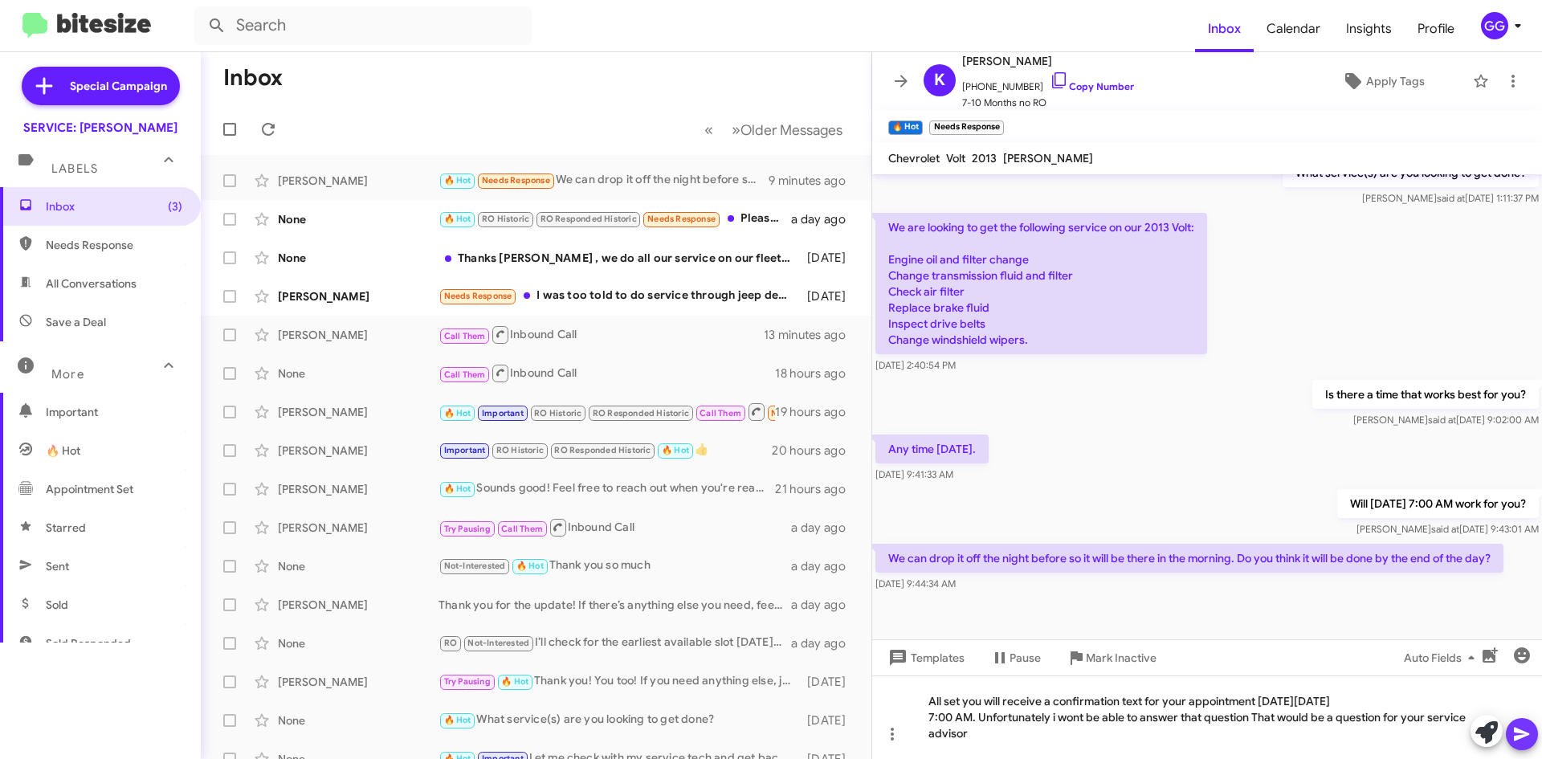
click at [1524, 730] on icon at bounding box center [1521, 733] width 19 height 19
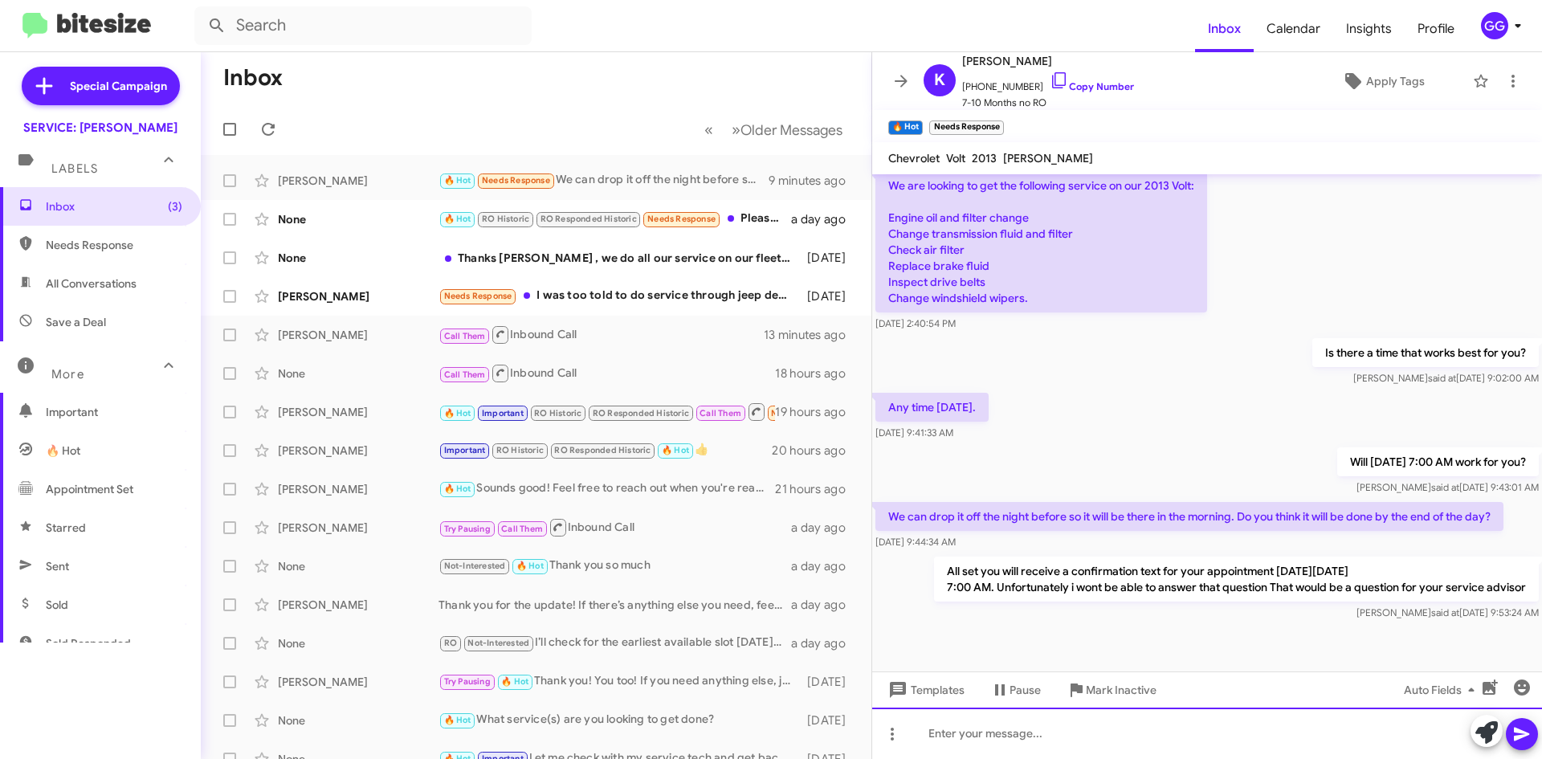
scroll to position [463, 0]
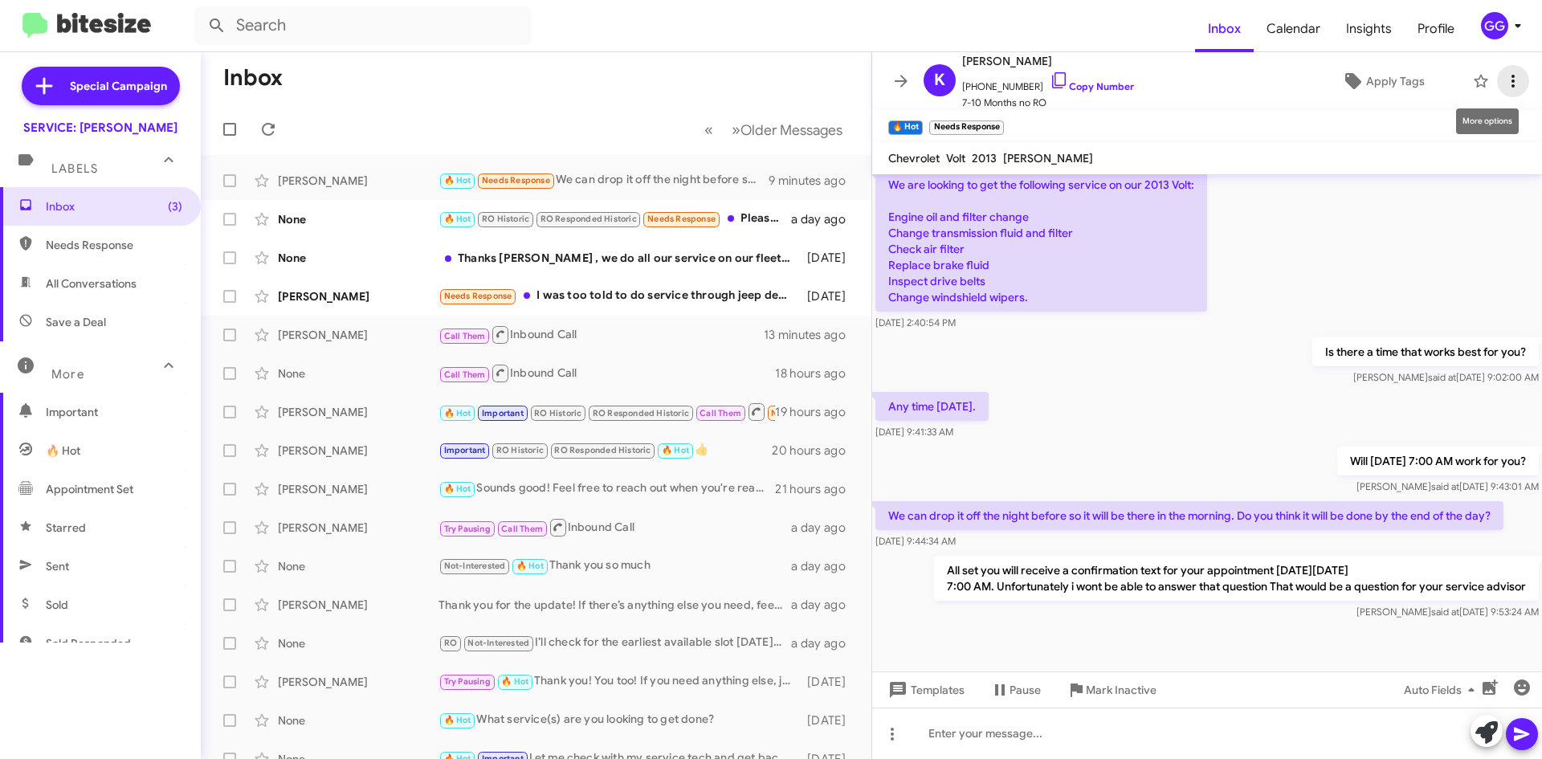
click at [1503, 79] on icon at bounding box center [1512, 80] width 19 height 19
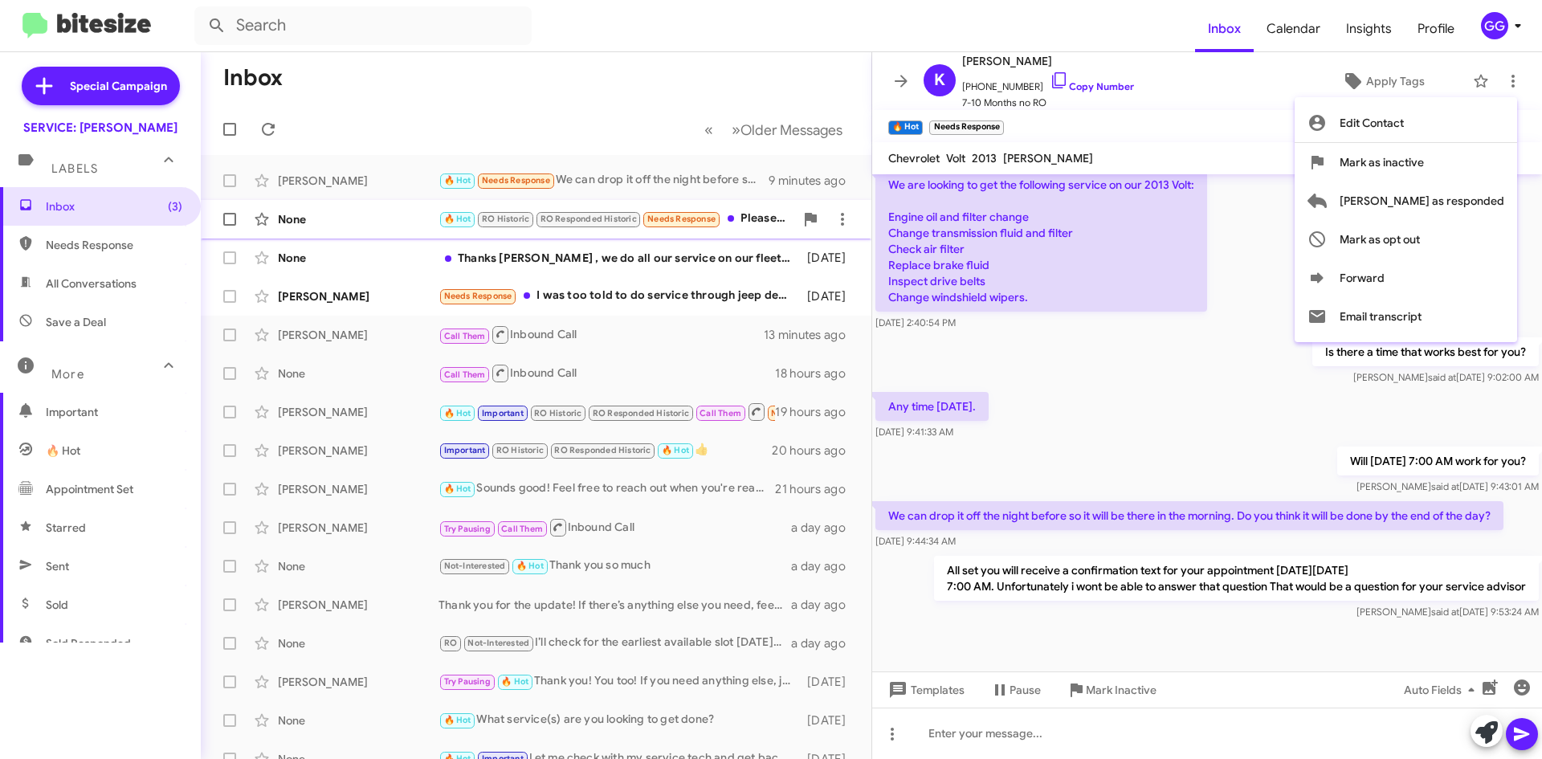
click at [1478, 205] on span "Mark as responded" at bounding box center [1422, 200] width 165 height 39
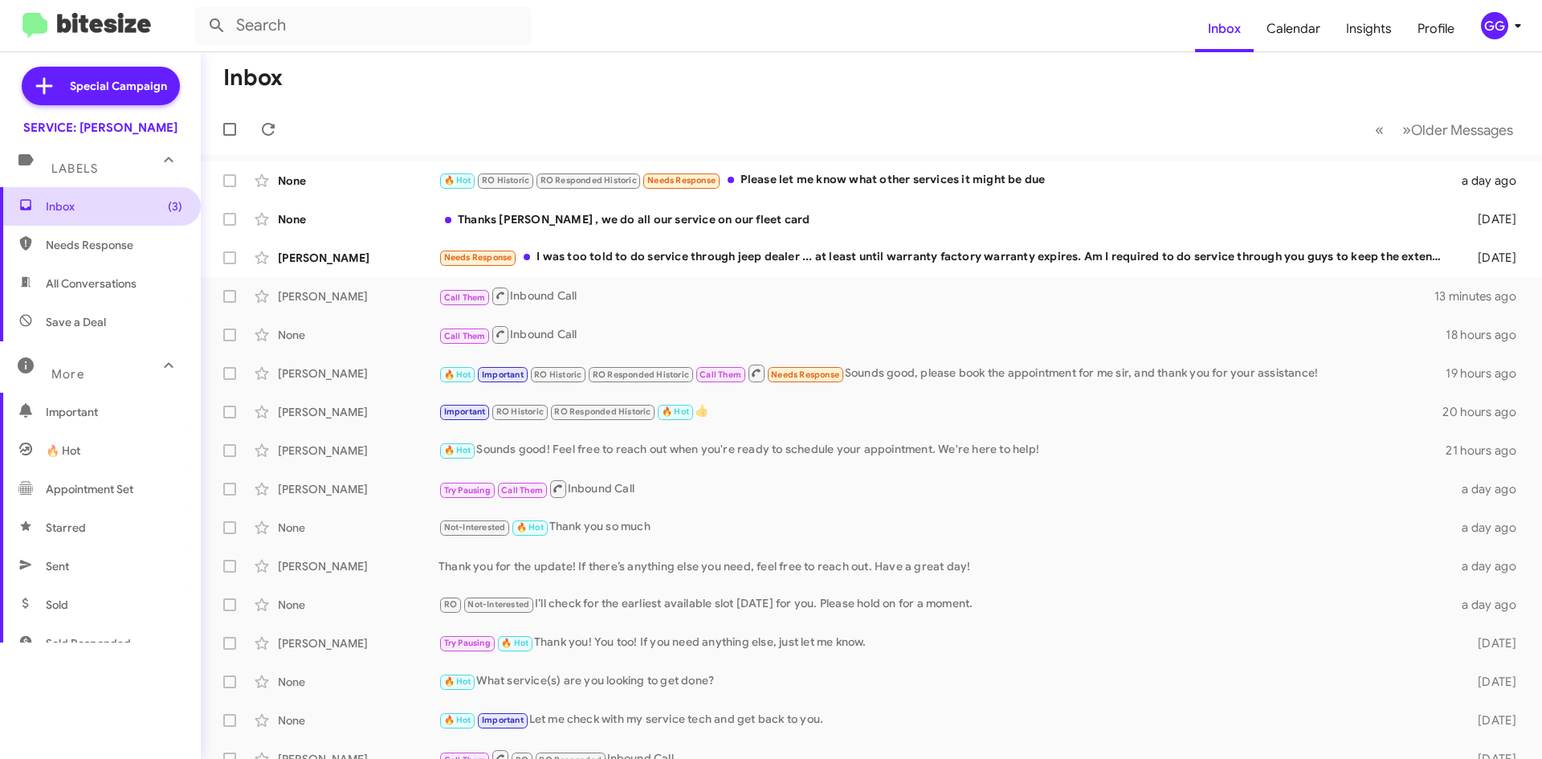
click at [67, 210] on span "Inbox (3)" at bounding box center [114, 206] width 137 height 16
click at [67, 246] on span "Needs Response" at bounding box center [114, 245] width 137 height 16
type input "in:needs-response"
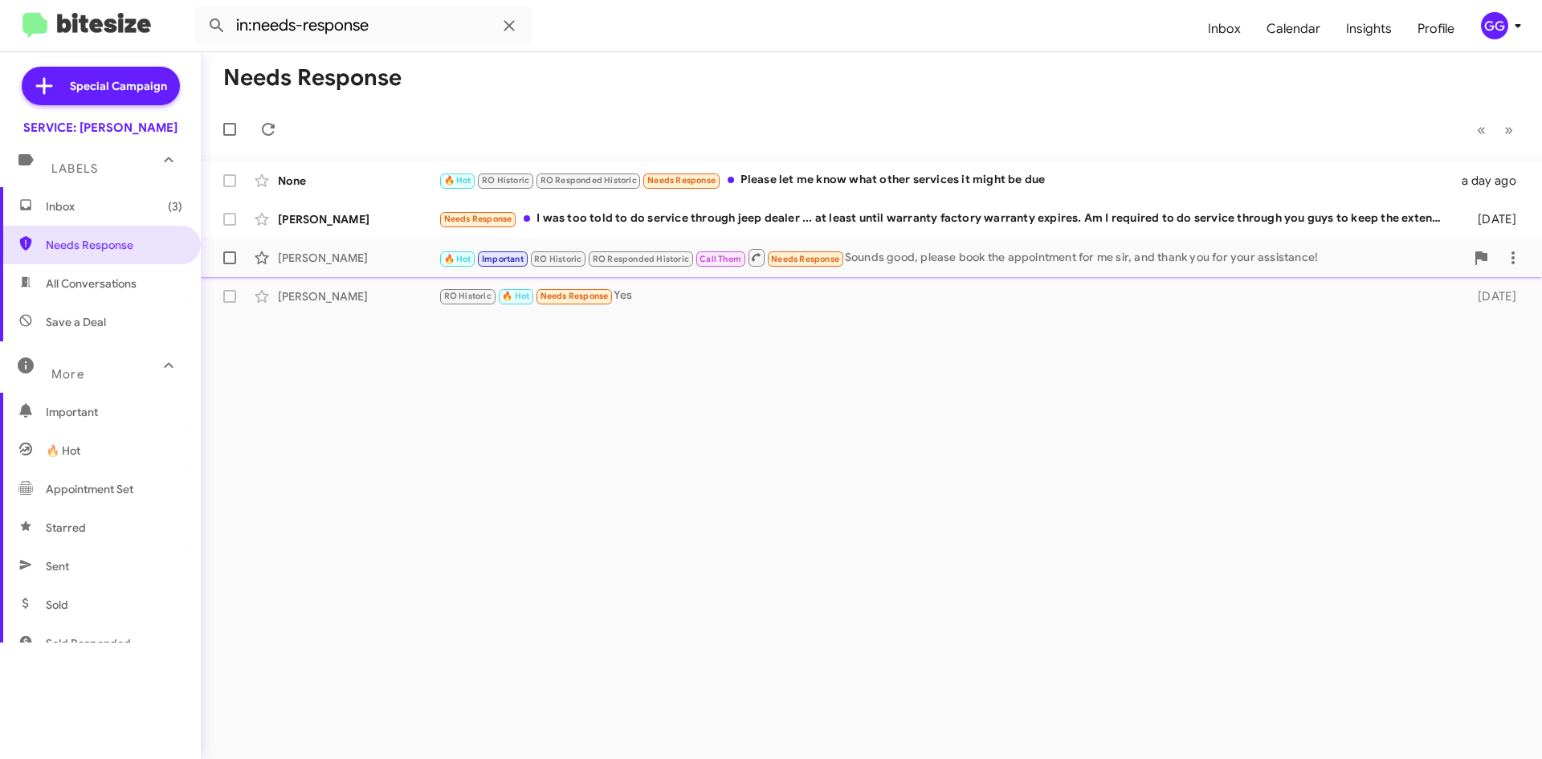
click at [917, 252] on div "🔥 Hot Important RO Historic RO Responded Historic Call Them Needs Response Soun…" at bounding box center [951, 257] width 1026 height 20
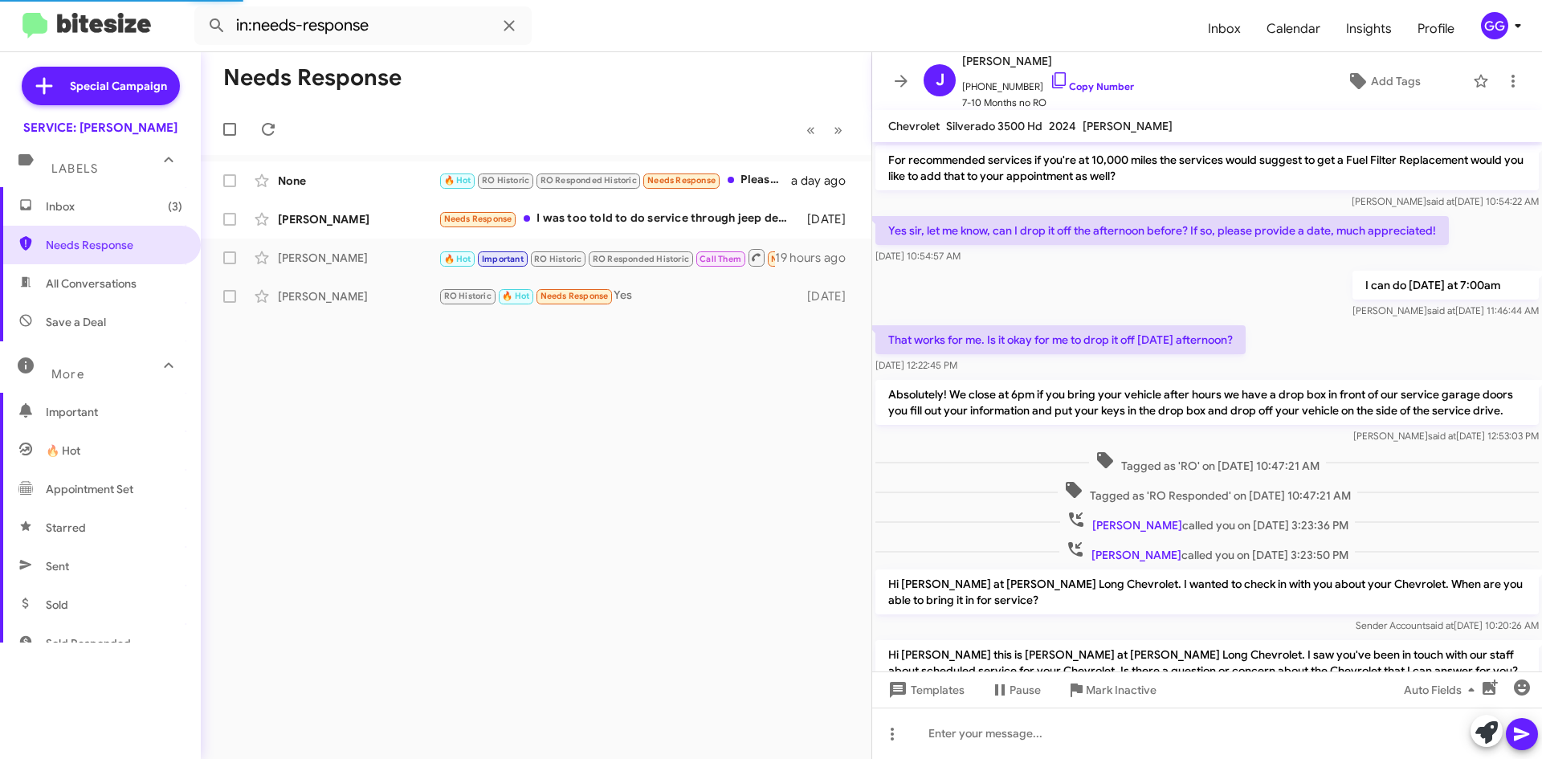
scroll to position [640, 0]
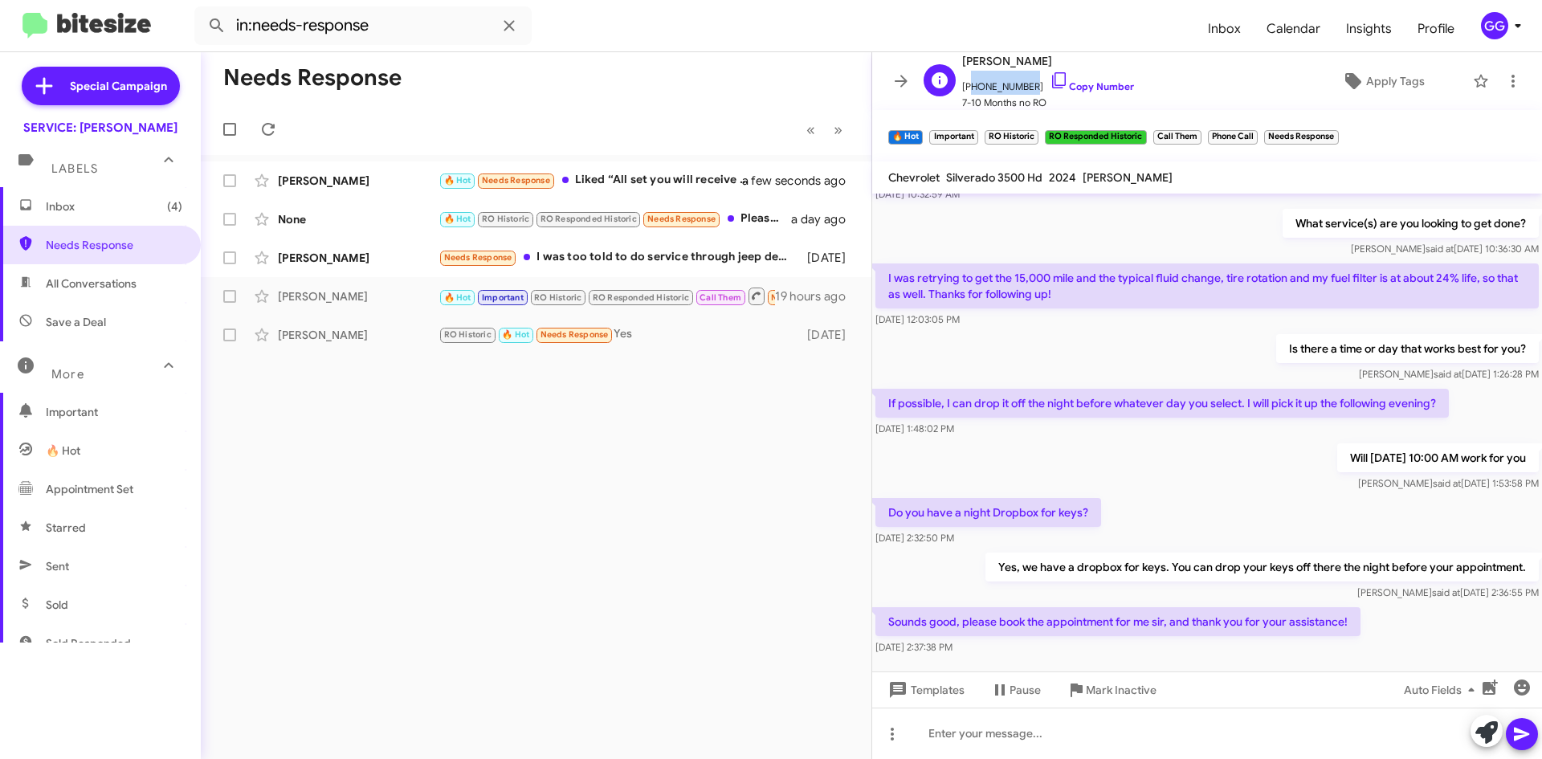
drag, startPoint x: 1024, startPoint y: 86, endPoint x: 968, endPoint y: 88, distance: 55.5
click at [968, 88] on span "+18165905380 Copy Number" at bounding box center [1048, 83] width 172 height 24
click at [977, 85] on span "+18165905380 Copy Number" at bounding box center [1048, 83] width 172 height 24
drag, startPoint x: 972, startPoint y: 84, endPoint x: 1026, endPoint y: 89, distance: 54.8
click at [1026, 89] on span "+18165905380 Copy Number" at bounding box center [1048, 83] width 172 height 24
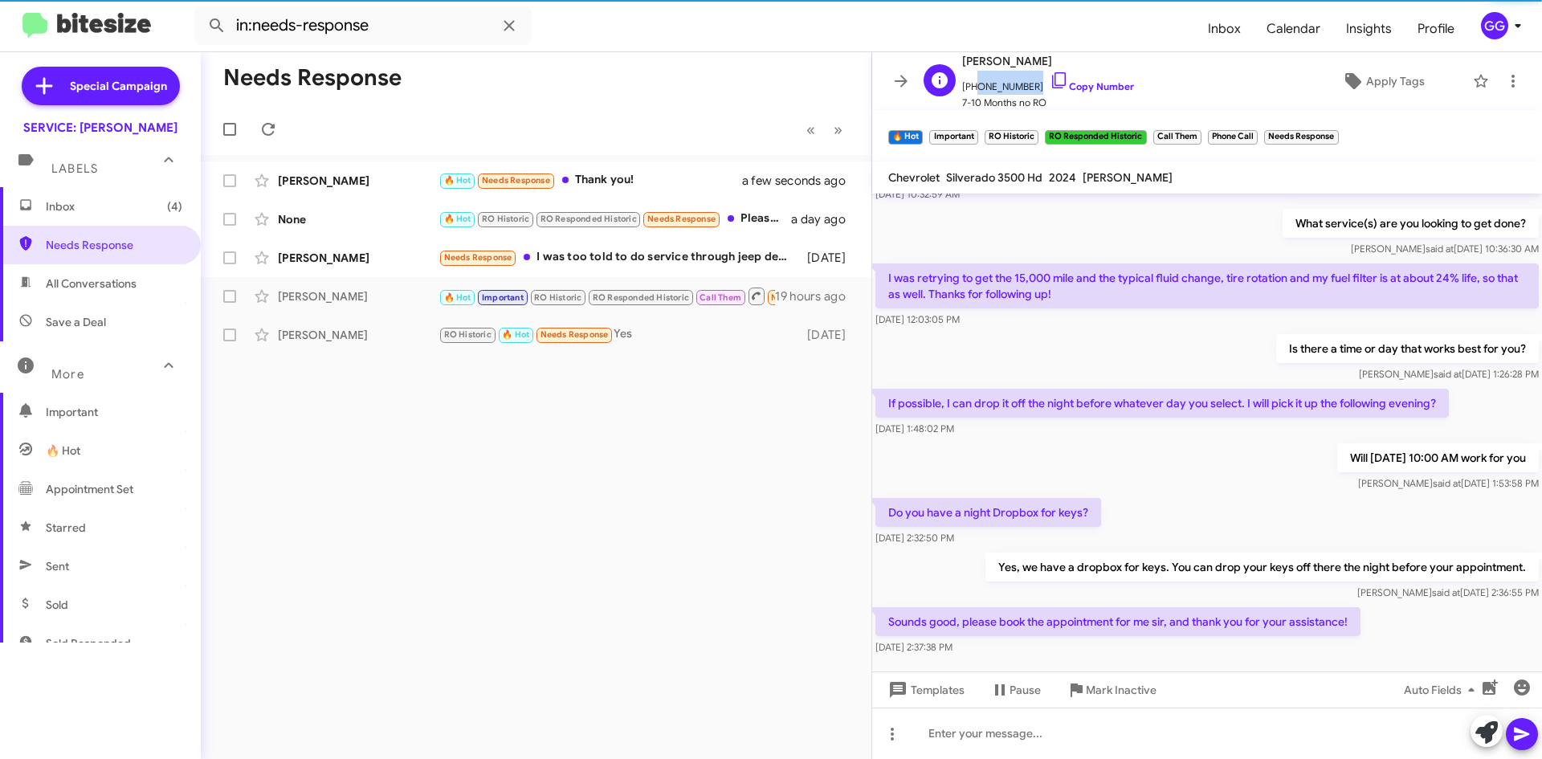
copy span "8165905380"
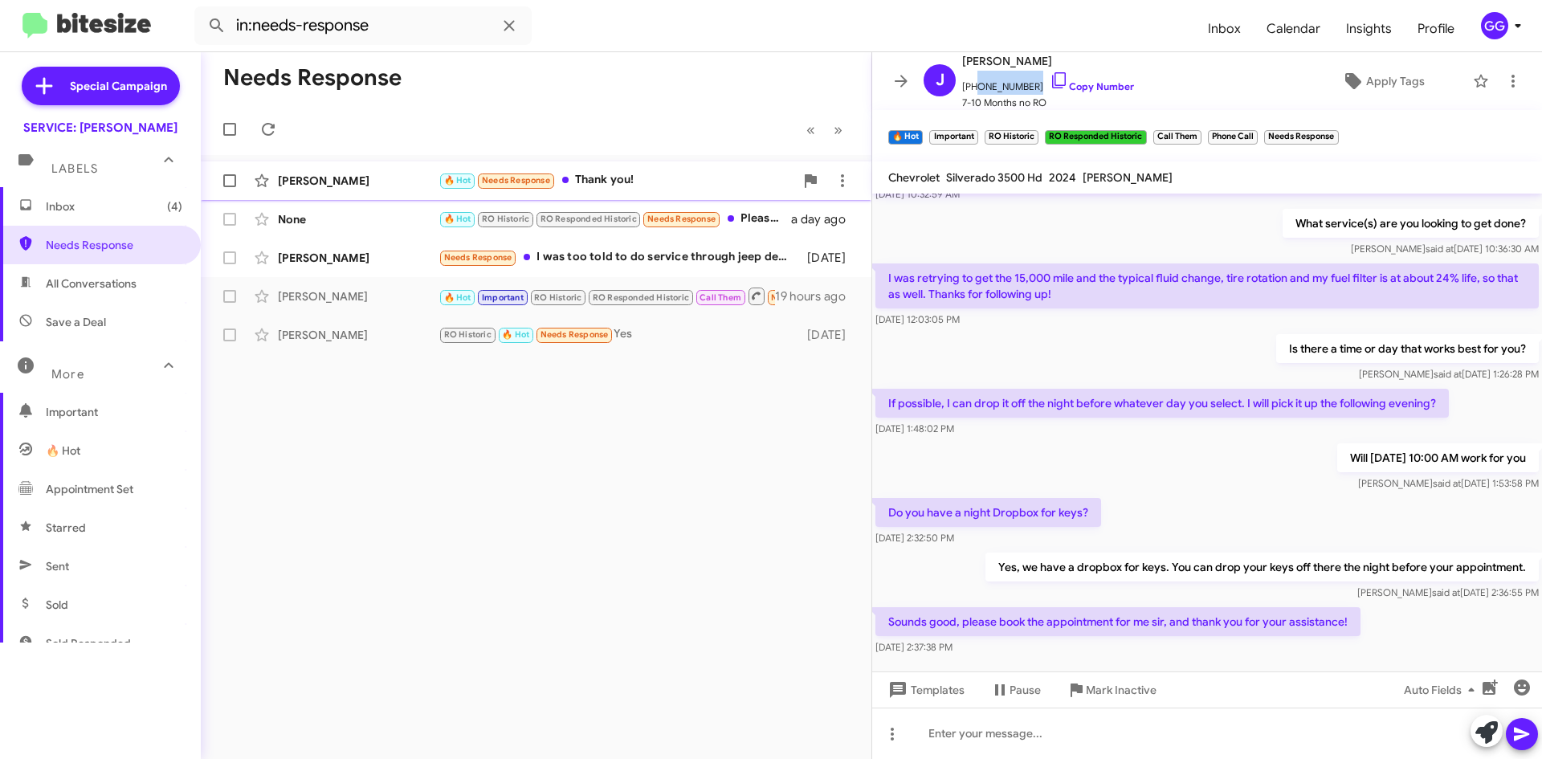
click at [691, 180] on div "🔥 Hot Needs Response Thank you!" at bounding box center [616, 180] width 356 height 18
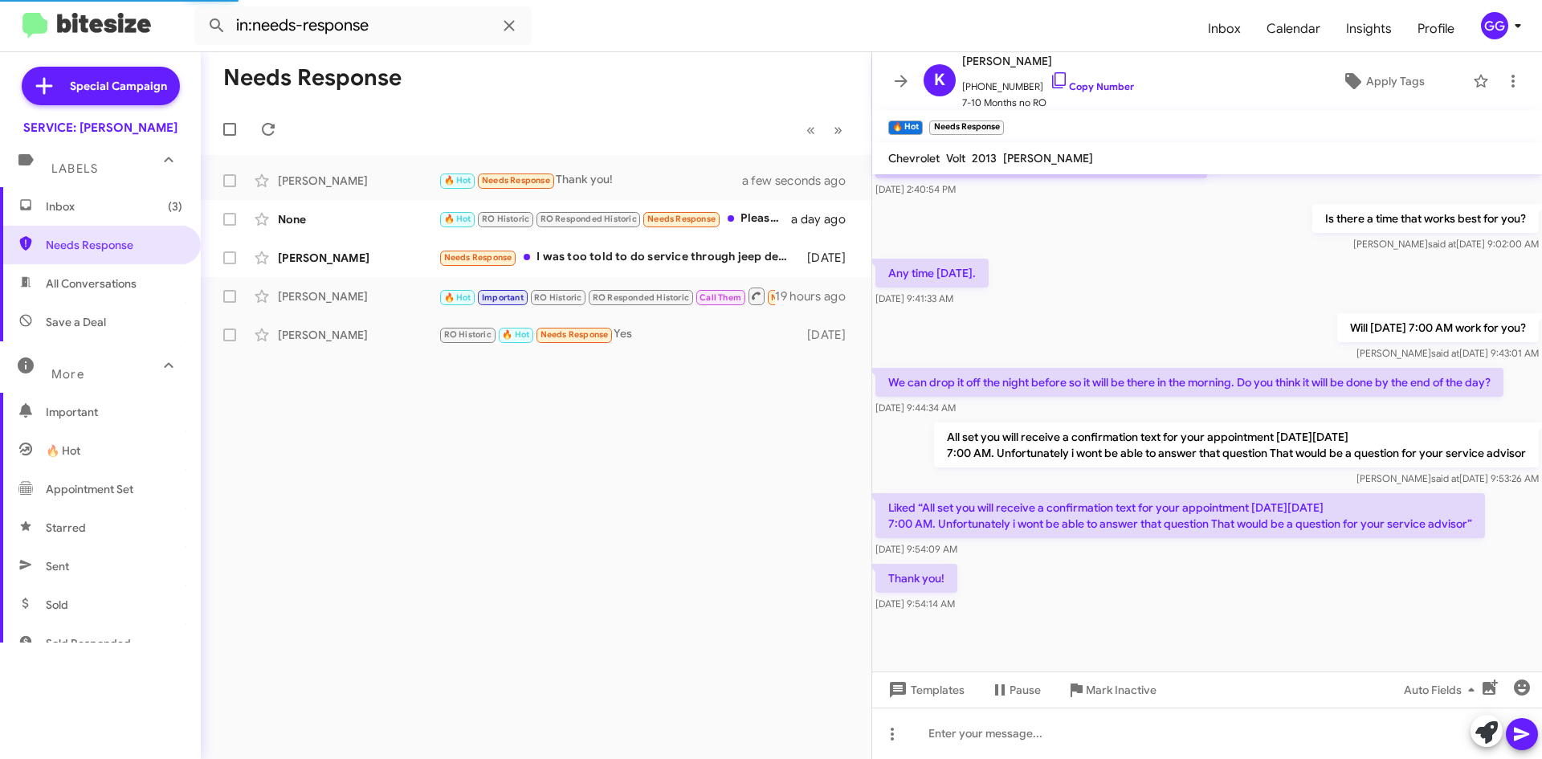
scroll to position [597, 0]
click at [1480, 728] on icon at bounding box center [1486, 732] width 22 height 22
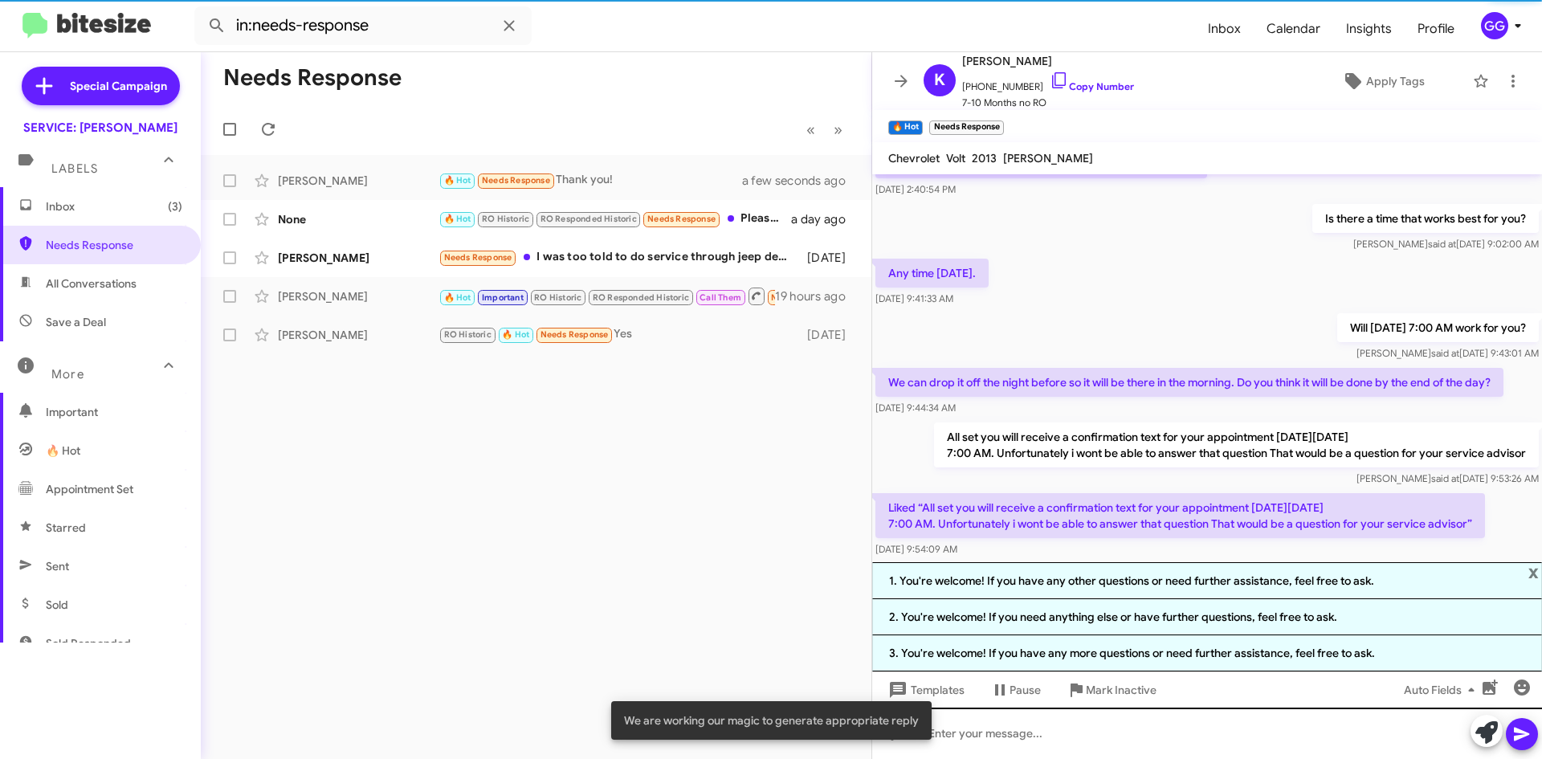
scroll to position [640, 0]
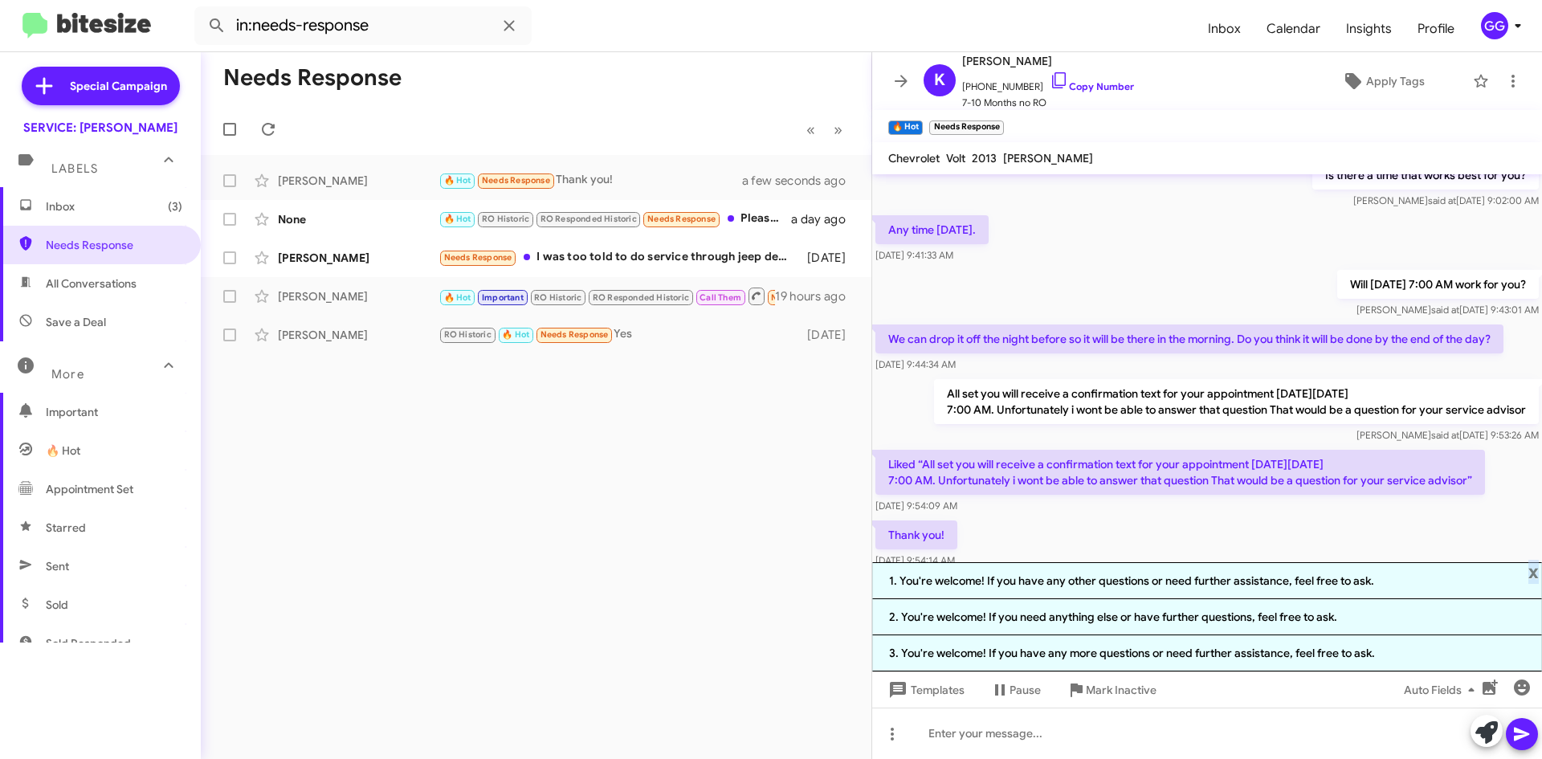
click at [1534, 569] on span "x" at bounding box center [1533, 571] width 10 height 19
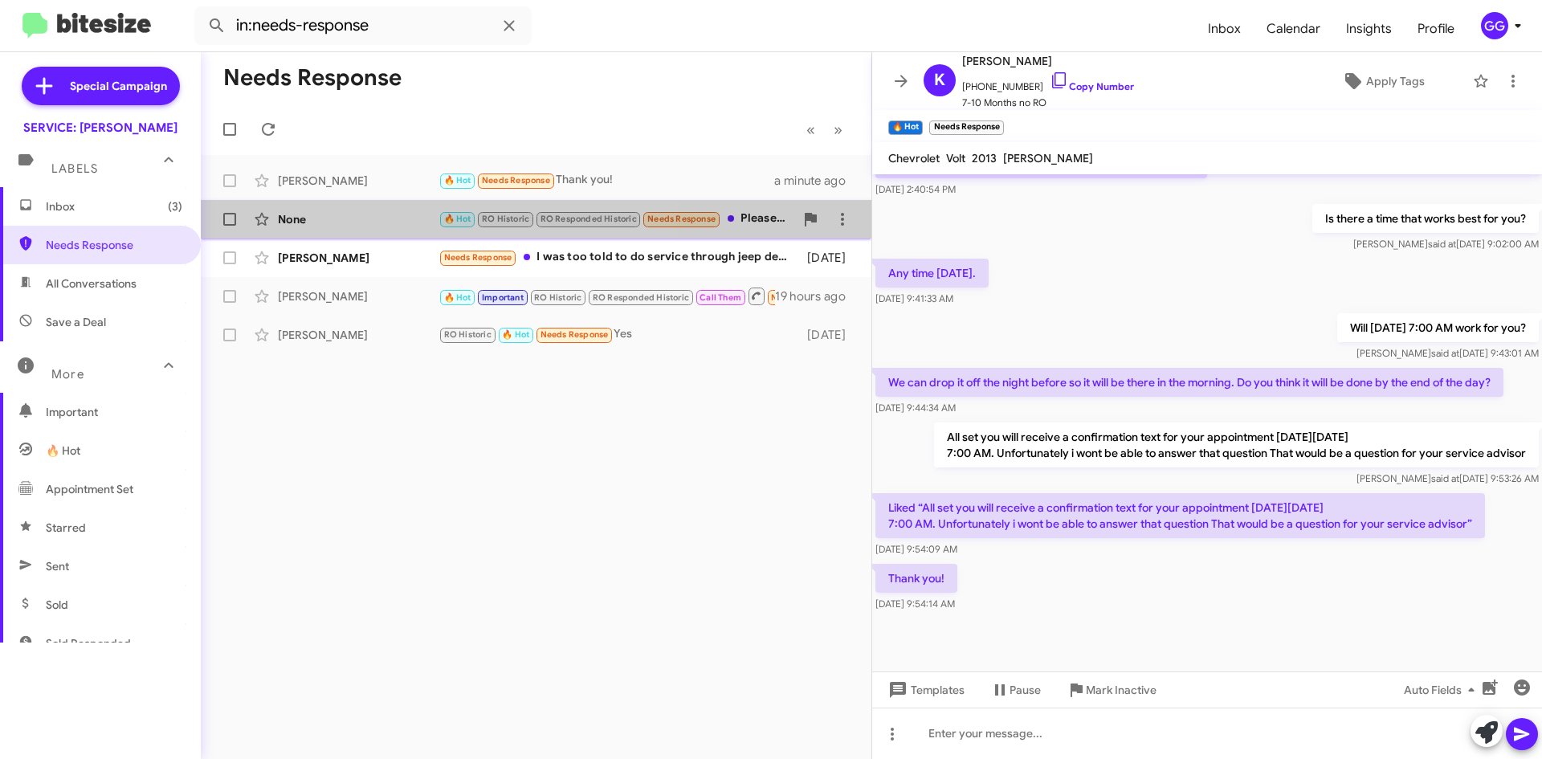
click at [366, 214] on div "None" at bounding box center [358, 219] width 161 height 16
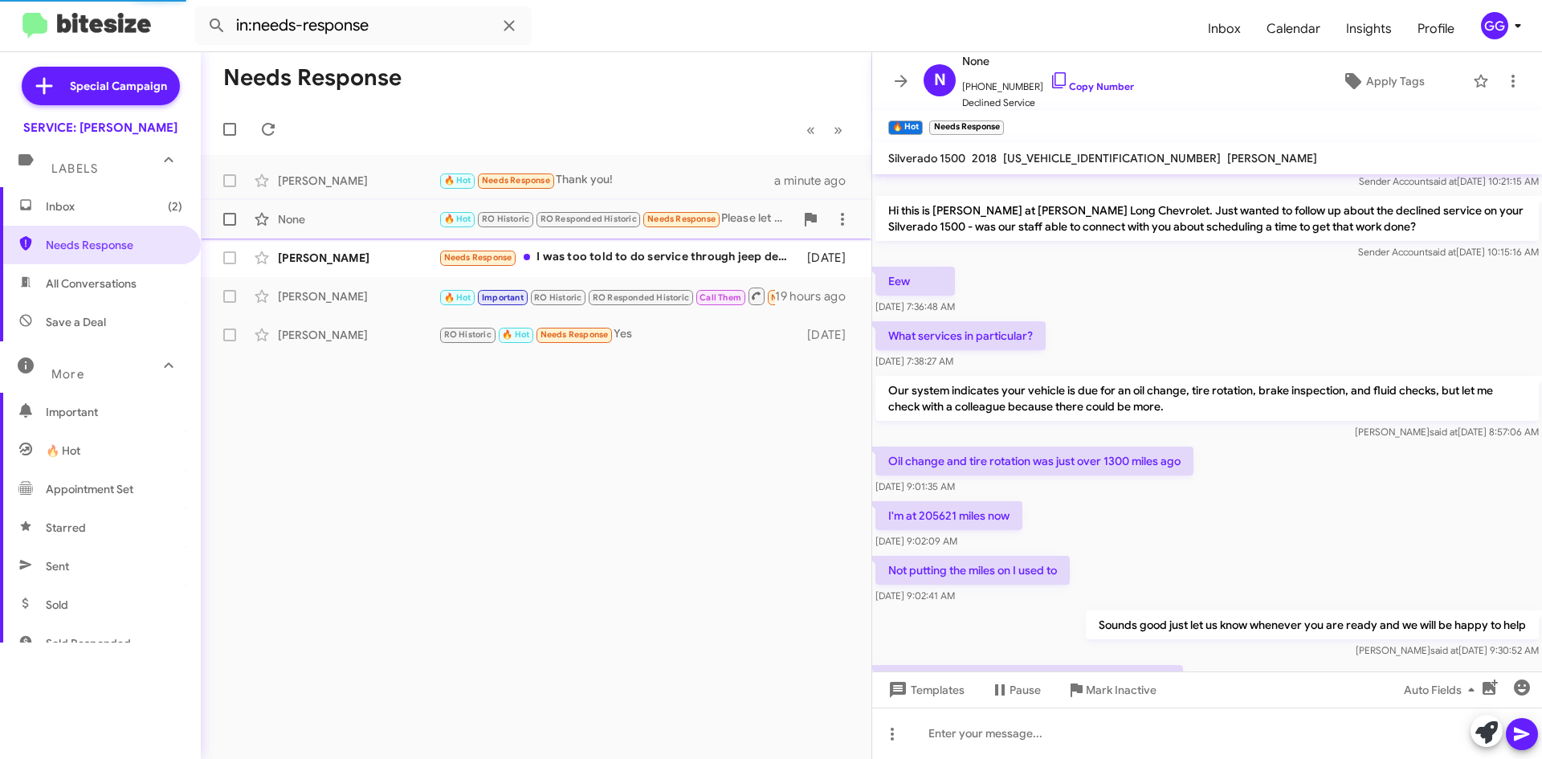
scroll to position [706, 0]
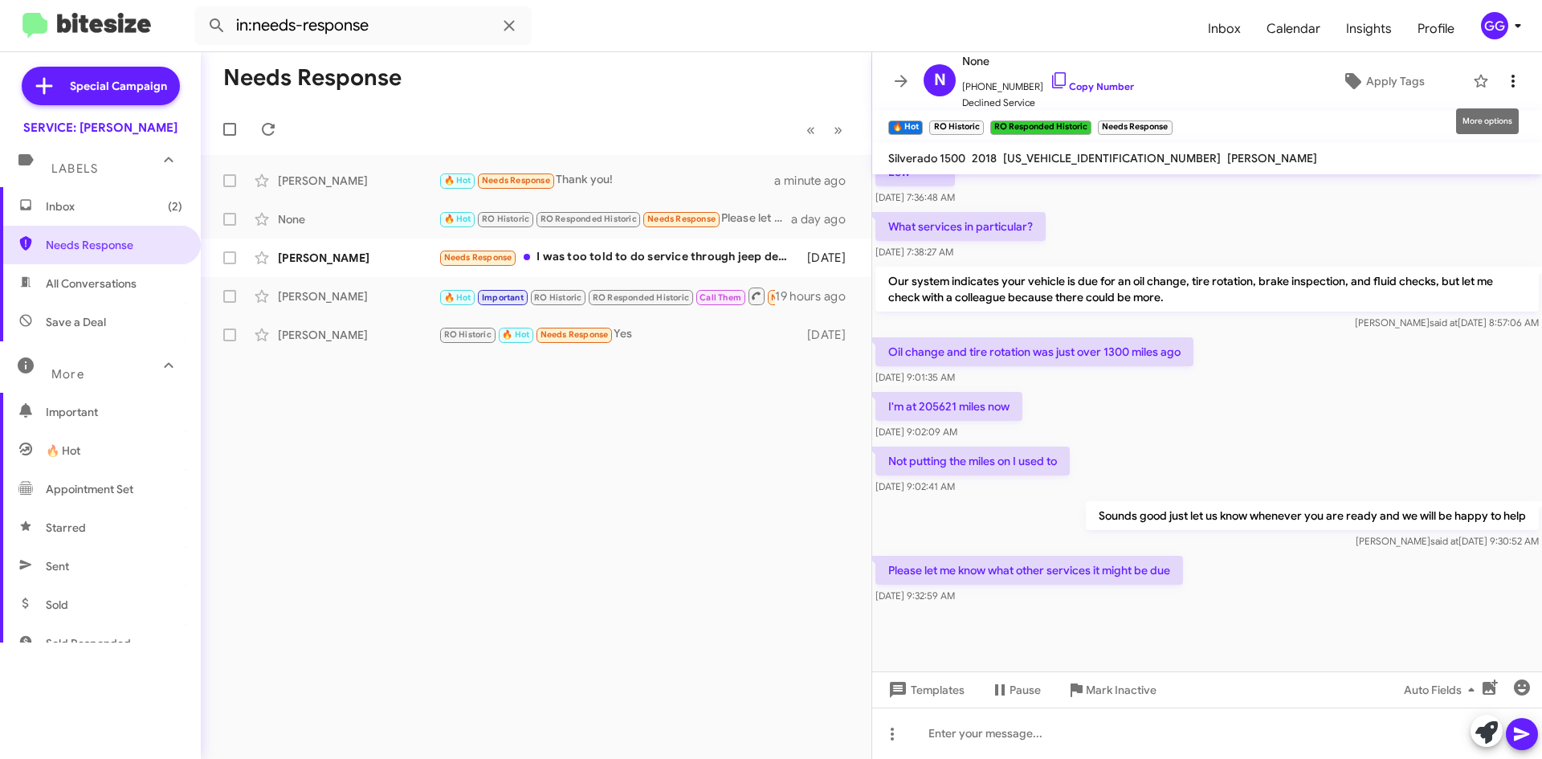
click at [1503, 72] on icon at bounding box center [1512, 80] width 19 height 19
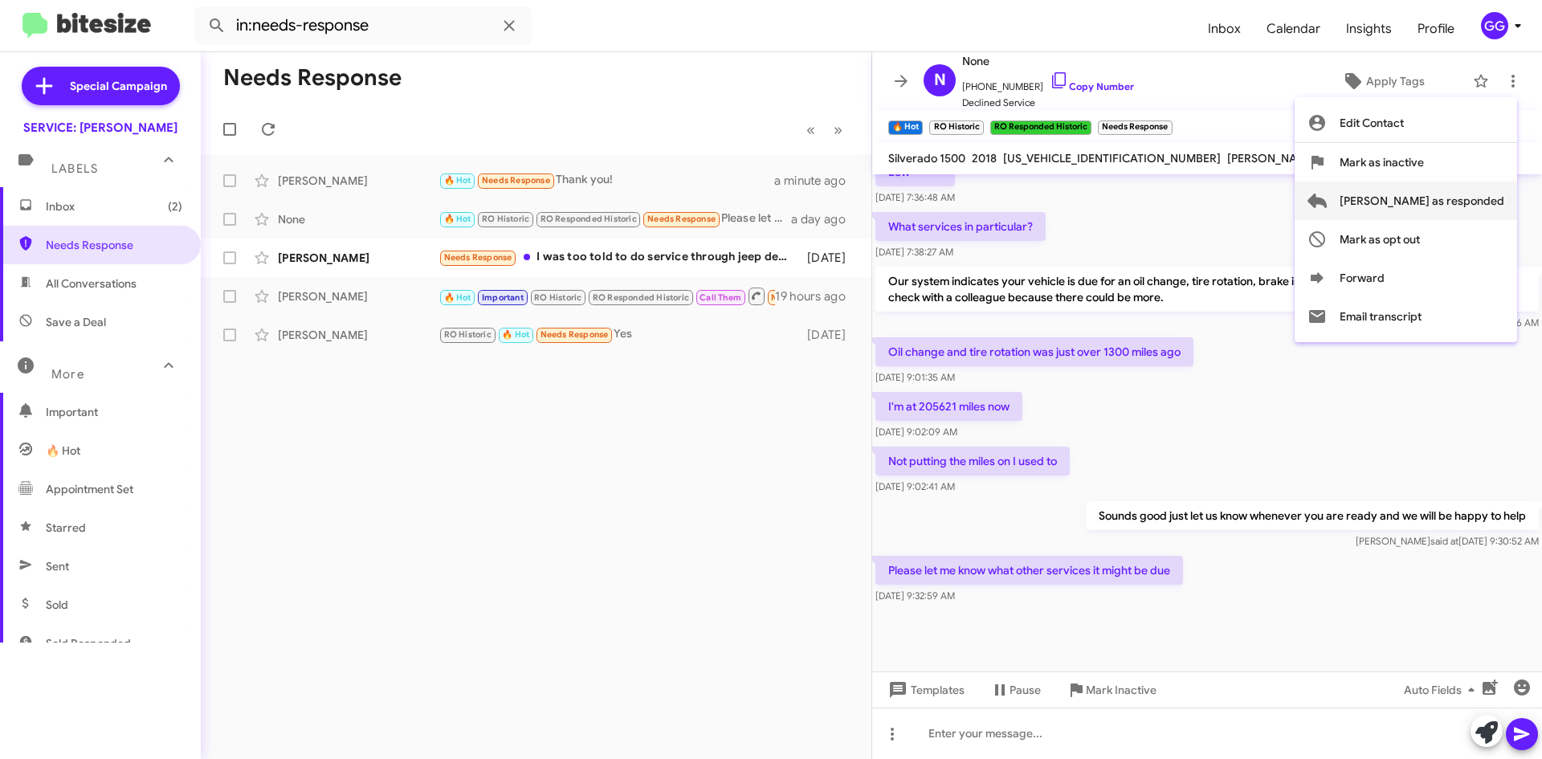
click at [1453, 200] on span "Mark as responded" at bounding box center [1422, 200] width 165 height 39
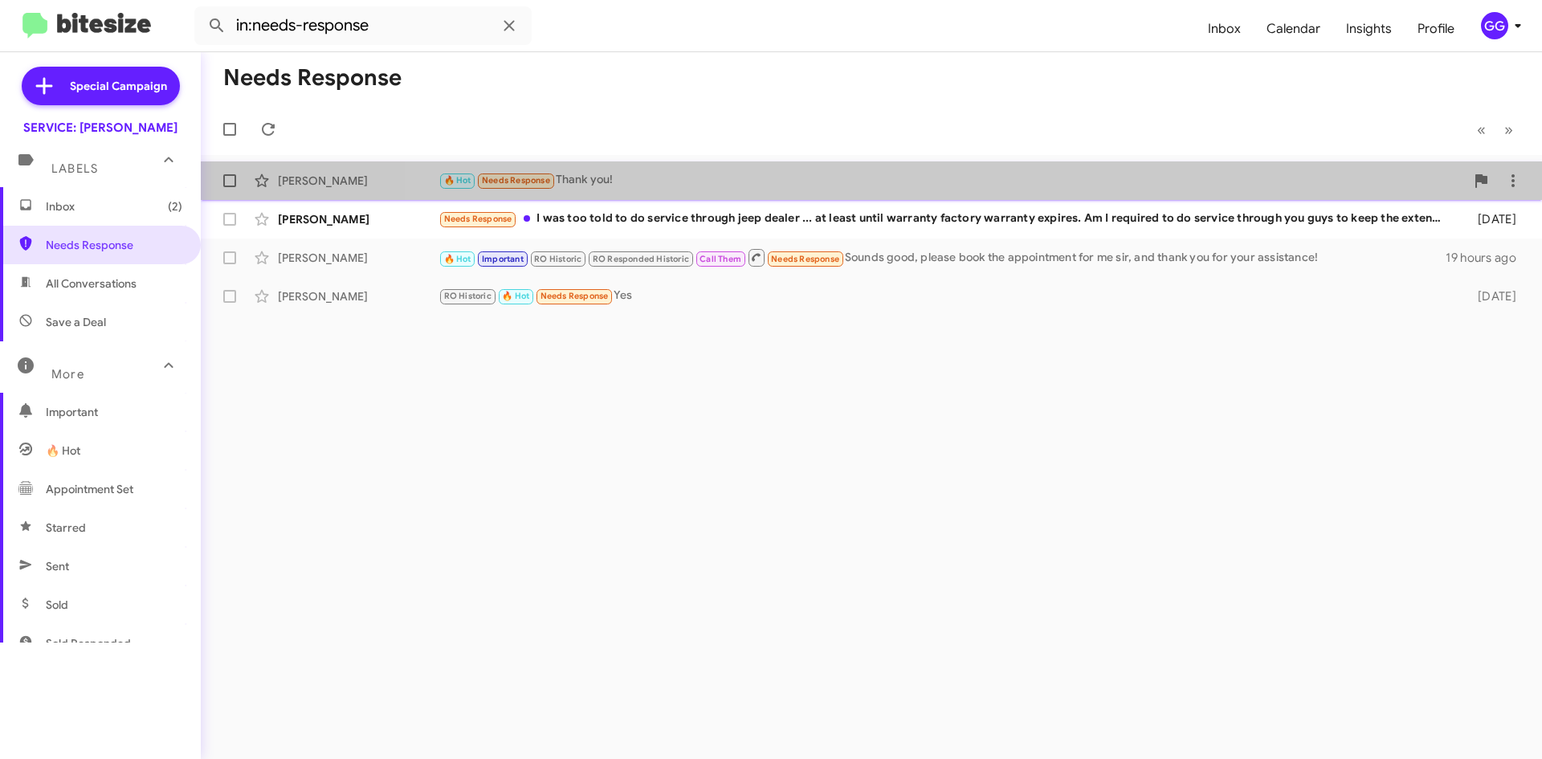
click at [966, 190] on div "Kimberly Harpe 🔥 Hot Needs Response Thank you! a minute ago" at bounding box center [871, 181] width 1315 height 32
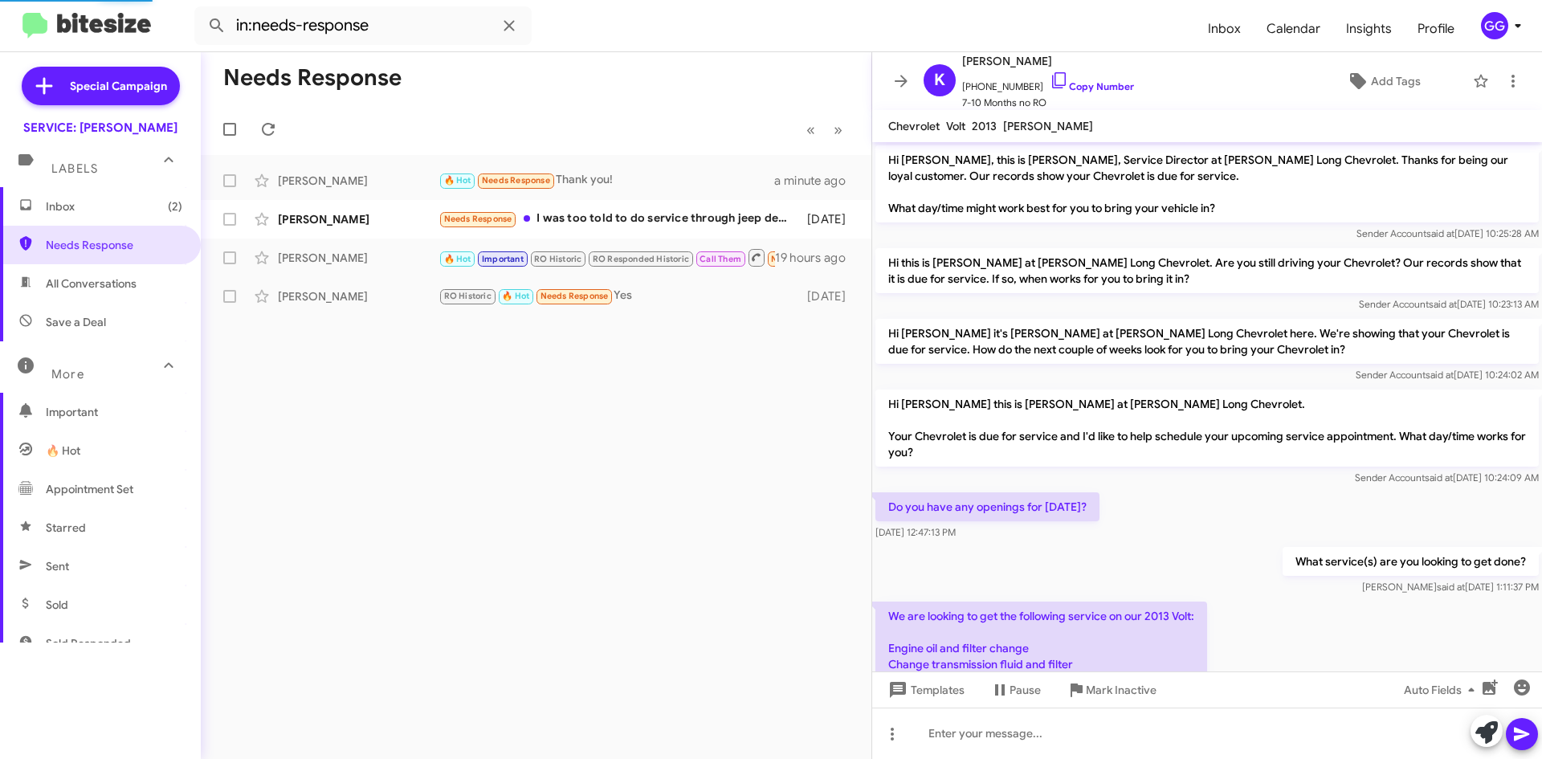
scroll to position [565, 0]
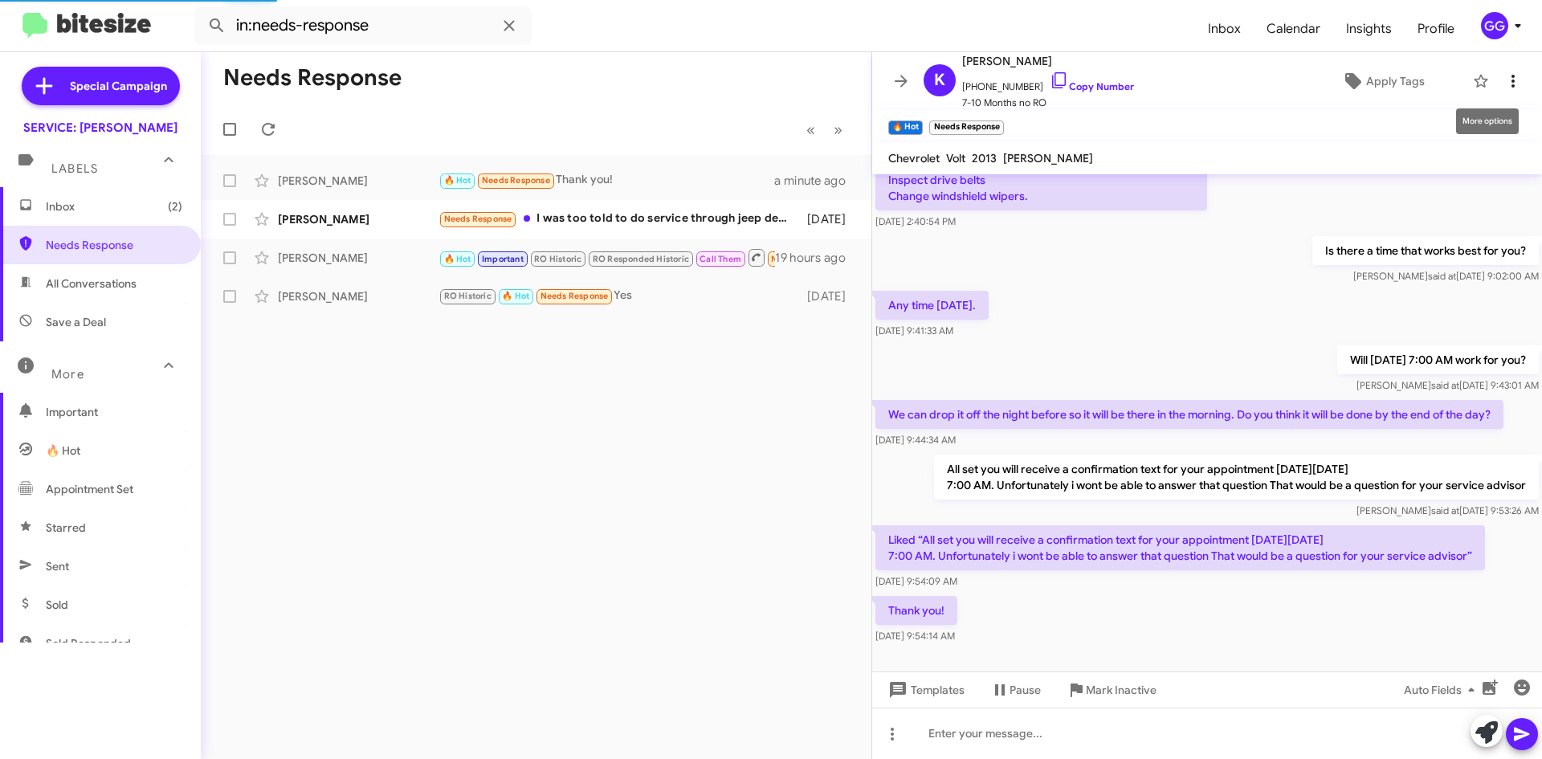
click at [1503, 81] on icon at bounding box center [1512, 80] width 19 height 19
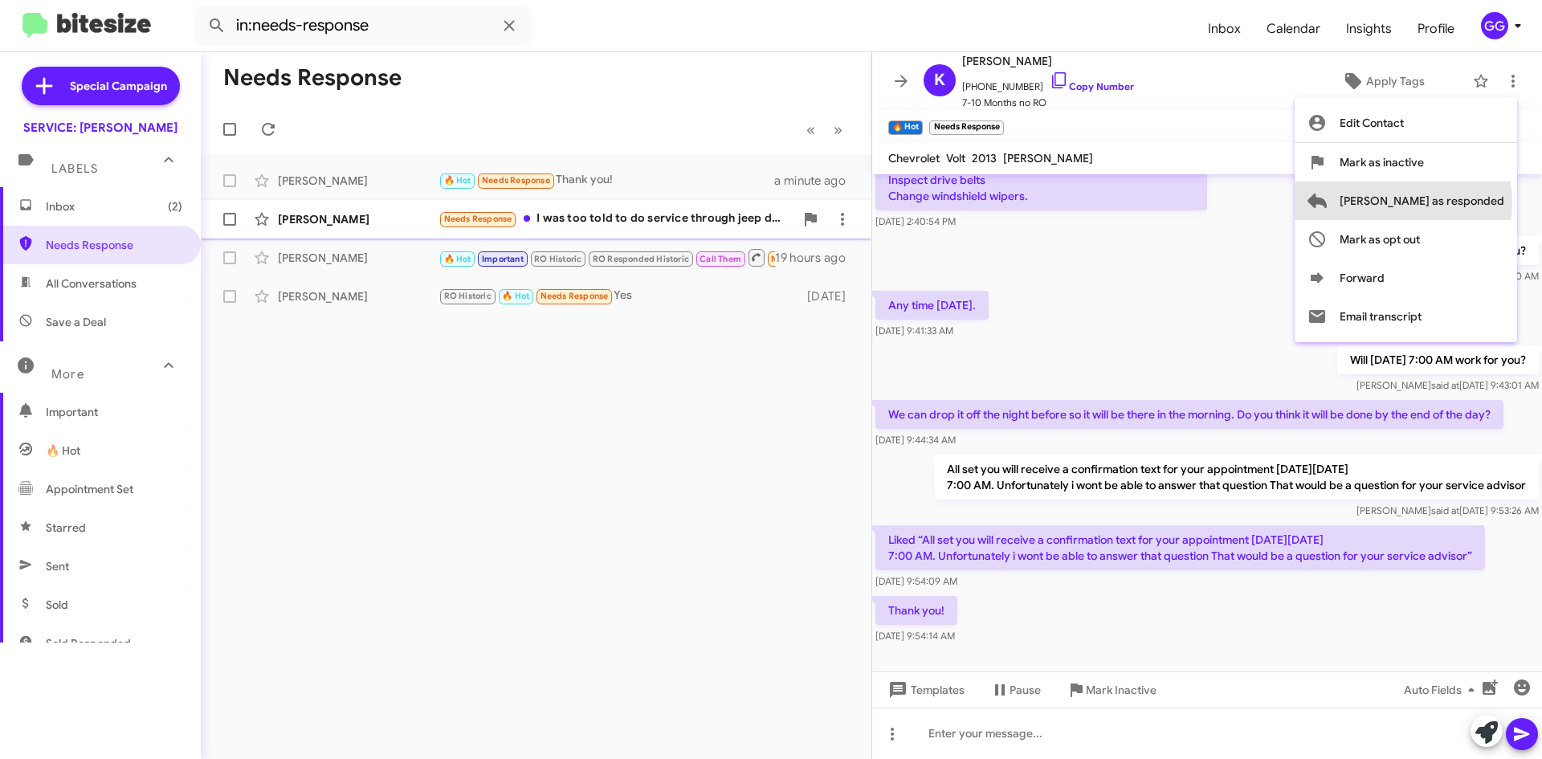
click at [1466, 202] on span "Mark as responded" at bounding box center [1422, 200] width 165 height 39
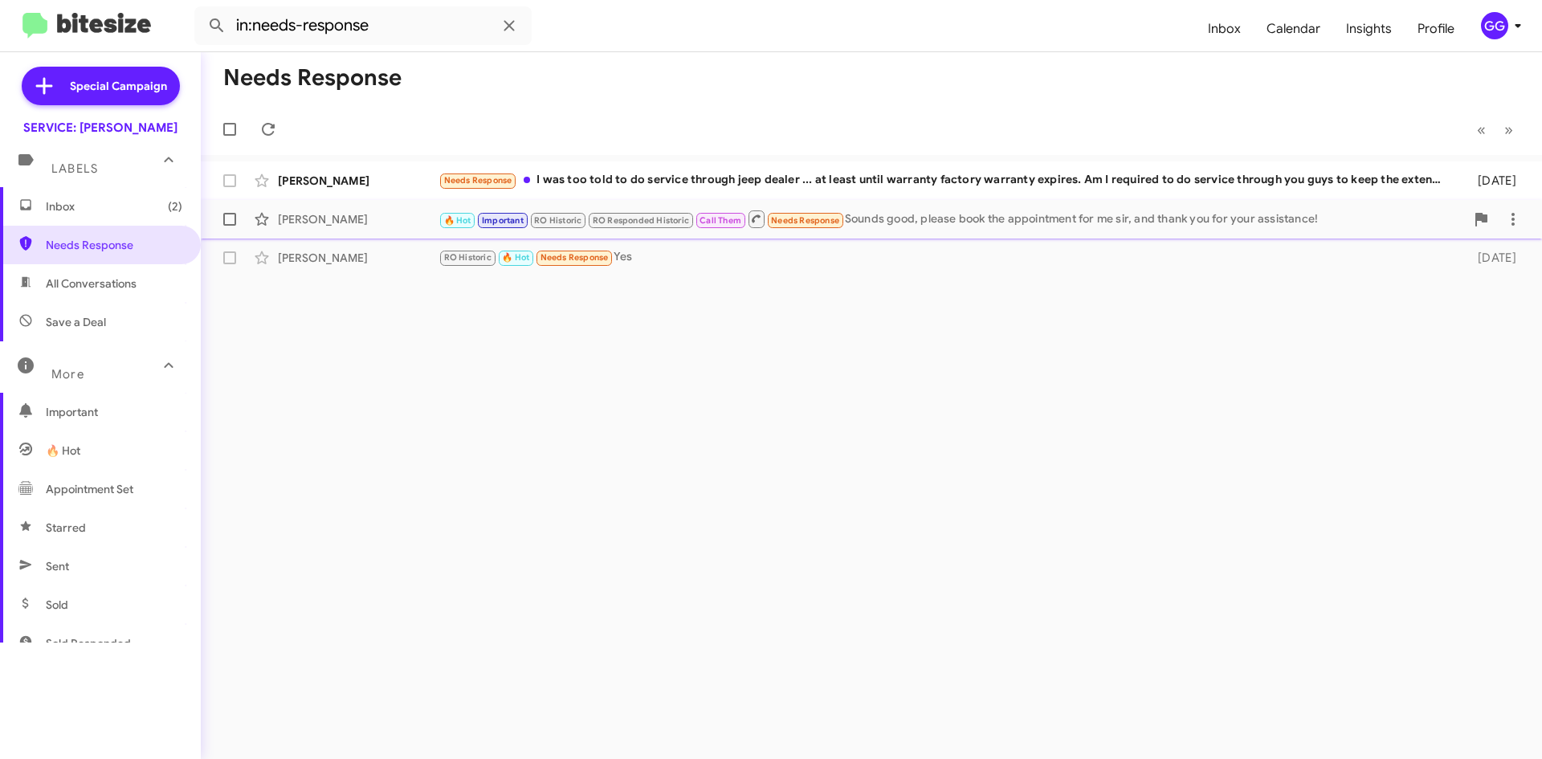
click at [976, 222] on div "🔥 Hot Important RO Historic RO Responded Historic Call Them Needs Response Soun…" at bounding box center [951, 219] width 1026 height 20
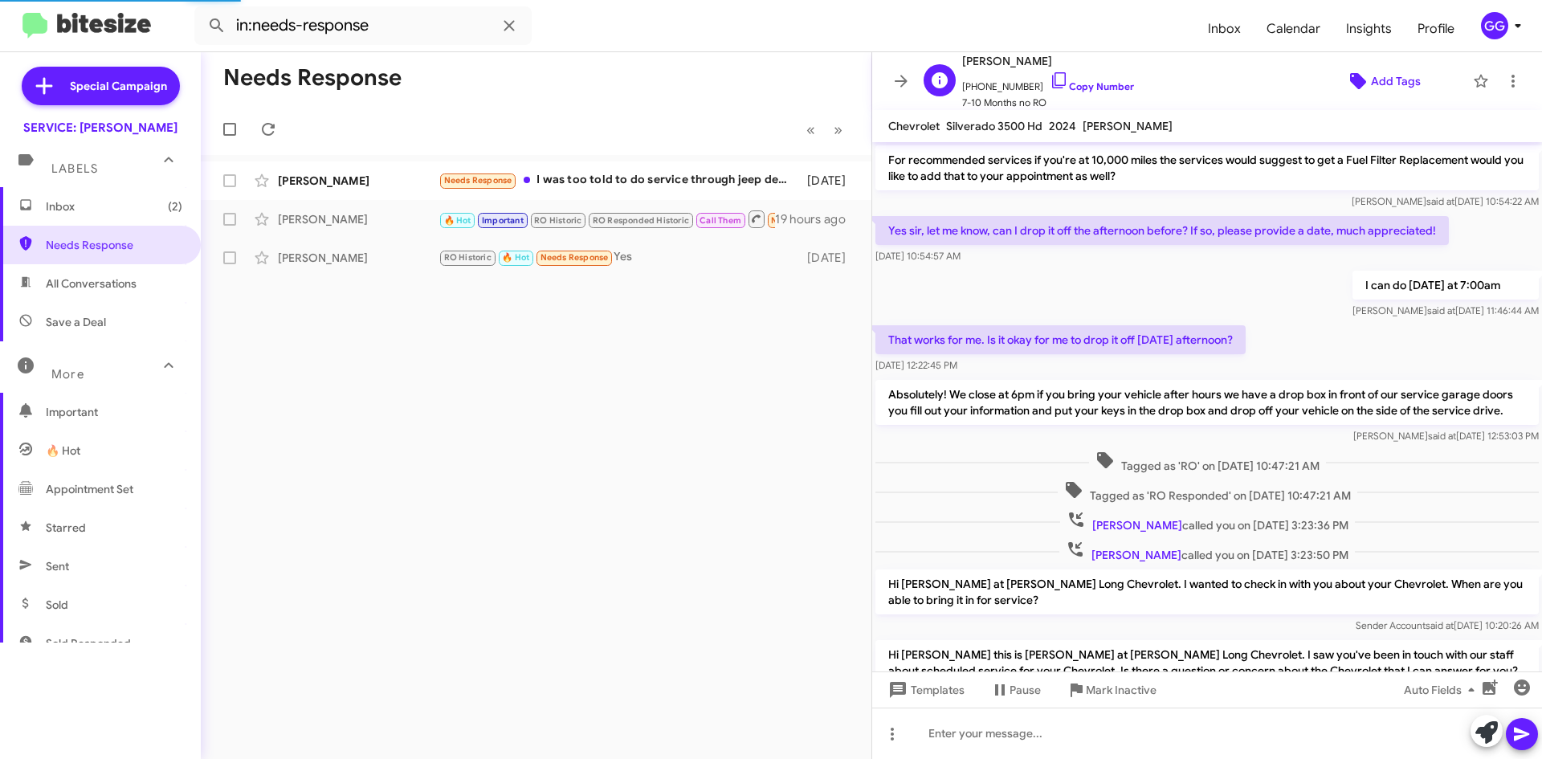
scroll to position [608, 0]
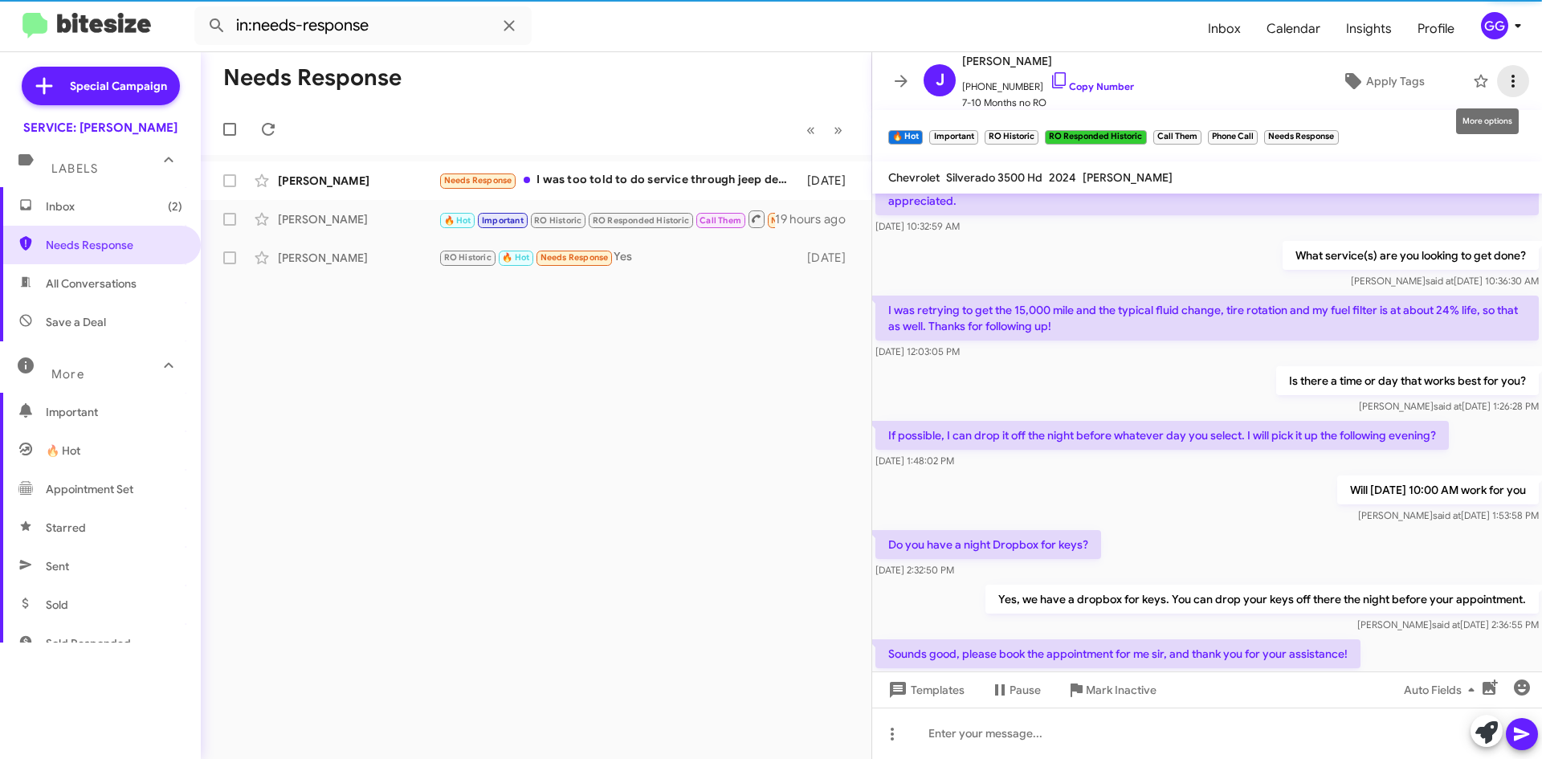
click at [1511, 79] on span at bounding box center [1513, 80] width 32 height 19
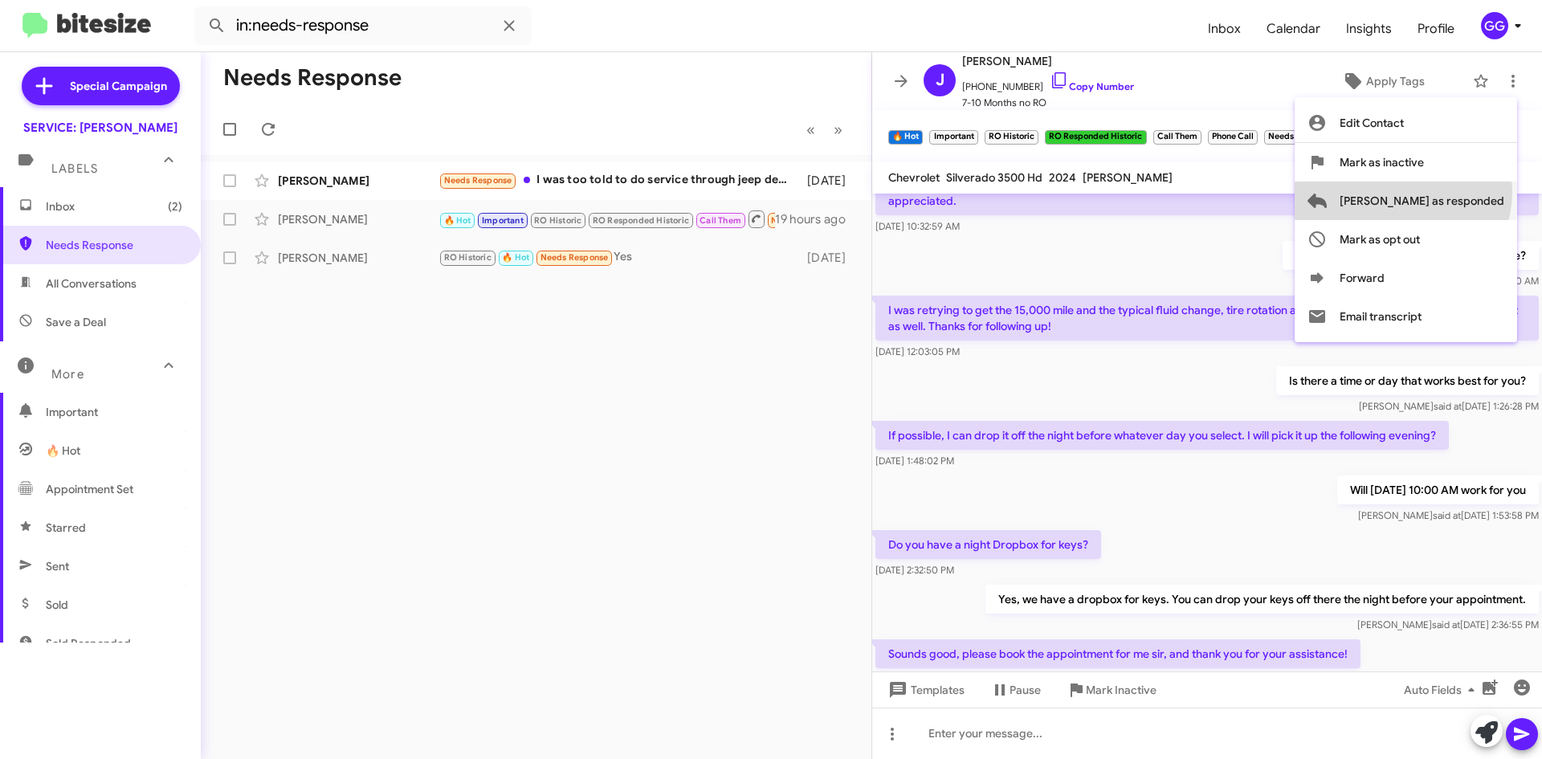
click at [1467, 192] on span "Mark as responded" at bounding box center [1422, 200] width 165 height 39
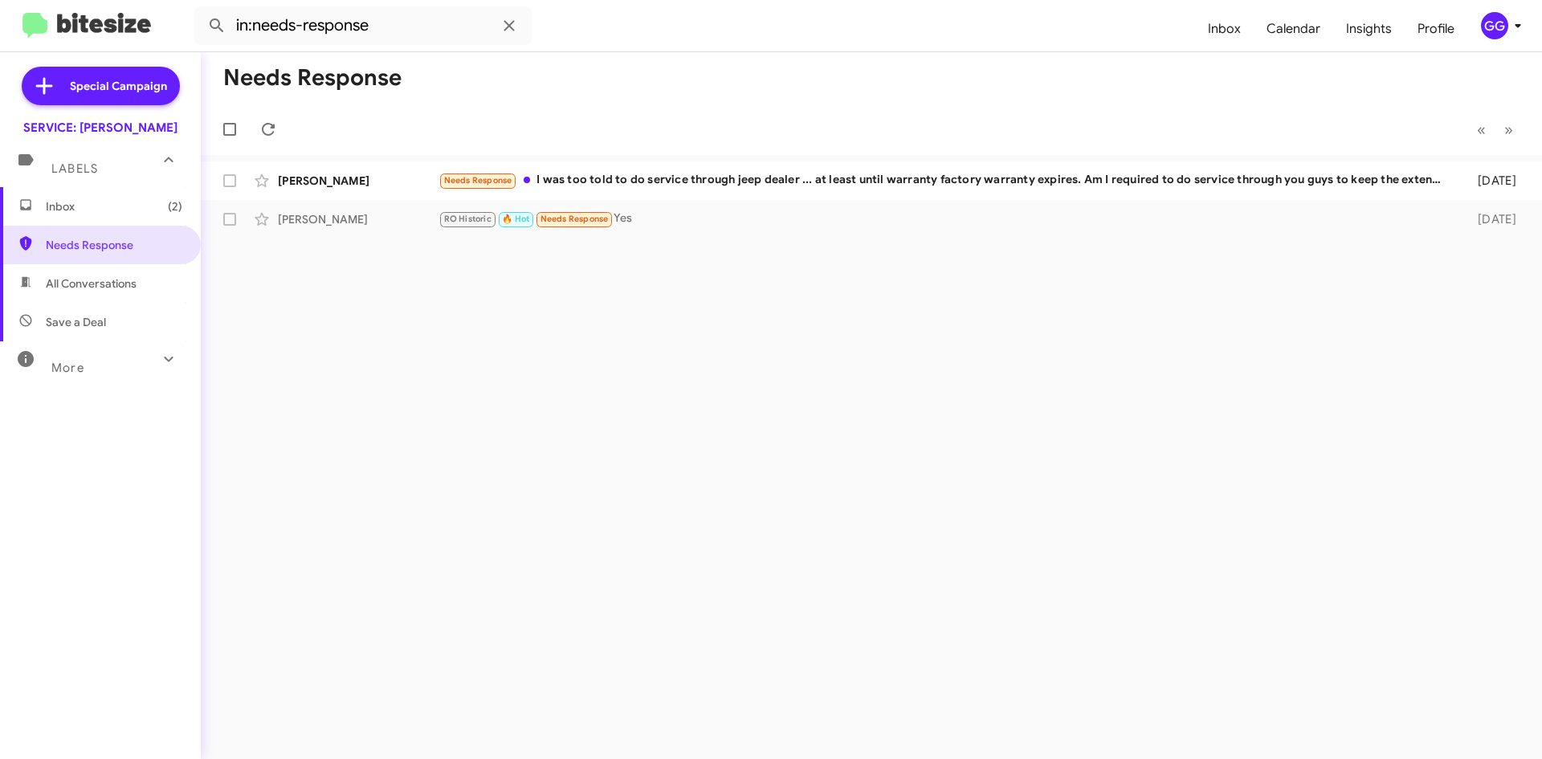
click at [1447, 758] on html "in:needs-response Inbox Calendar Insights Profile GG Special Campaign SERVICE: …" at bounding box center [771, 379] width 1542 height 759
click at [84, 212] on span "Inbox (2)" at bounding box center [114, 206] width 137 height 16
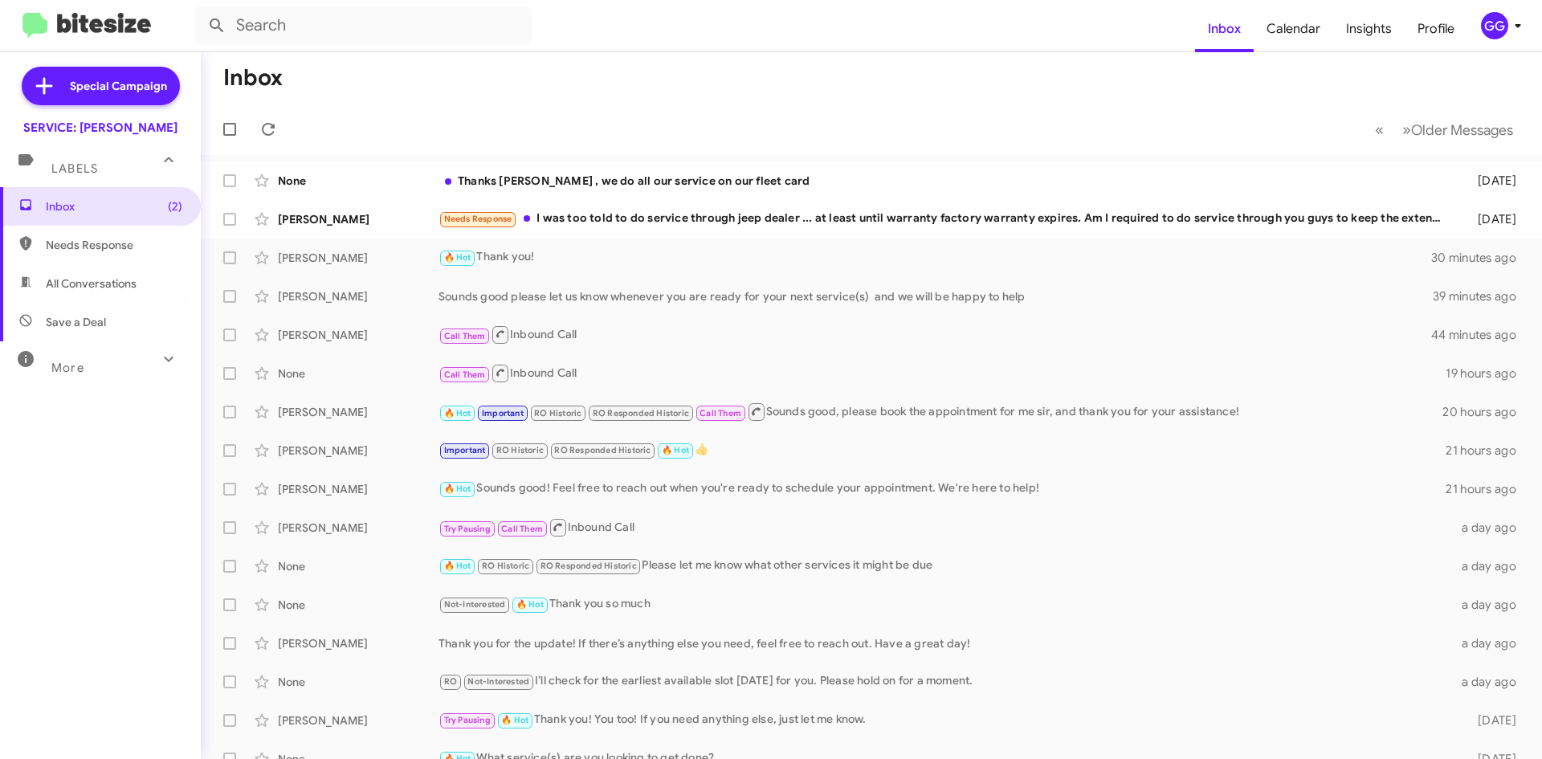
click at [123, 243] on span "Needs Response" at bounding box center [114, 245] width 137 height 16
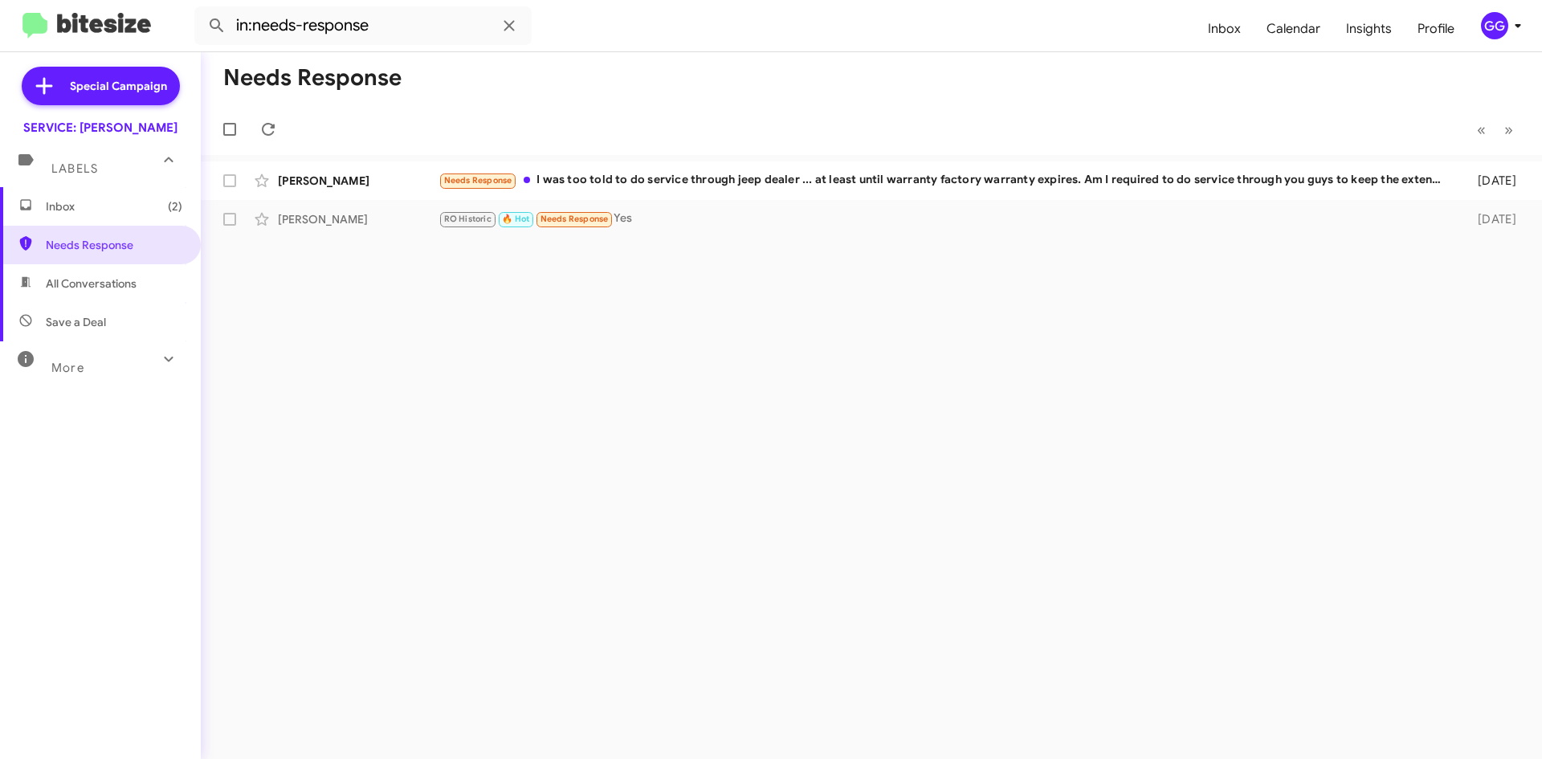
drag, startPoint x: 93, startPoint y: 291, endPoint x: 100, endPoint y: 282, distance: 11.4
click at [93, 291] on span "All Conversations" at bounding box center [91, 283] width 91 height 16
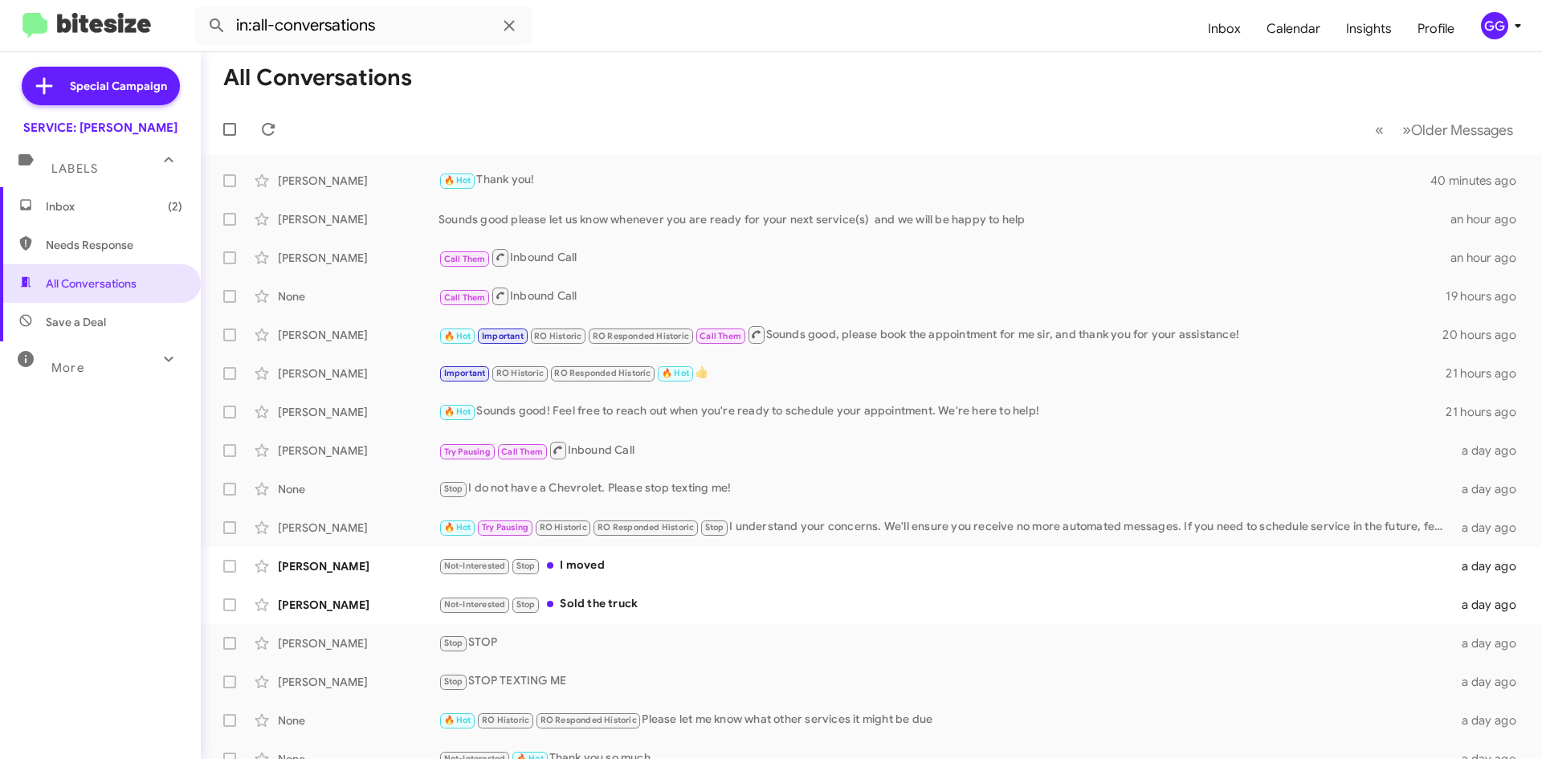
click at [91, 251] on span "Needs Response" at bounding box center [114, 245] width 137 height 16
type input "in:needs-response"
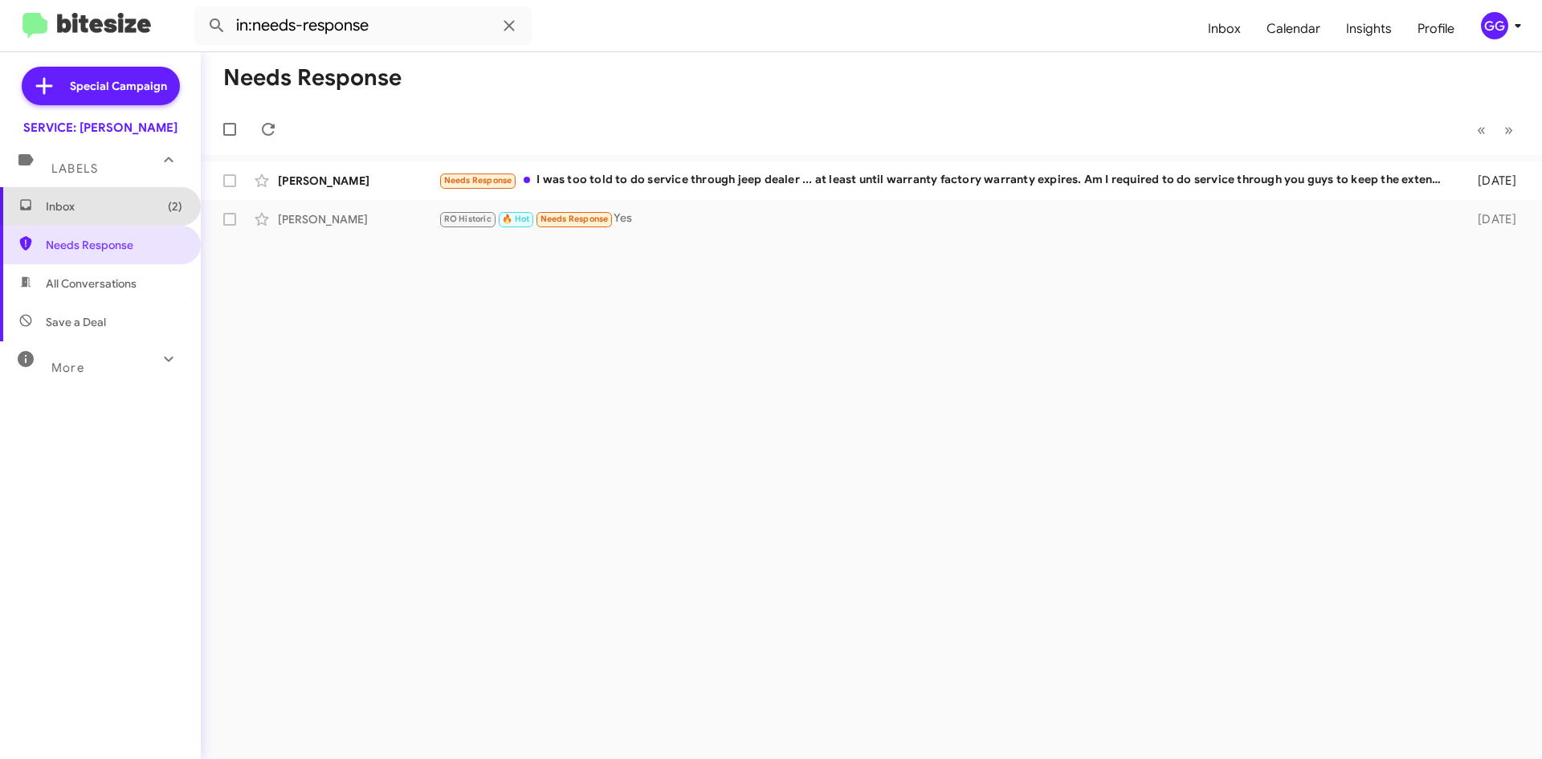
click at [100, 199] on span "Inbox (2)" at bounding box center [114, 206] width 137 height 16
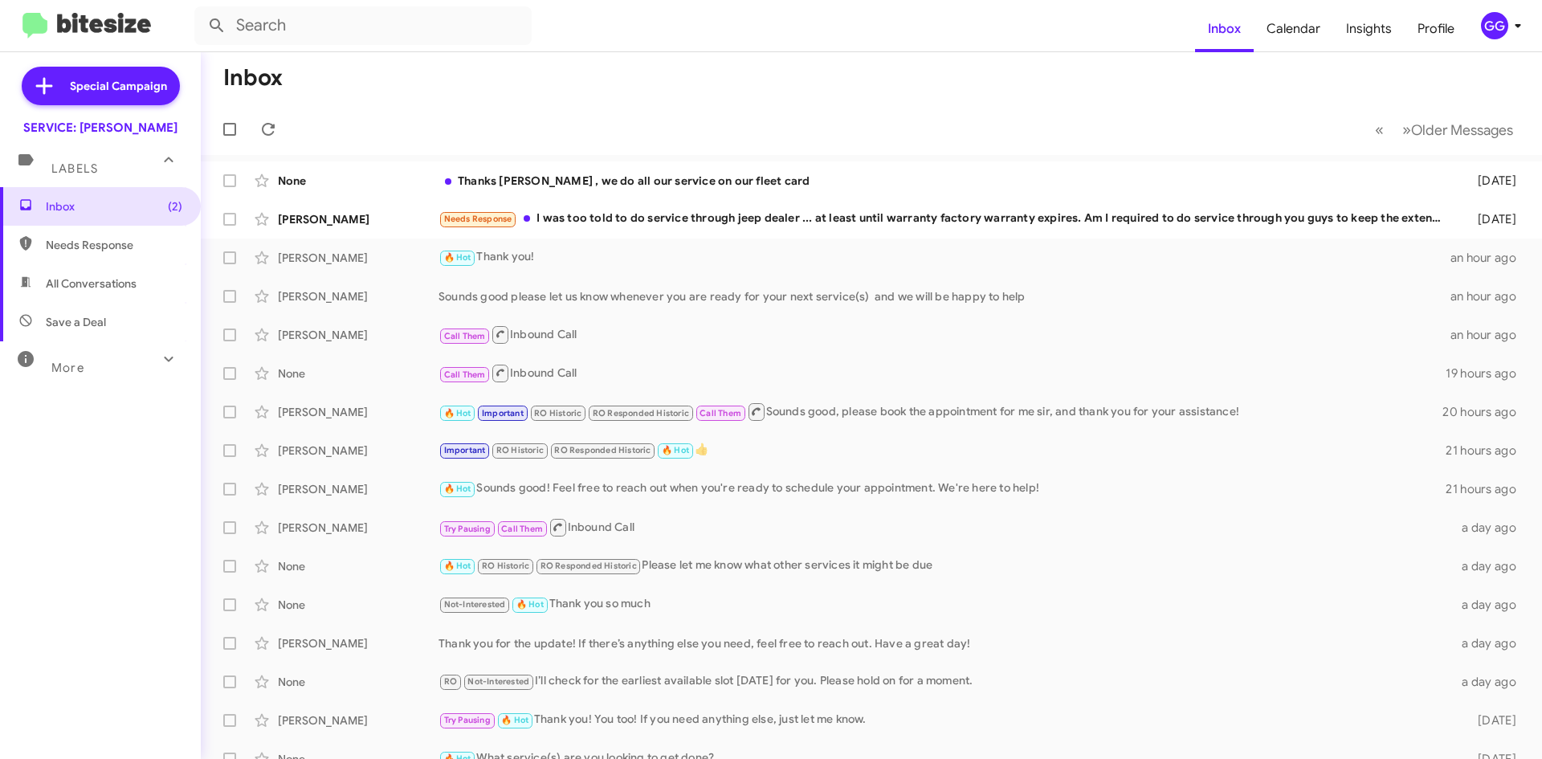
click at [75, 245] on span "Needs Response" at bounding box center [114, 245] width 137 height 16
type input "in:needs-response"
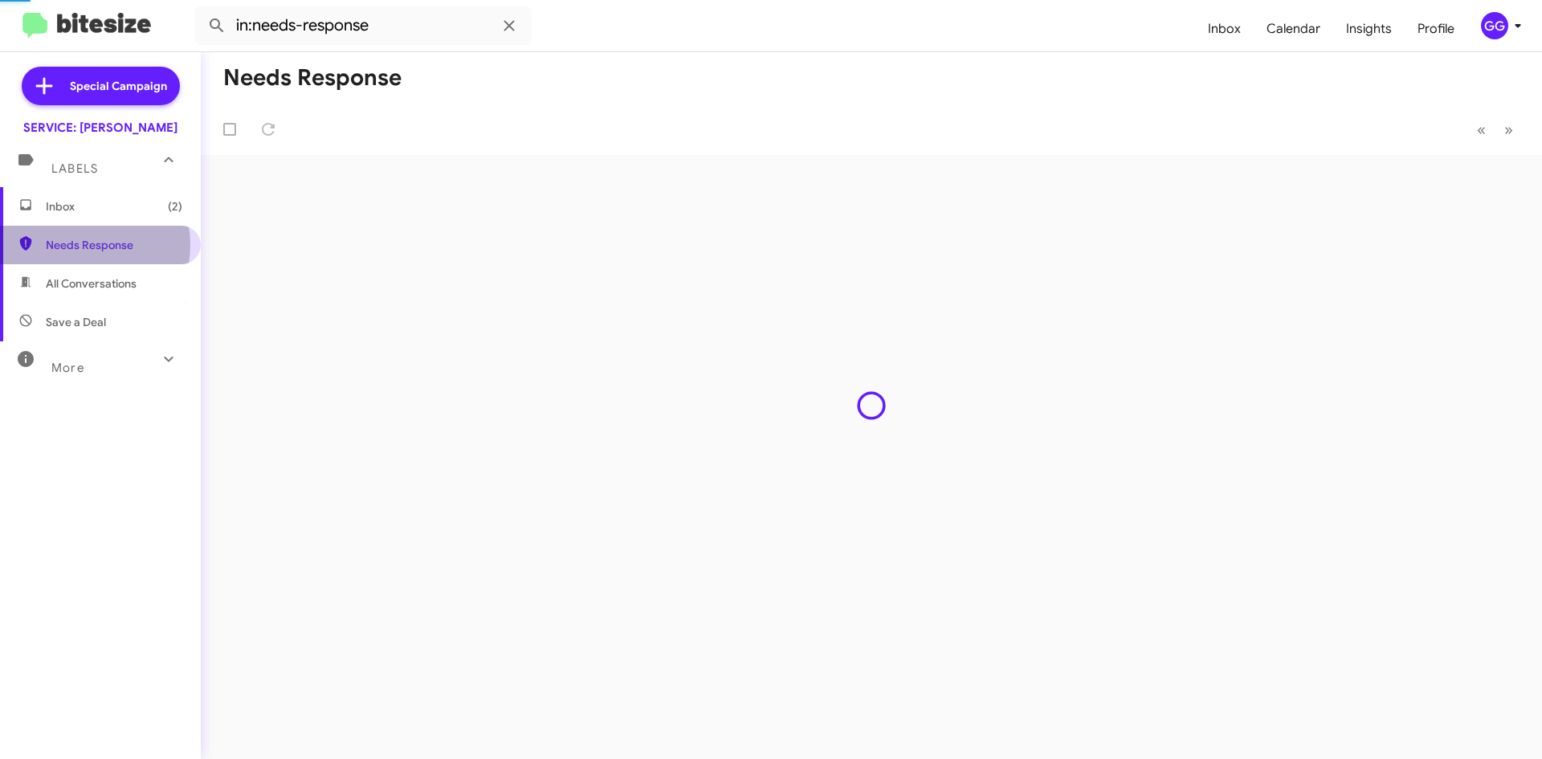
click at [74, 247] on span "Needs Response" at bounding box center [114, 245] width 137 height 16
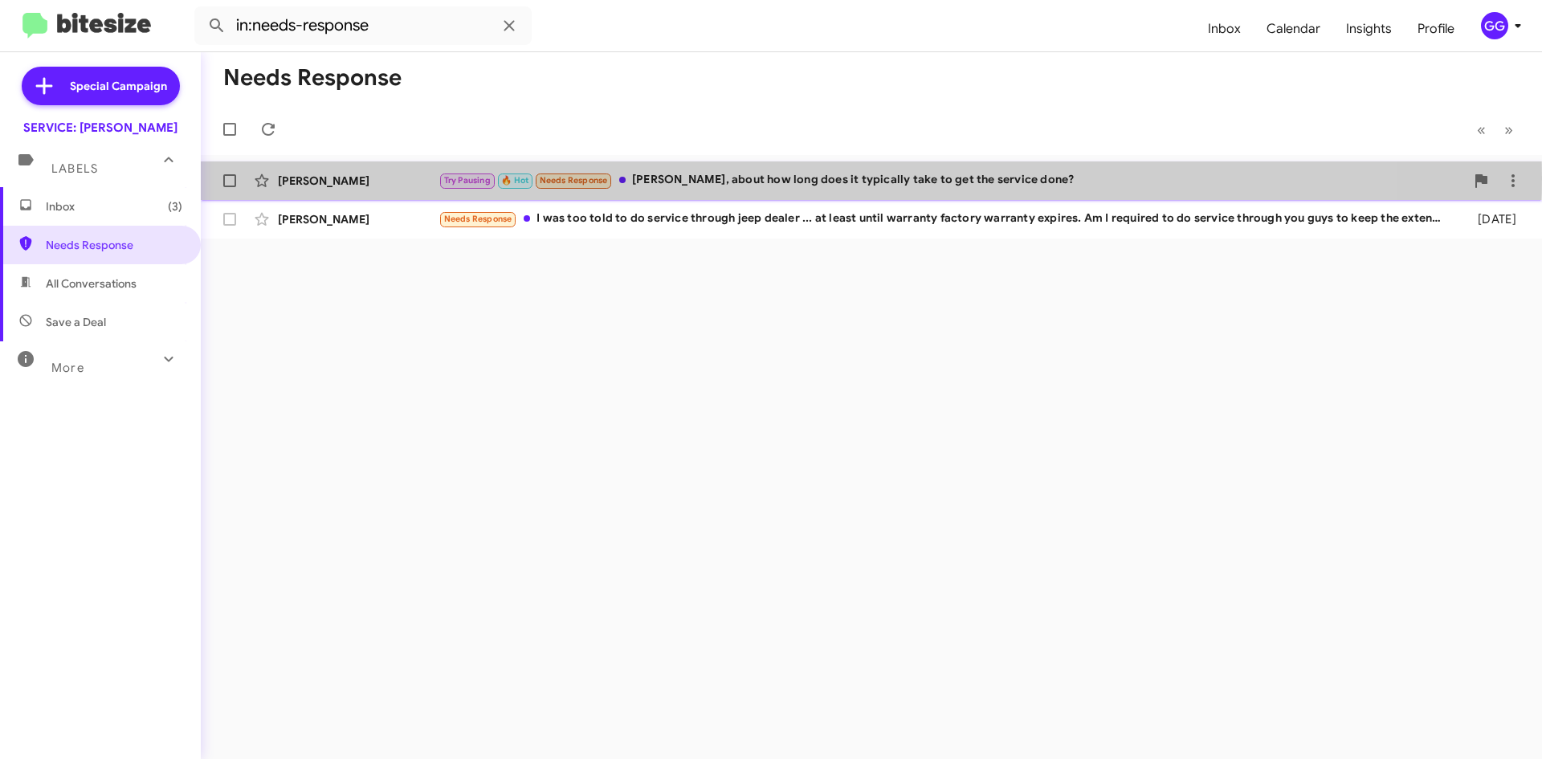
click at [755, 177] on div "Try Pausing 🔥 Hot Needs Response [PERSON_NAME], about how long does it typicall…" at bounding box center [951, 180] width 1026 height 18
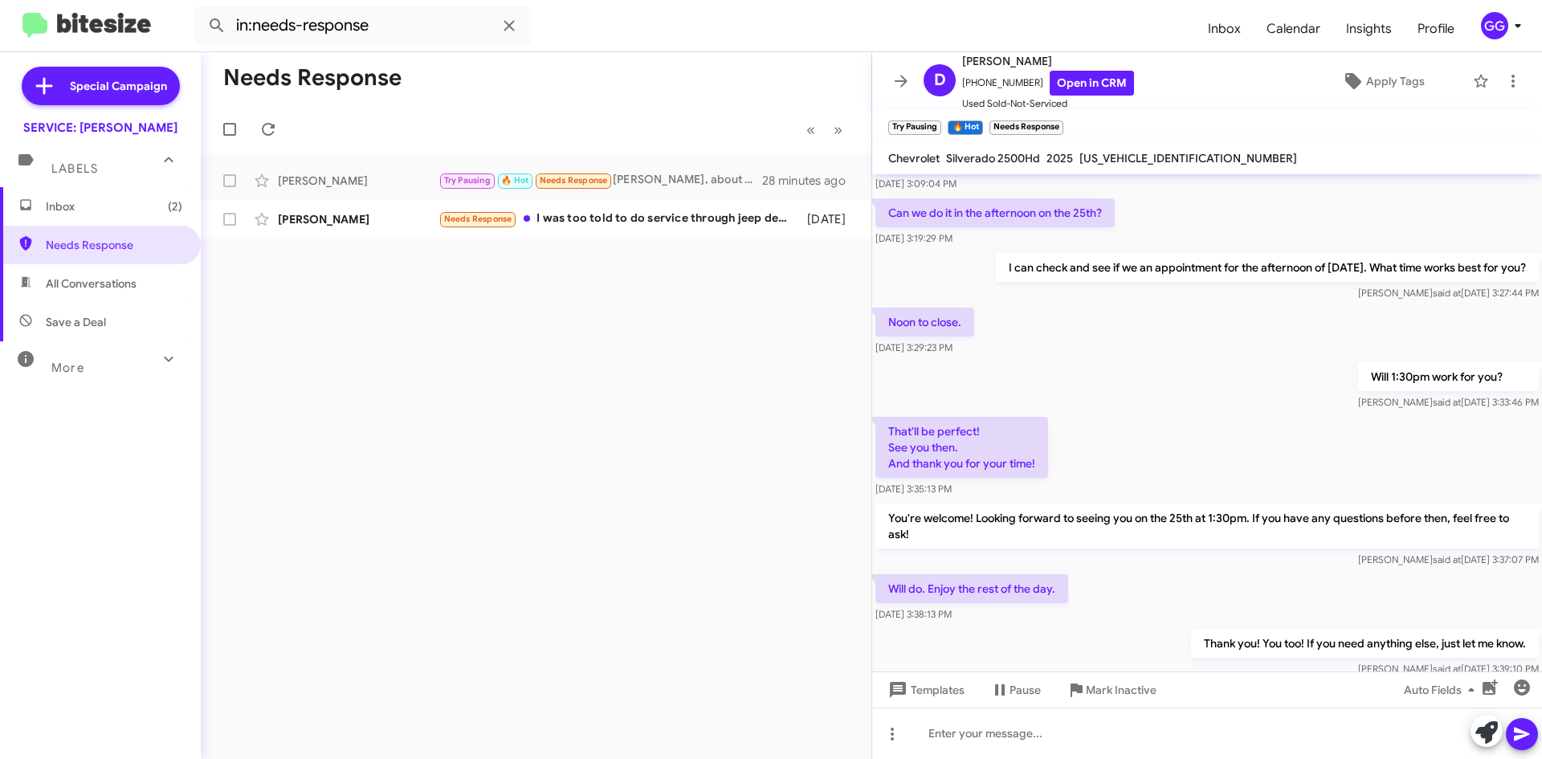
scroll to position [756, 0]
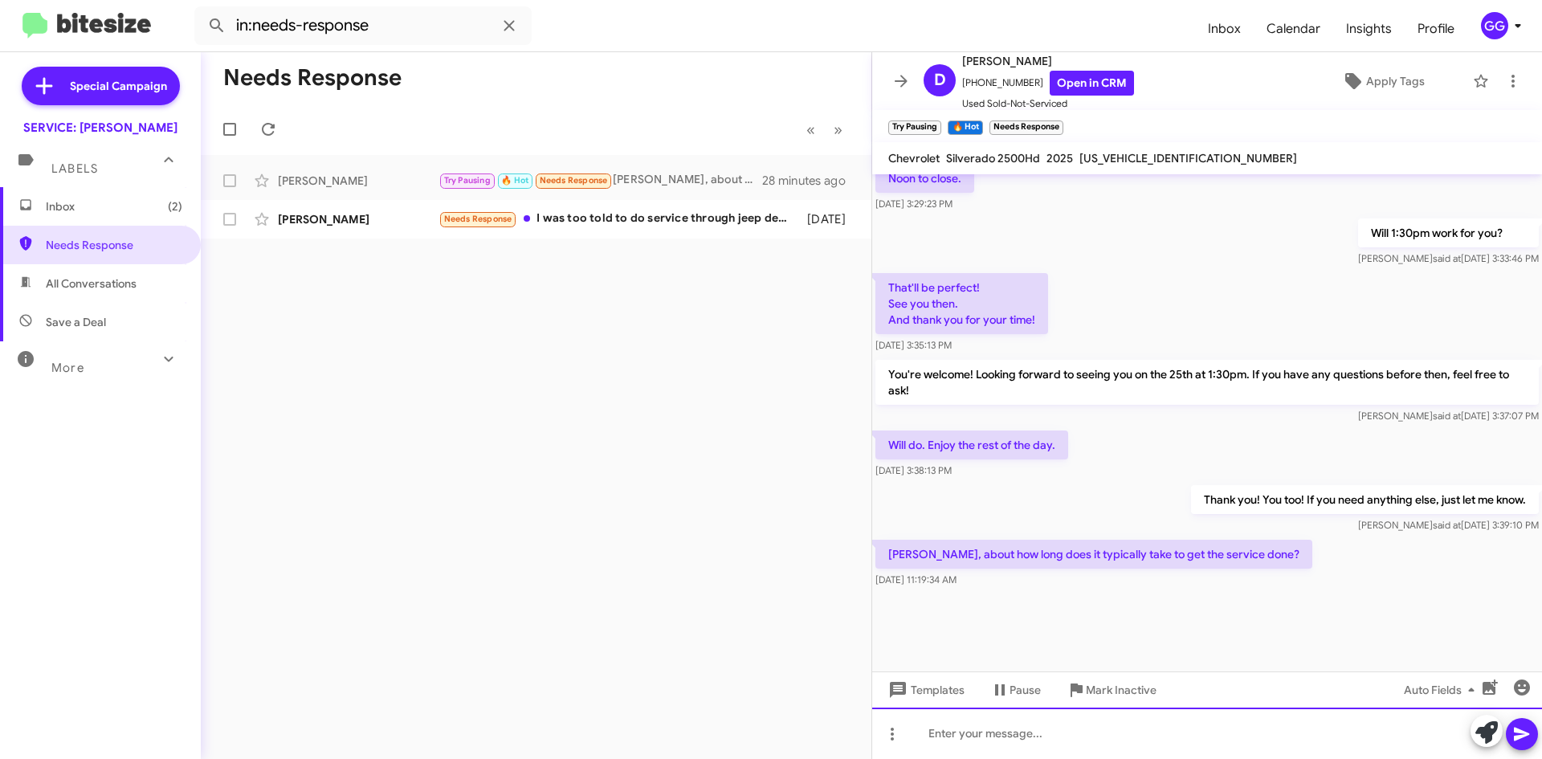
click at [1042, 733] on div at bounding box center [1207, 732] width 670 height 51
